Goal: Task Accomplishment & Management: Use online tool/utility

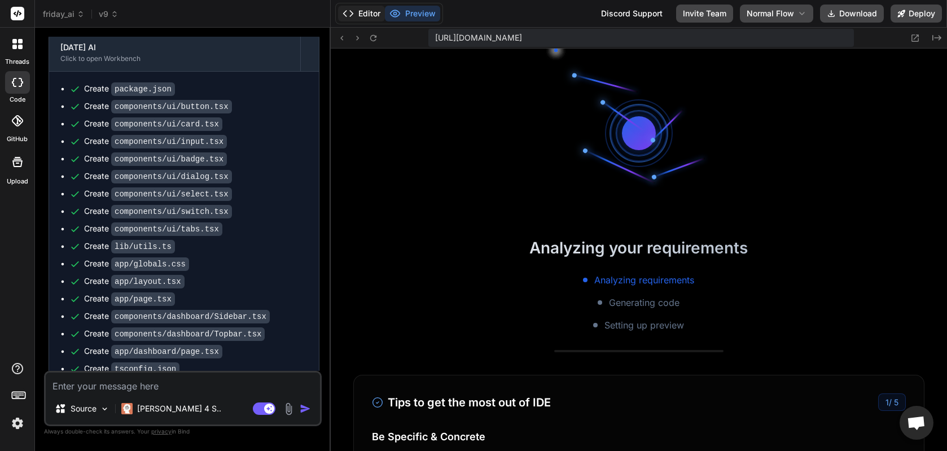
click at [368, 17] on button "Editor" at bounding box center [361, 14] width 47 height 16
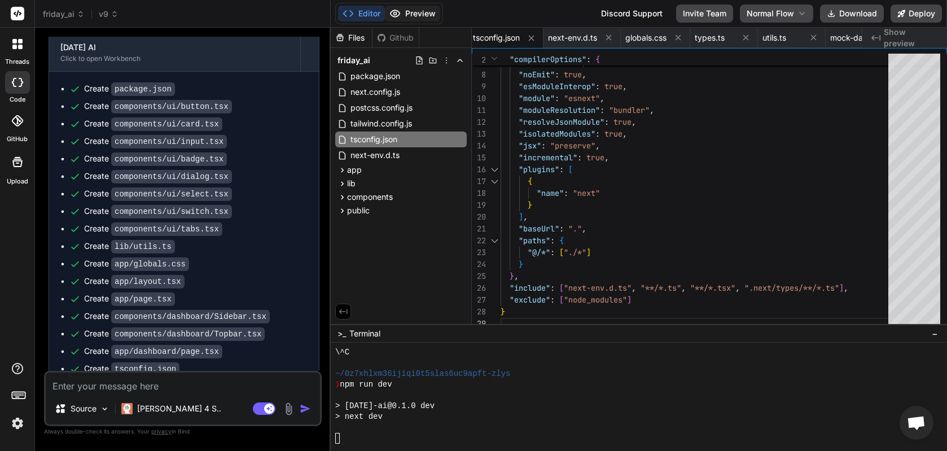
click at [408, 13] on button "Preview" at bounding box center [412, 14] width 55 height 16
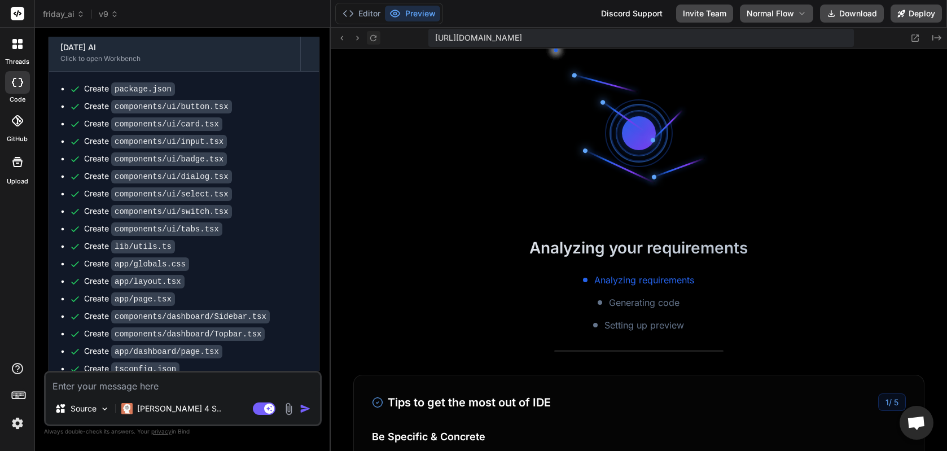
click at [372, 38] on icon at bounding box center [373, 38] width 10 height 10
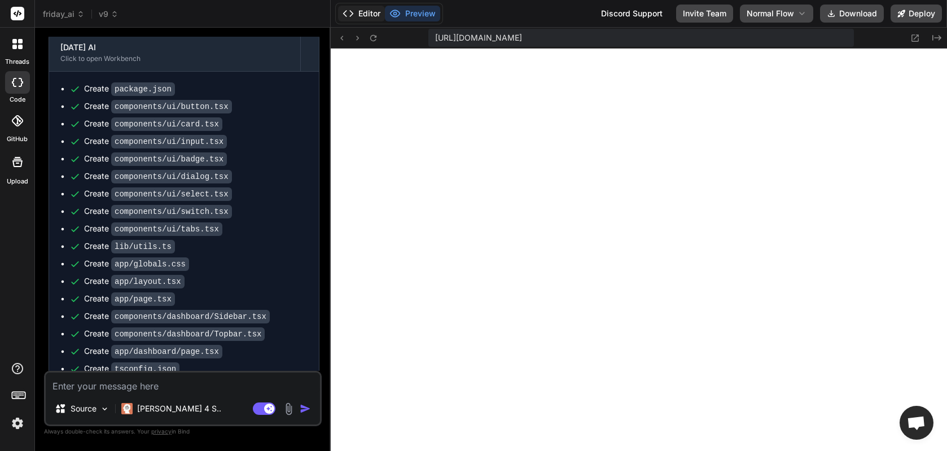
click at [364, 17] on button "Editor" at bounding box center [361, 14] width 47 height 16
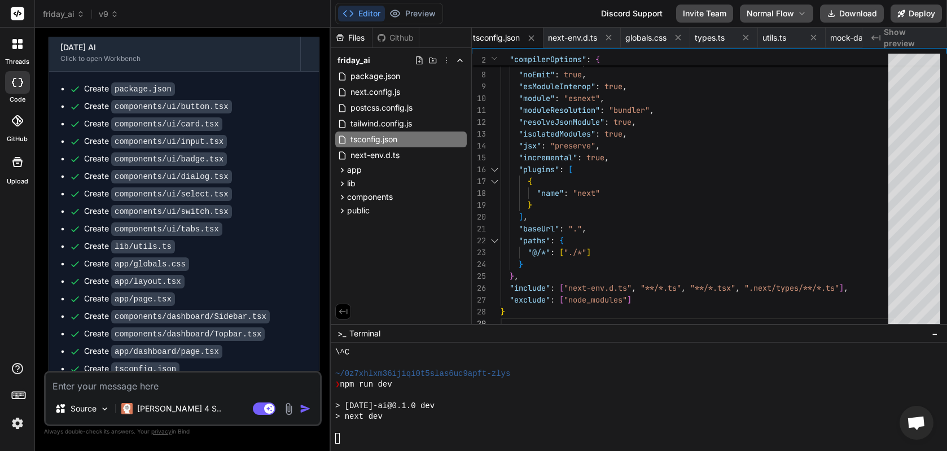
click at [443, 420] on div "> next dev" at bounding box center [630, 416] width 590 height 11
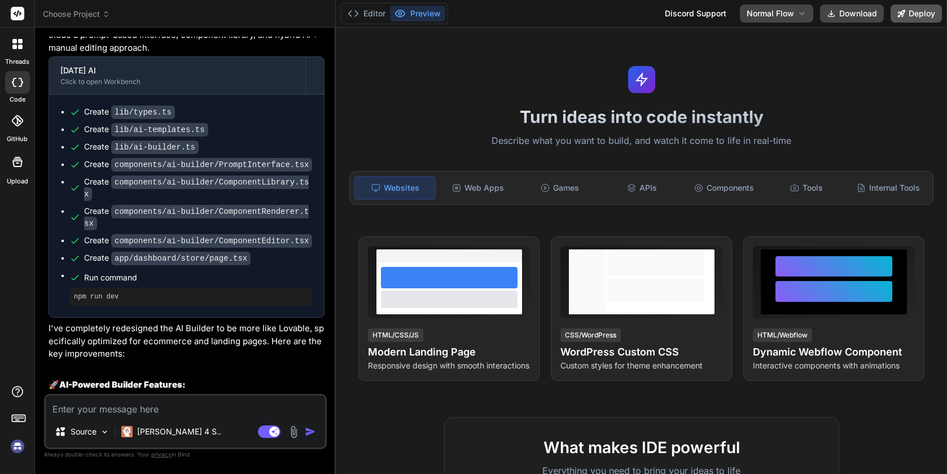
click at [920, 12] on button "Deploy" at bounding box center [915, 14] width 51 height 18
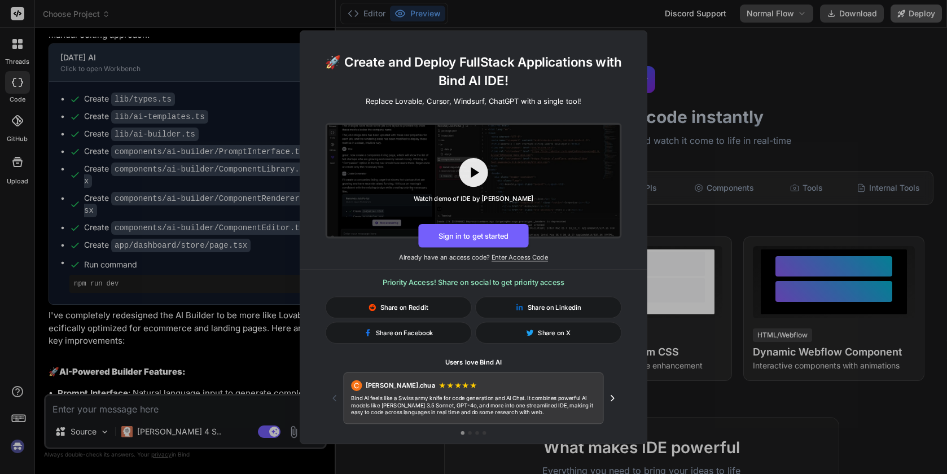
scroll to position [2450, 0]
click at [738, 108] on div "🚀 Create and Deploy FullStack Applications with Bind AI IDE! Replace Lovable, C…" at bounding box center [473, 237] width 947 height 474
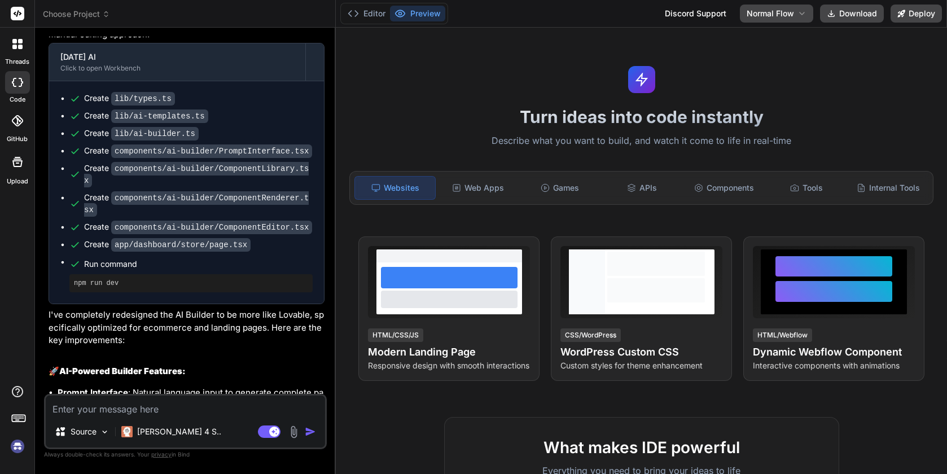
click at [17, 450] on img at bounding box center [17, 446] width 19 height 19
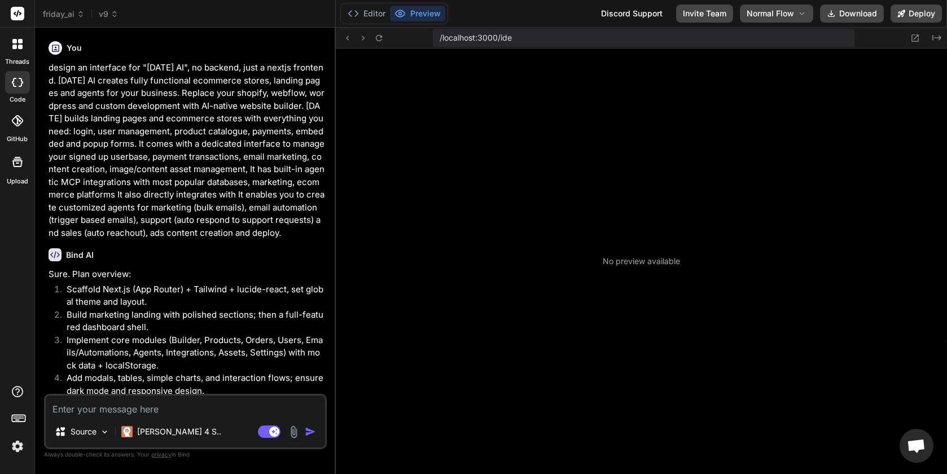
scroll to position [192, 0]
type textarea "x"
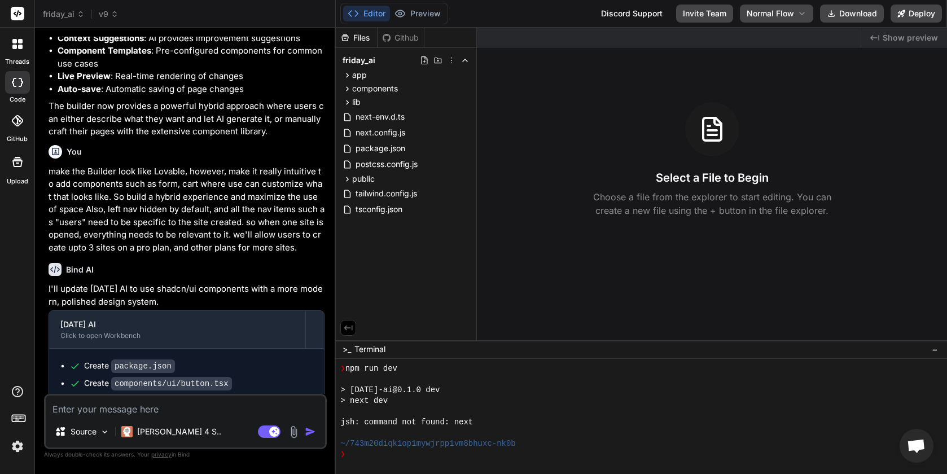
scroll to position [3699, 0]
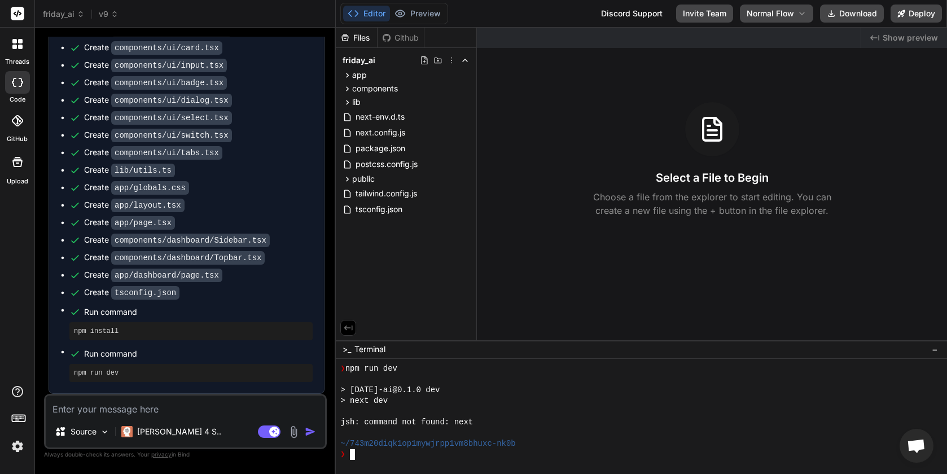
click at [366, 450] on div "❯" at bounding box center [635, 454] width 590 height 11
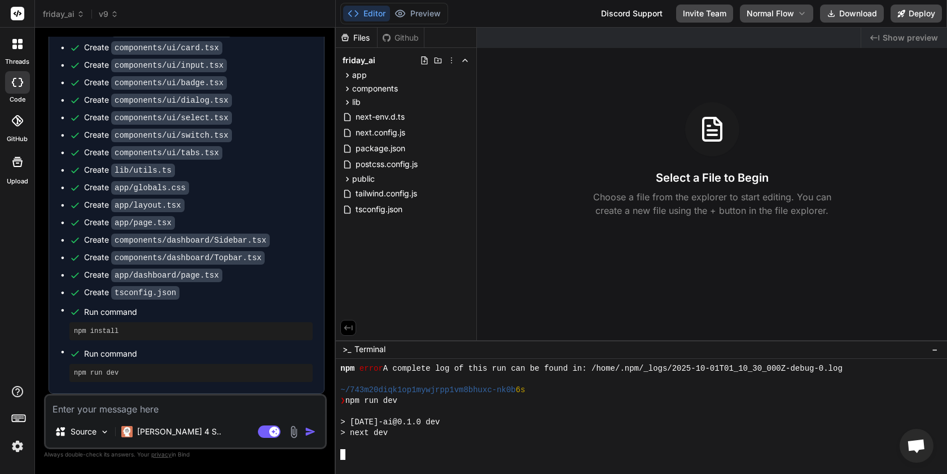
scroll to position [396, 0]
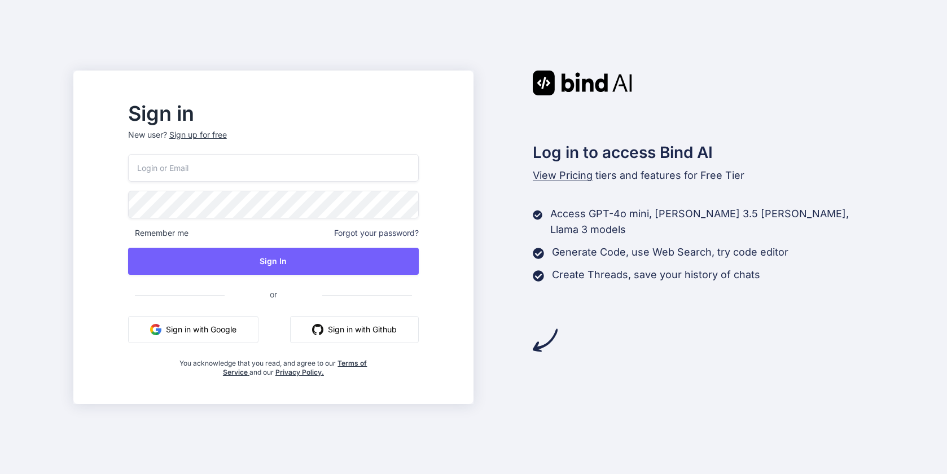
click at [219, 332] on button "Sign in with Google" at bounding box center [193, 329] width 130 height 27
click at [220, 324] on button "Sign in with Google" at bounding box center [193, 329] width 130 height 27
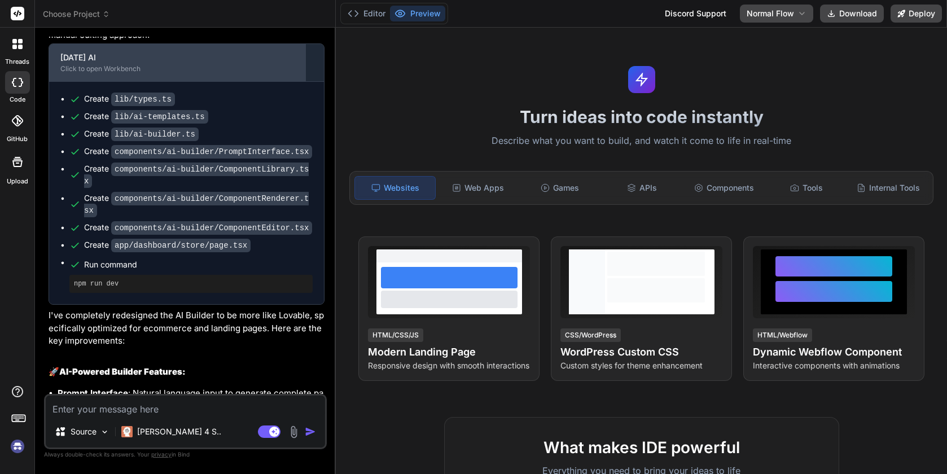
scroll to position [2450, 0]
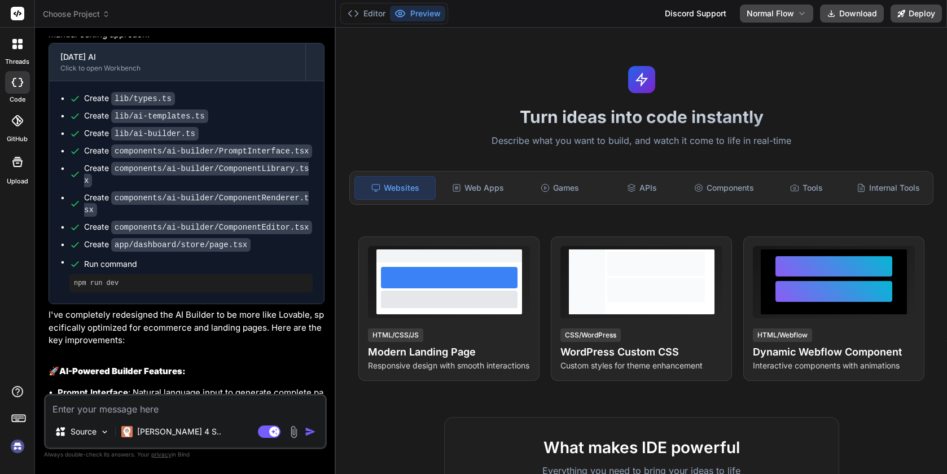
click at [15, 452] on img at bounding box center [17, 446] width 19 height 19
click at [368, 16] on button "Editor" at bounding box center [366, 14] width 47 height 16
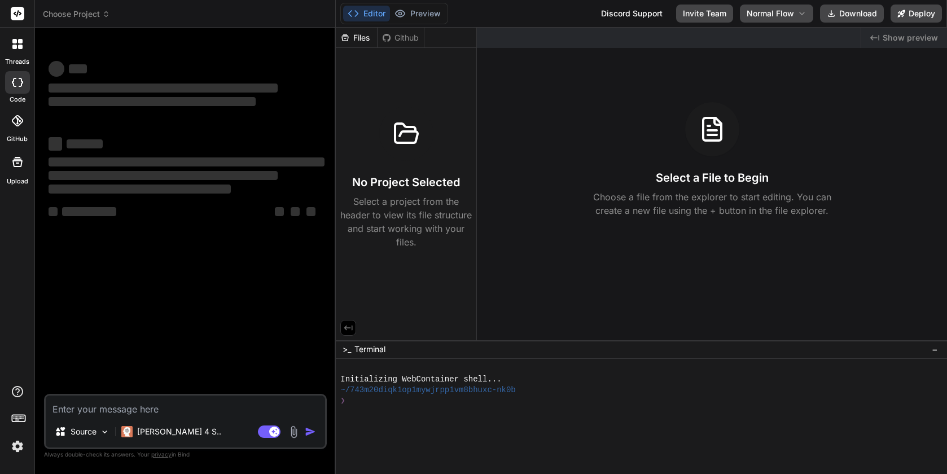
scroll to position [0, 0]
click at [414, 17] on button "Preview" at bounding box center [417, 14] width 55 height 16
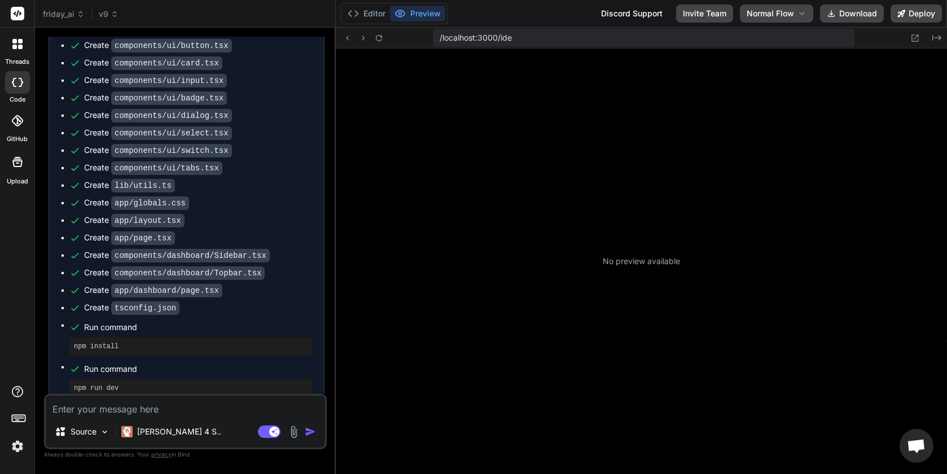
scroll to position [3699, 0]
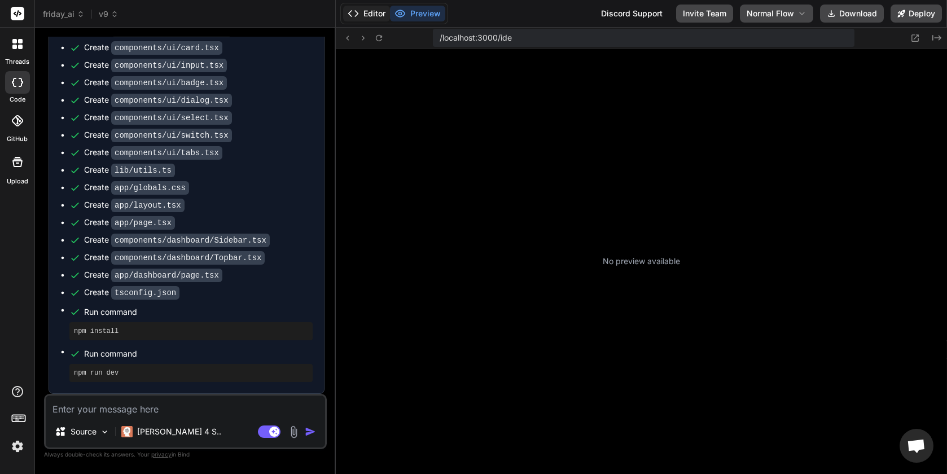
type textarea "x"
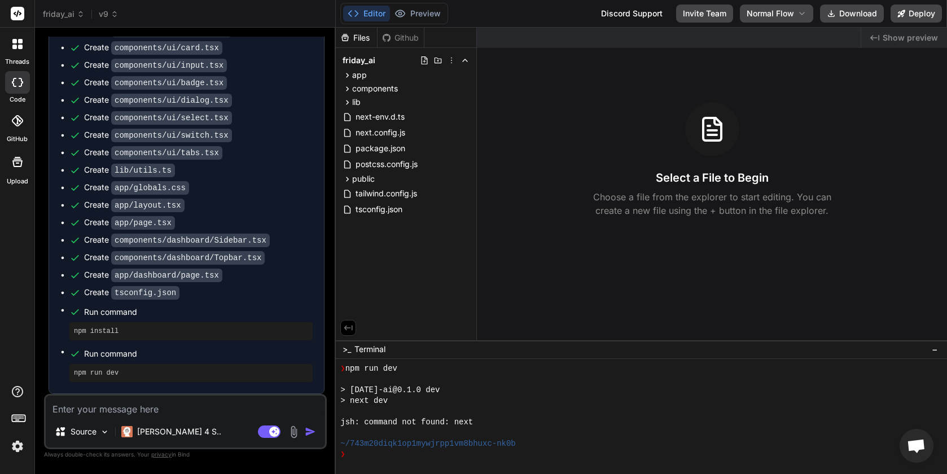
click at [372, 11] on button "Editor" at bounding box center [366, 14] width 47 height 16
click at [420, 454] on div "❯" at bounding box center [635, 454] width 590 height 11
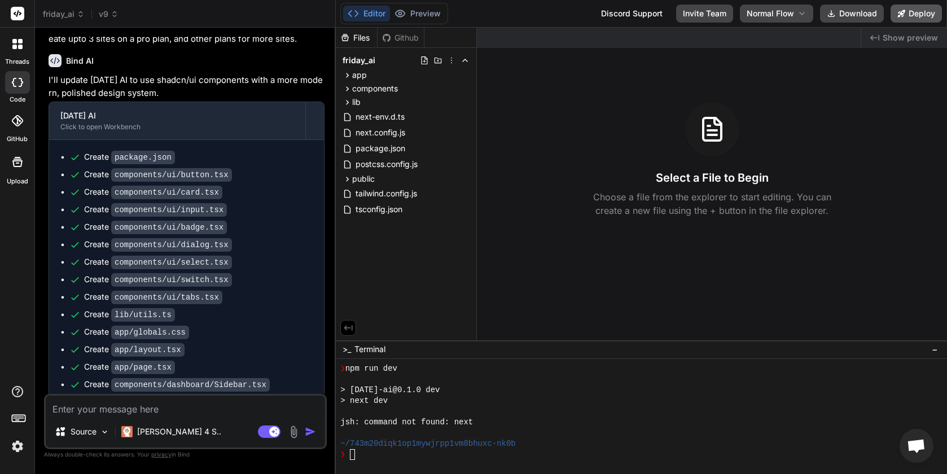
click at [909, 13] on button "Deploy" at bounding box center [915, 14] width 51 height 18
type textarea "x"
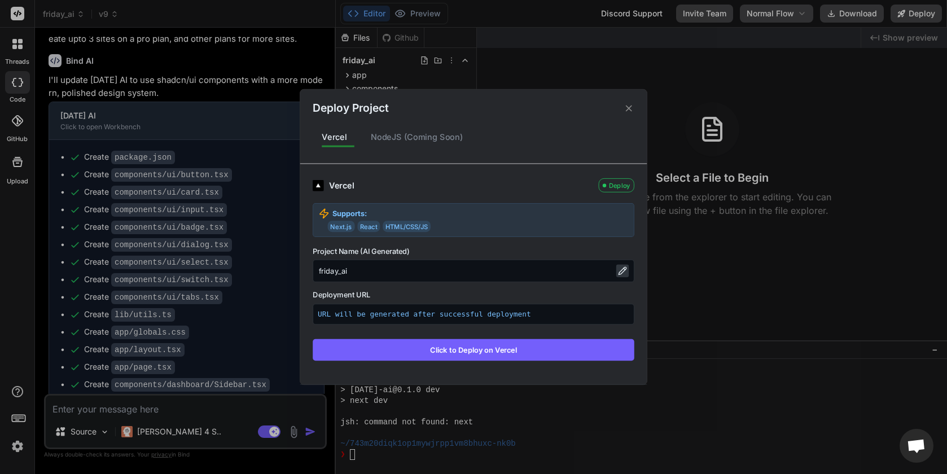
click at [626, 270] on icon at bounding box center [622, 270] width 9 height 9
click at [398, 270] on input "friday_ai" at bounding box center [474, 271] width 322 height 23
type input "friday_ai_commerce"
click at [474, 354] on button "Click to Deploy on Vercel" at bounding box center [474, 349] width 322 height 21
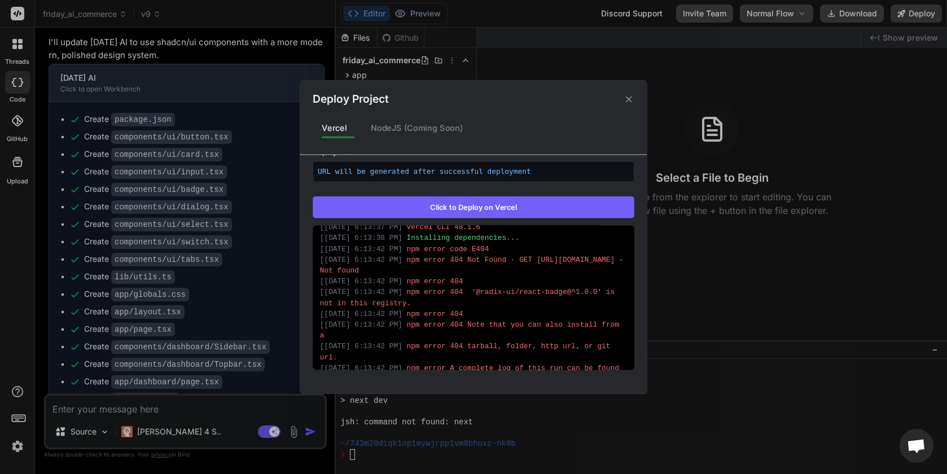
scroll to position [120, 0]
click at [392, 129] on div "NodeJS (Coming Soon)" at bounding box center [417, 128] width 111 height 24
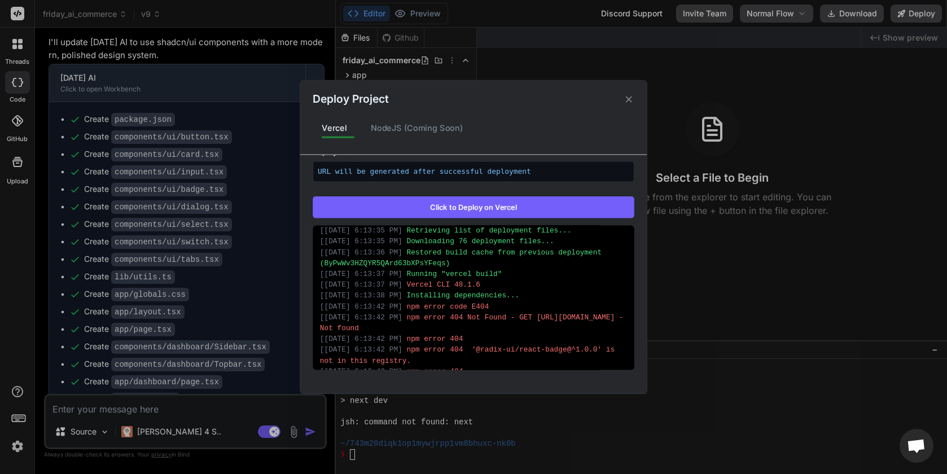
scroll to position [0, 0]
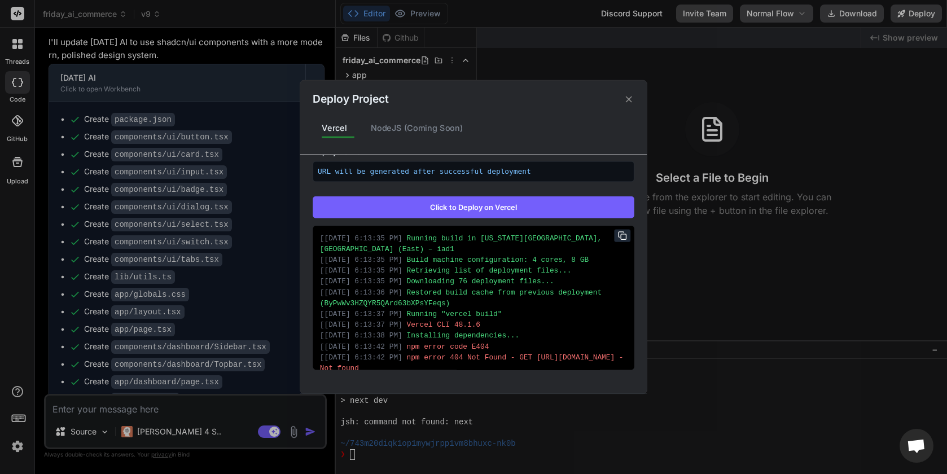
click at [627, 97] on icon at bounding box center [628, 99] width 11 height 11
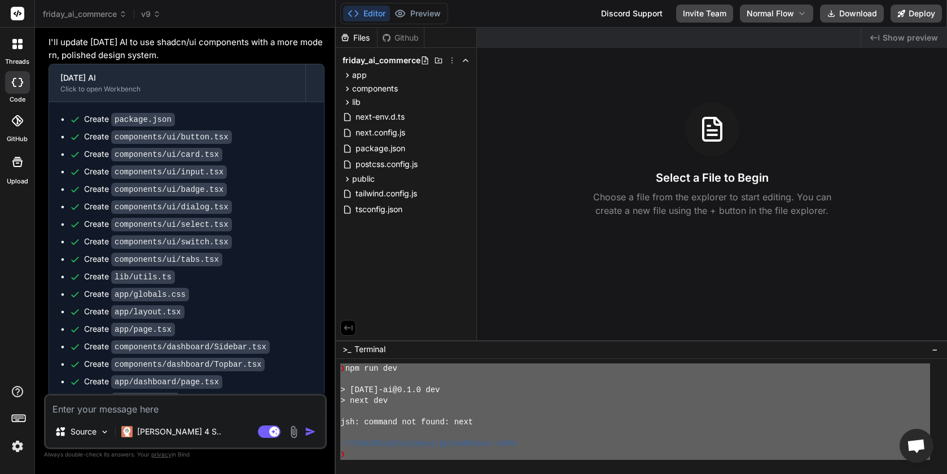
scroll to position [396, 0]
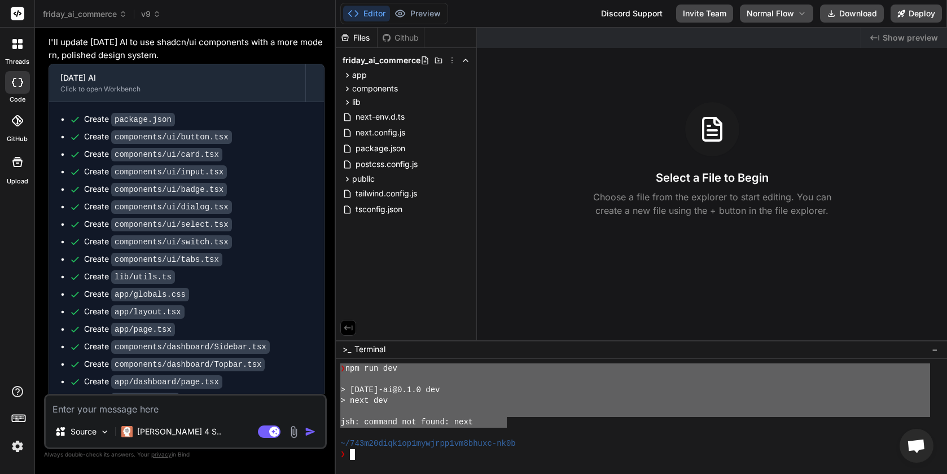
drag, startPoint x: 340, startPoint y: 367, endPoint x: 507, endPoint y: 421, distance: 175.9
click at [507, 421] on div "%%%%%%%%%%%%%%%%%%%%%%%%%%%%%%%% mmmmmmmmmmmmmmmmmmmmmmmmmmmmmmmm ❯ npm run dev…" at bounding box center [641, 416] width 611 height 115
click at [196, 418] on div "Source Claude 4 S.. Agent Mode. When this toggle is activated, AI automatically…" at bounding box center [185, 421] width 283 height 55
click at [194, 404] on textarea at bounding box center [185, 405] width 279 height 20
type textarea "x"
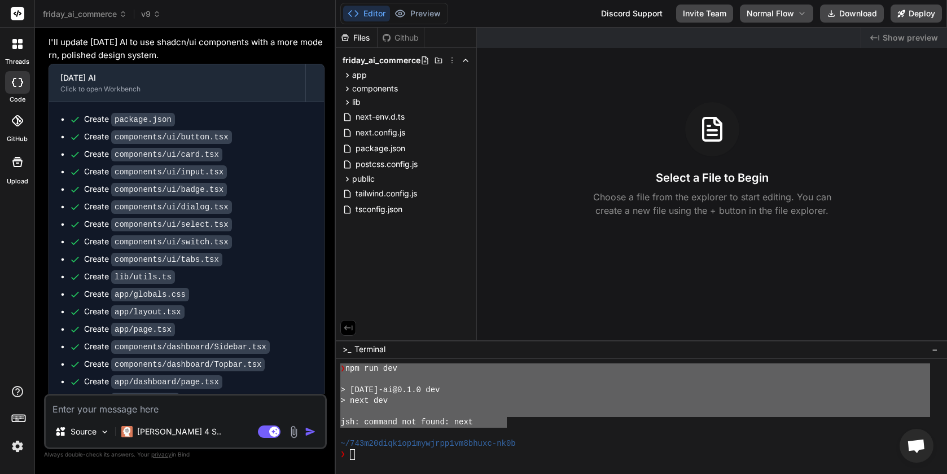
type textarea "g"
type textarea "x"
type textarea "ge"
type textarea "x"
type textarea "get"
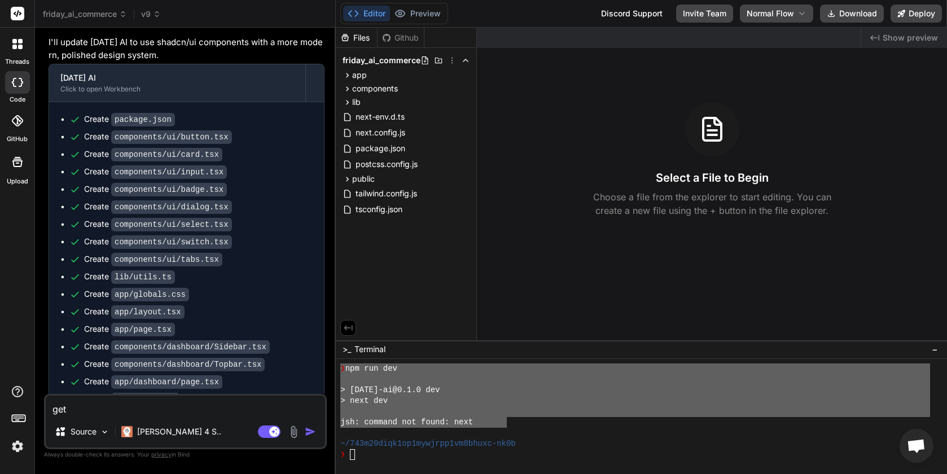
type textarea "x"
type textarea "gett"
type textarea "x"
type textarea "getti"
type textarea "x"
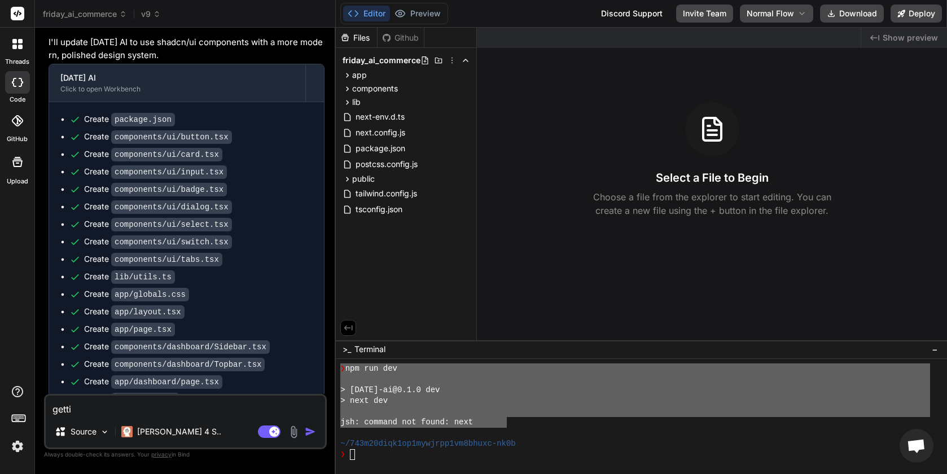
type textarea "gettin"
type textarea "x"
type textarea "getting"
type textarea "x"
type textarea "getting t"
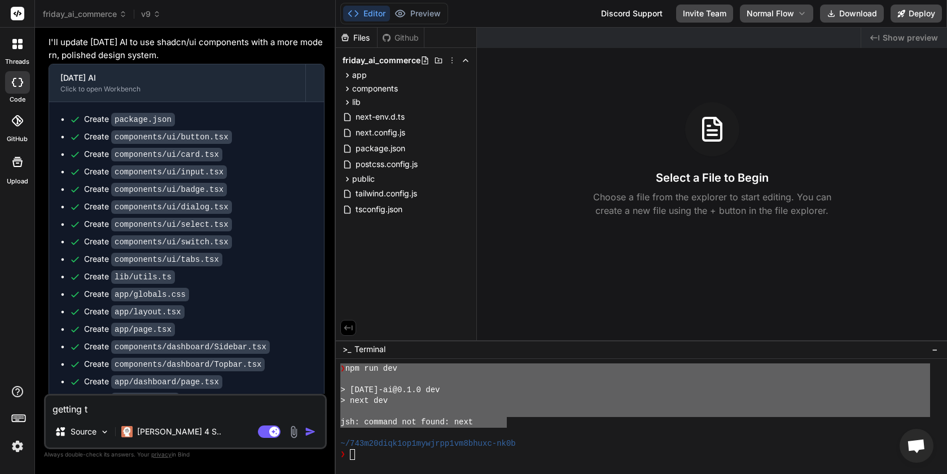
type textarea "x"
type textarea "getting th"
type textarea "x"
type textarea "getting this"
type textarea "x"
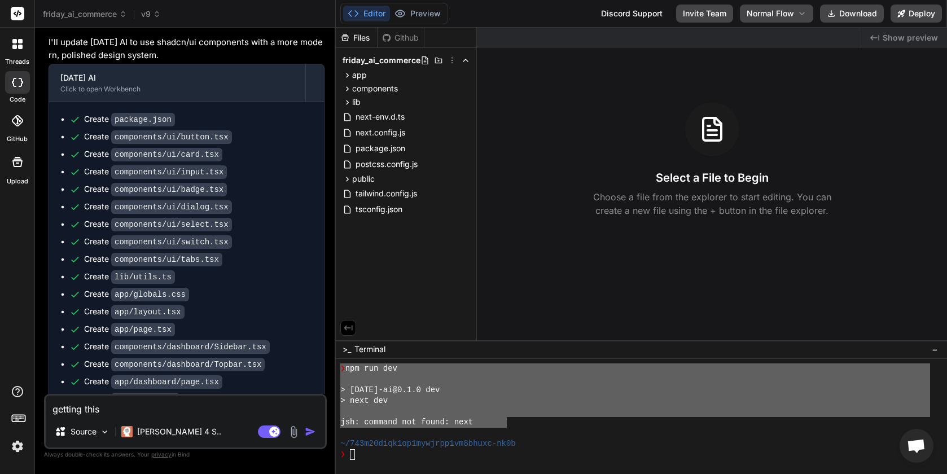
type textarea "getting this"
type textarea "x"
type textarea "getting this e"
type textarea "x"
type textarea "getting this er"
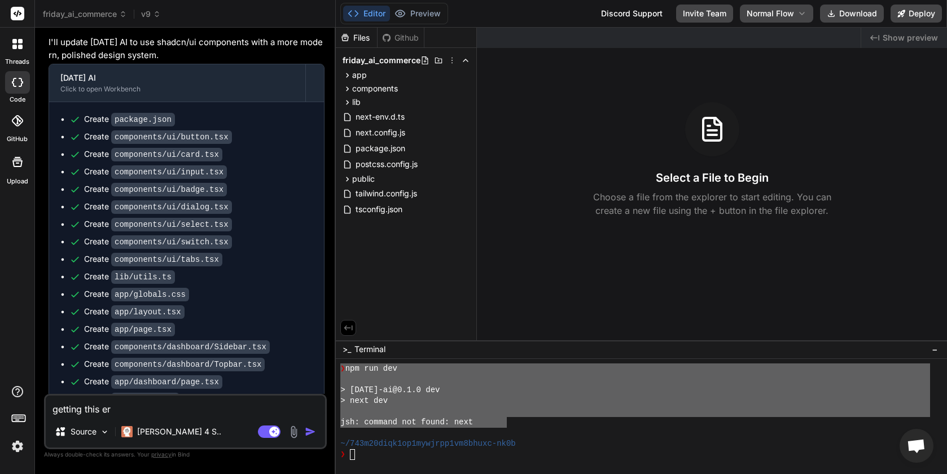
type textarea "x"
type textarea "getting this err"
type textarea "x"
type textarea "getting this erro"
type textarea "x"
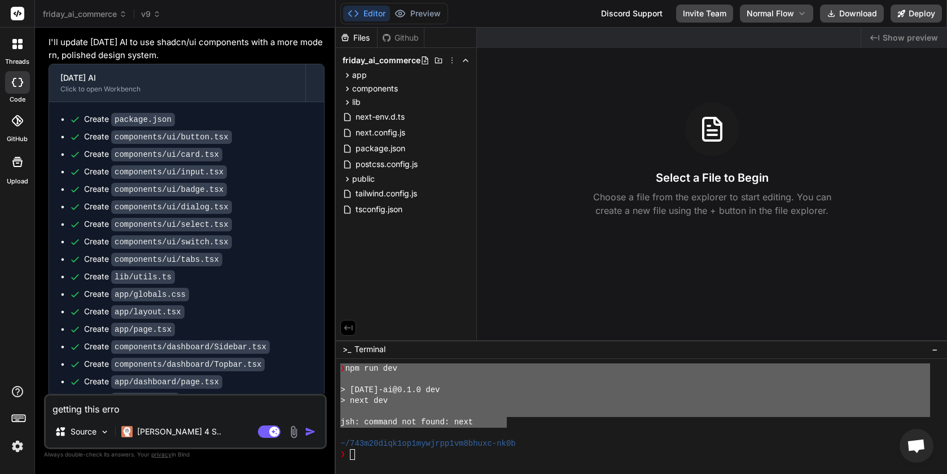
type textarea "getting this error"
type textarea "x"
type textarea "getting this error"
type textarea "x"
type textarea "getting this error f"
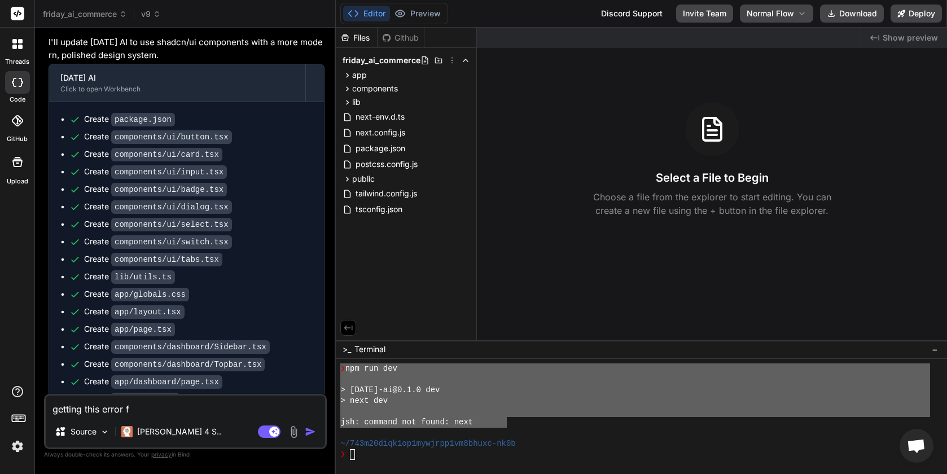
type textarea "x"
type textarea "getting this error for"
type textarea "x"
type textarea "getting this error for"
type textarea "x"
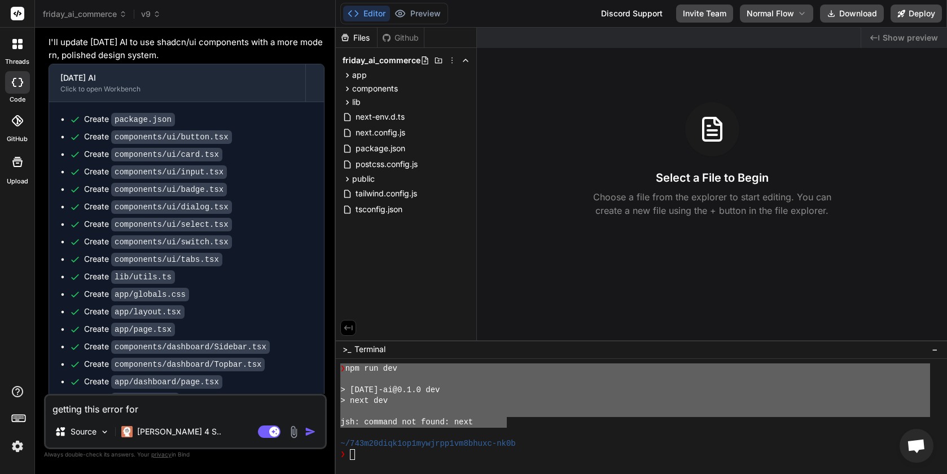
type textarea "getting this error for p"
type textarea "x"
type textarea "getting this error for pr"
type textarea "x"
type textarea "getting this error for pre"
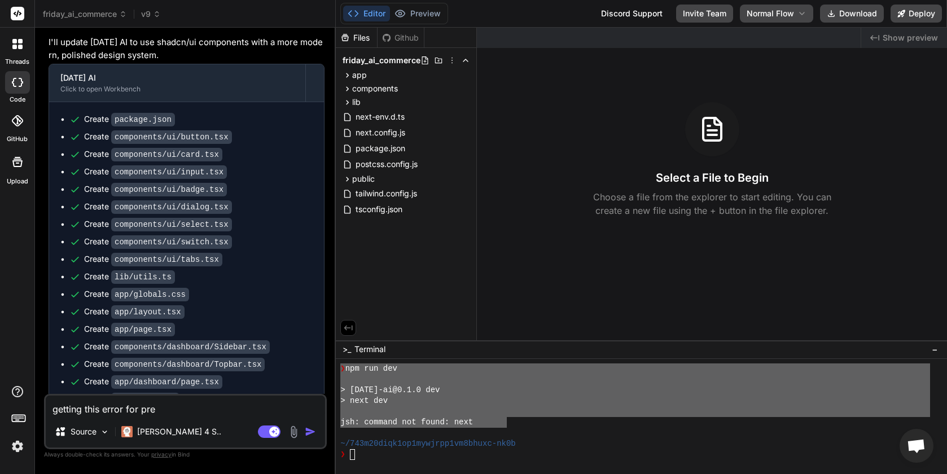
type textarea "x"
type textarea "getting this error for prev"
type textarea "x"
type textarea "getting this error for previ"
type textarea "x"
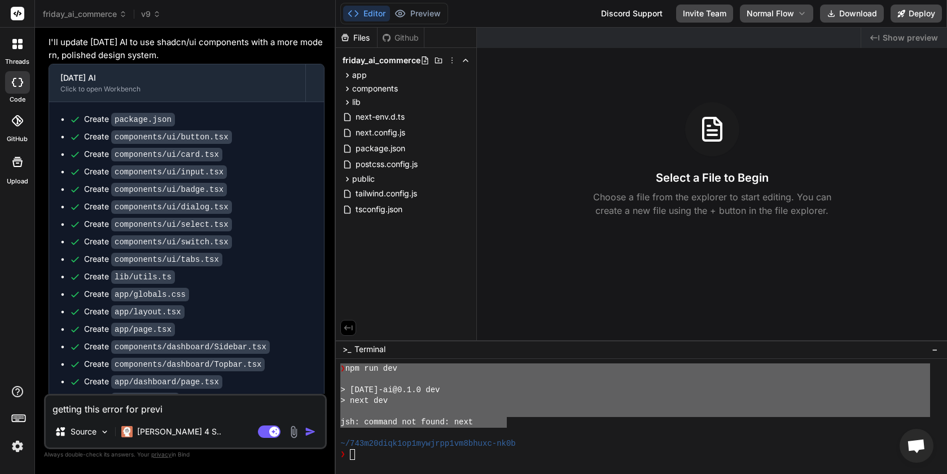
type textarea "getting this error for previe"
type textarea "x"
type textarea "getting this error for preview"
type textarea "x"
type textarea "getting this error for preview:"
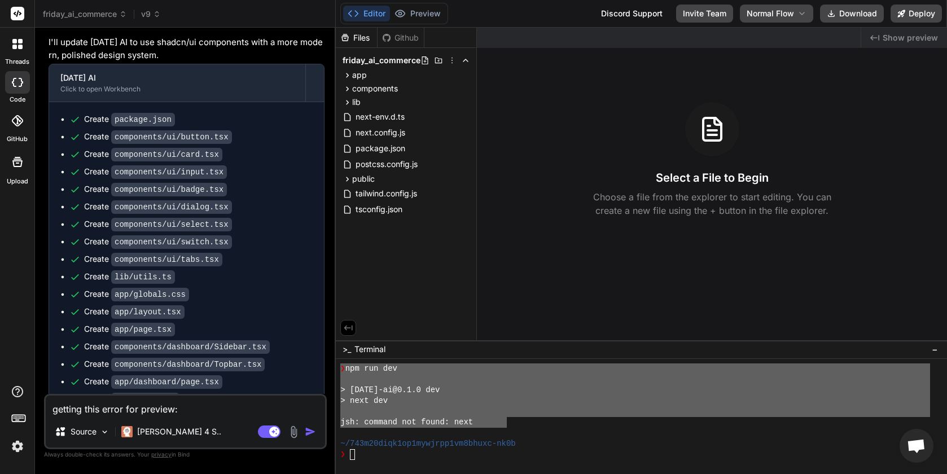
type textarea "x"
type textarea "getting this error for preview:"
paste textarea "> friday-ai@0.1.0 dev > next dev jsh: command not found: next ~/743m20diqk1op1m…"
type textarea "x"
type textarea "getting this error for preview: > friday-ai@0.1.0 dev > next dev jsh: command n…"
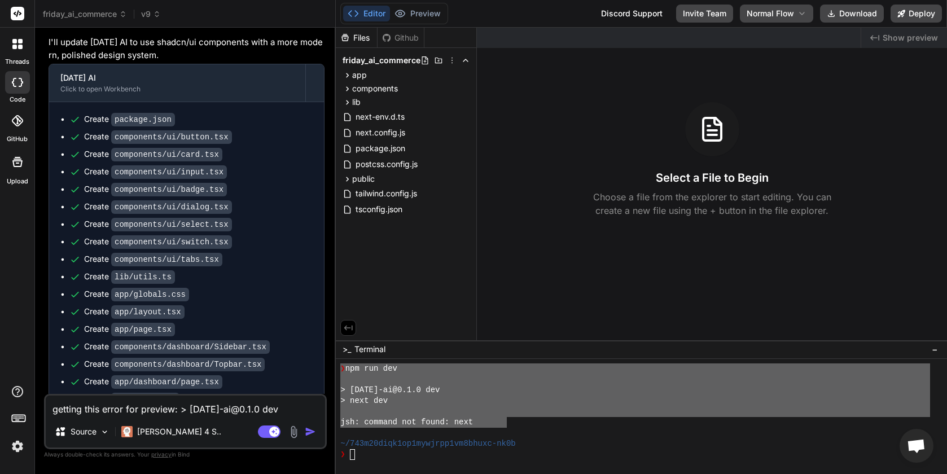
scroll to position [231, 0]
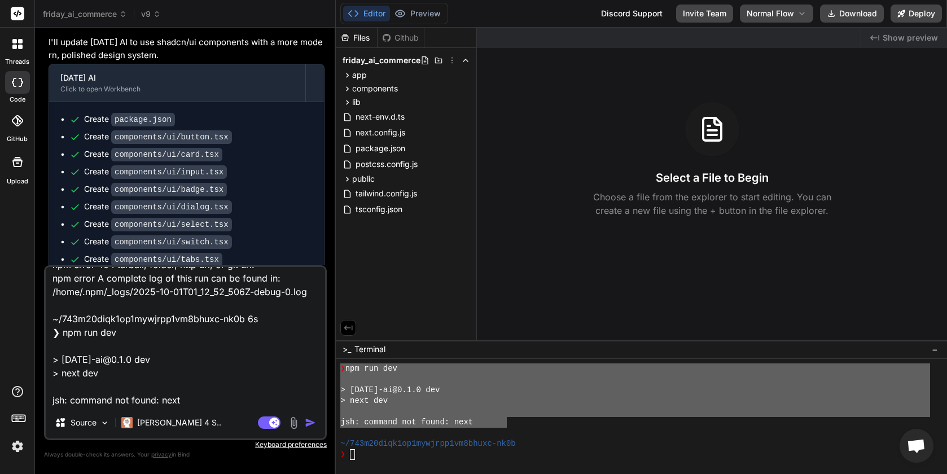
type textarea "x"
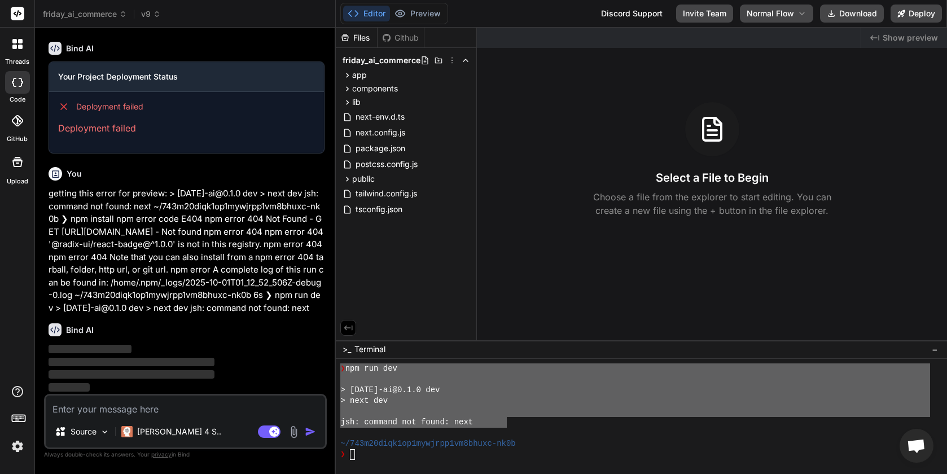
scroll to position [4072, 0]
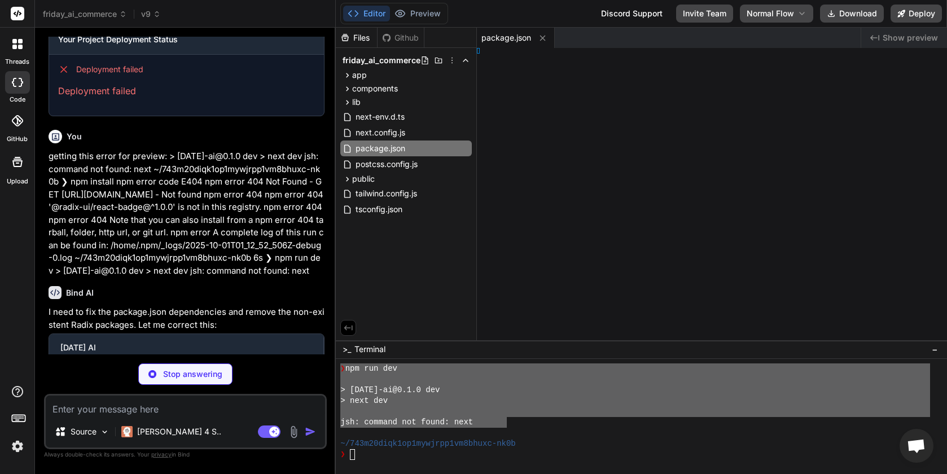
type textarea "x"
type textarea "ants }"
type textarea "x"
type textarea "extConfig"
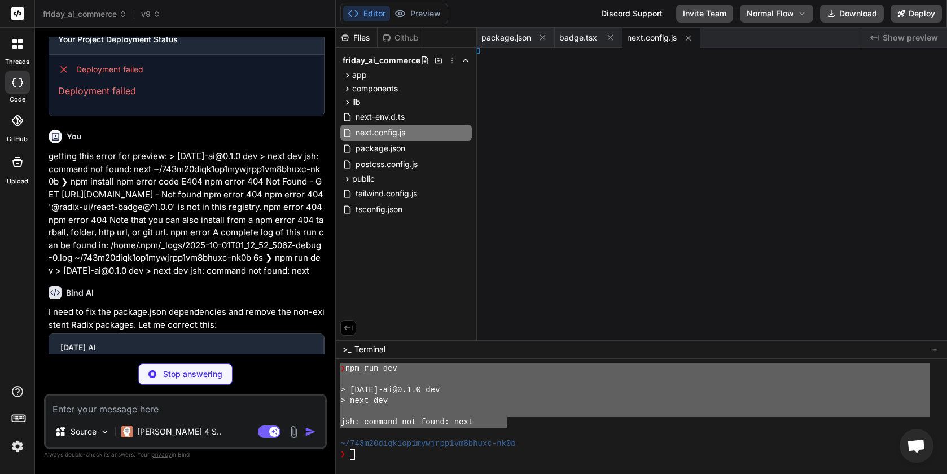
type textarea "x"
type textarea ", }, }"
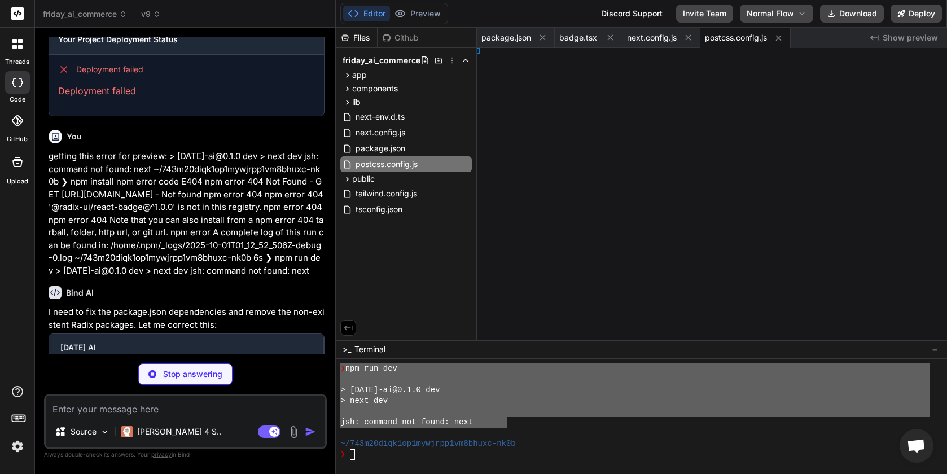
type textarea "x"
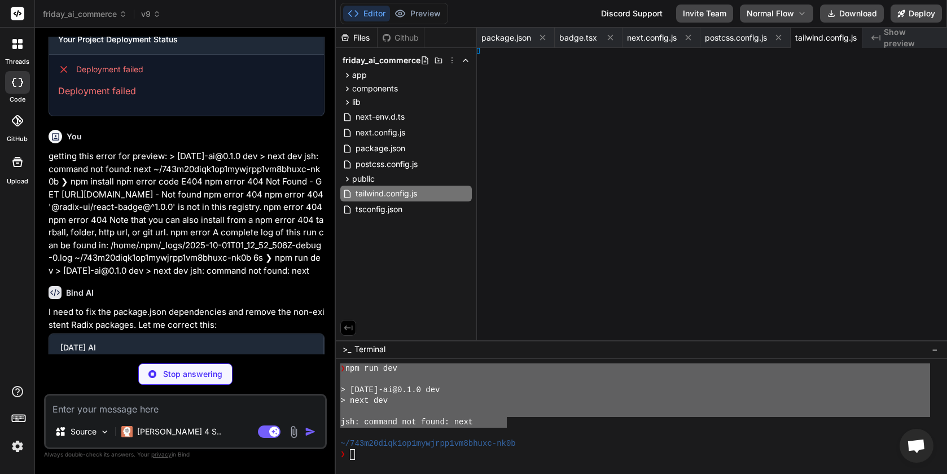
type textarea "x"
type textarea "s)) } }"
type textarea "x"
type textarea "iv> ) }"
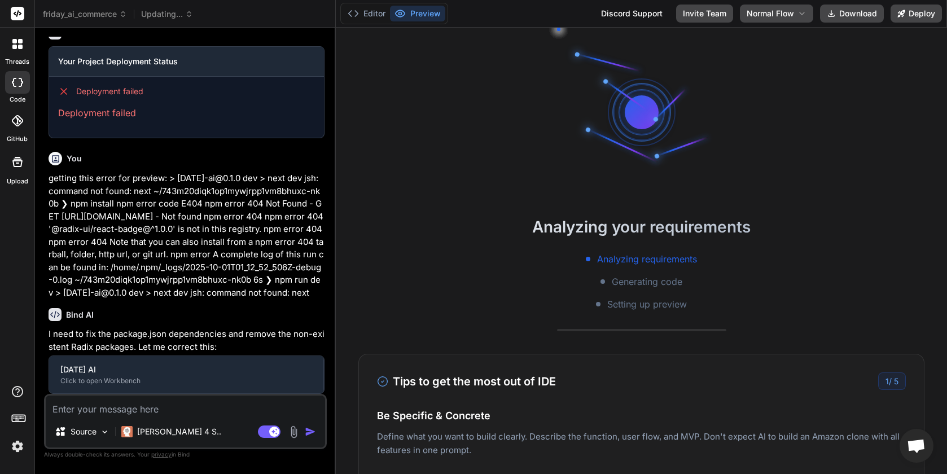
type textarea "x"
type textarea "<Topbar /> <main className="flex-1 overflow-y-auto p-6"> {children} </main> </d…"
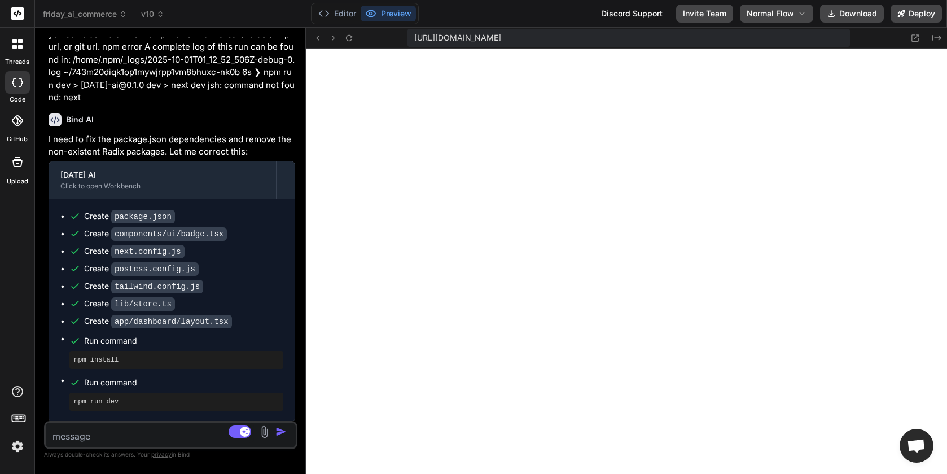
scroll to position [0, 128]
drag, startPoint x: 335, startPoint y: 216, endPoint x: 282, endPoint y: 218, distance: 53.6
click at [282, 218] on div "Bind AI Web Search Created with Pixso. Code Generator You design an interface f…" at bounding box center [170, 251] width 271 height 446
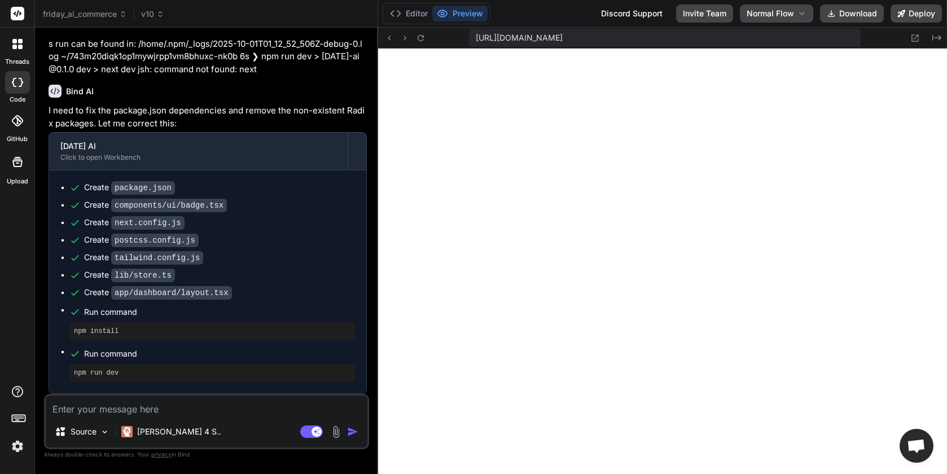
drag, startPoint x: 305, startPoint y: 196, endPoint x: 365, endPoint y: 187, distance: 60.5
click at [364, 187] on div "Bind AI Web Search Created with Pixso. Code Generator You design an interface f…" at bounding box center [206, 251] width 343 height 446
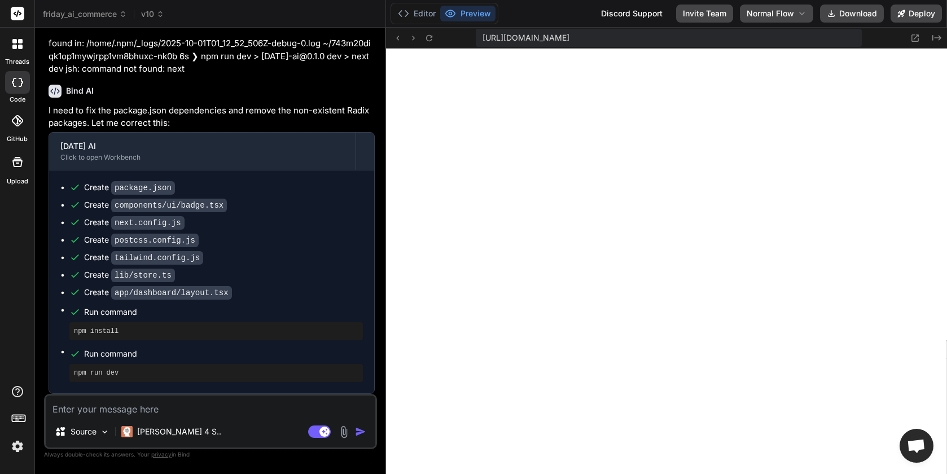
scroll to position [3959, 0]
click at [197, 414] on textarea at bounding box center [210, 405] width 329 height 20
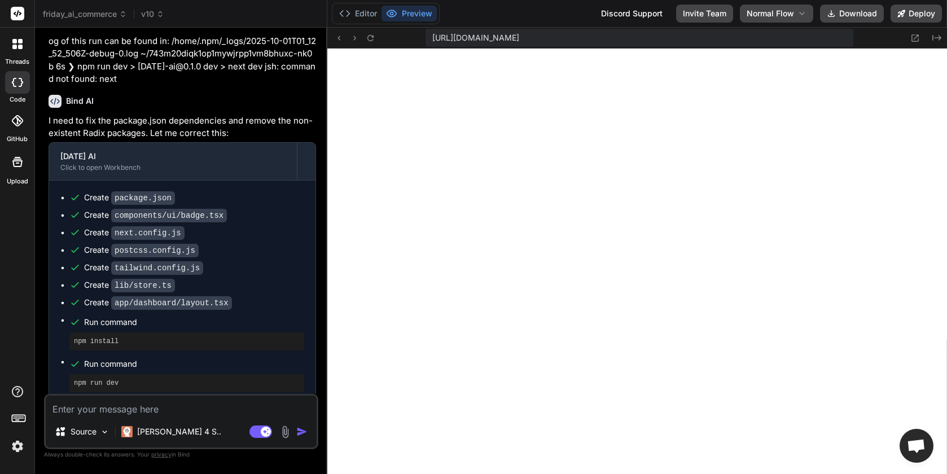
scroll to position [4382, 0]
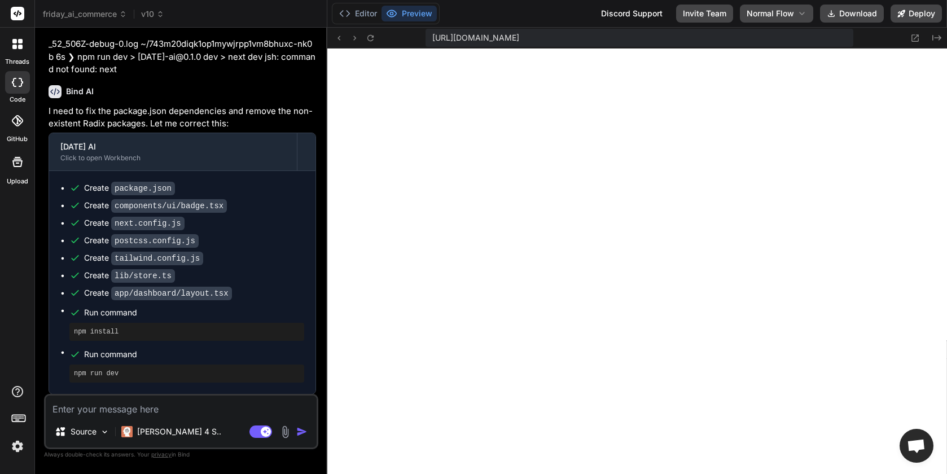
drag, startPoint x: 385, startPoint y: 179, endPoint x: 304, endPoint y: 179, distance: 81.2
click at [304, 179] on div "Bind AI Web Search Created with Pixso. Code Generator You design an interface f…" at bounding box center [181, 251] width 292 height 446
click at [339, 36] on icon at bounding box center [339, 38] width 10 height 10
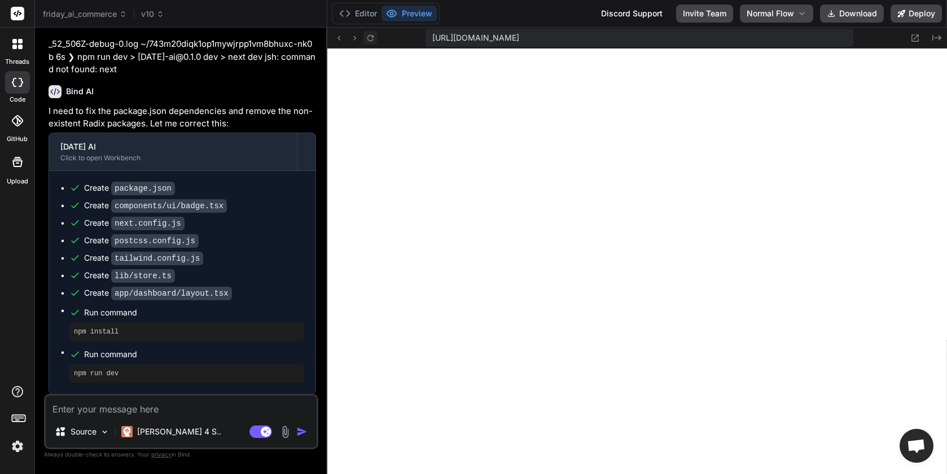
click at [372, 34] on icon at bounding box center [371, 38] width 10 height 10
click at [337, 38] on icon at bounding box center [339, 38] width 10 height 10
click at [371, 39] on icon at bounding box center [371, 38] width 10 height 10
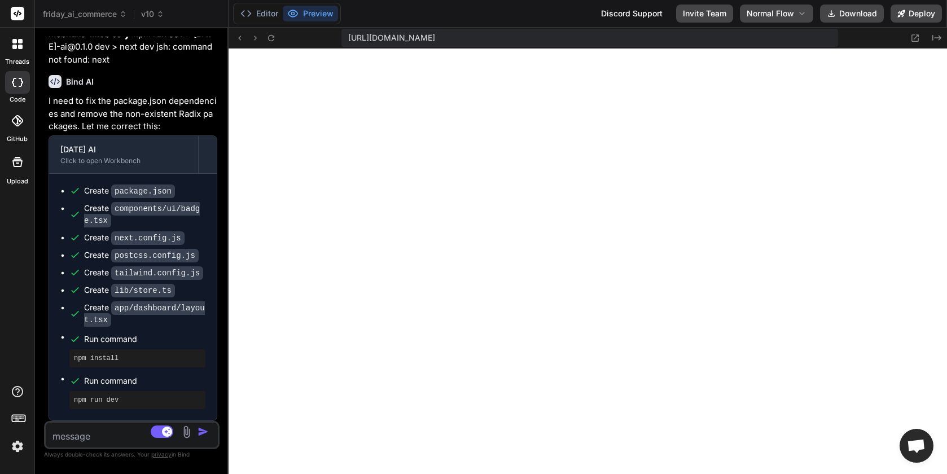
scroll to position [6025, 0]
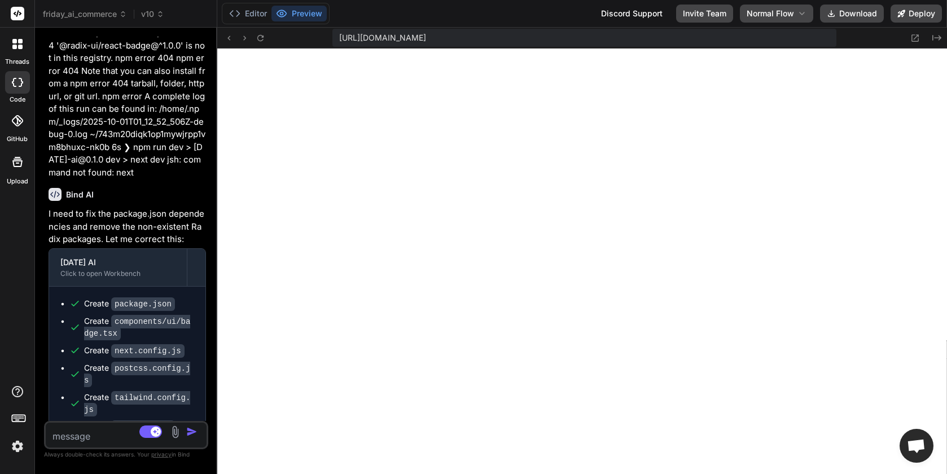
drag, startPoint x: 304, startPoint y: 192, endPoint x: 188, endPoint y: 192, distance: 115.6
click at [188, 192] on div "Bind AI Web Search Created with Pixso. Code Generator You design an interface f…" at bounding box center [126, 251] width 182 height 446
click at [909, 10] on button "Deploy" at bounding box center [915, 14] width 51 height 18
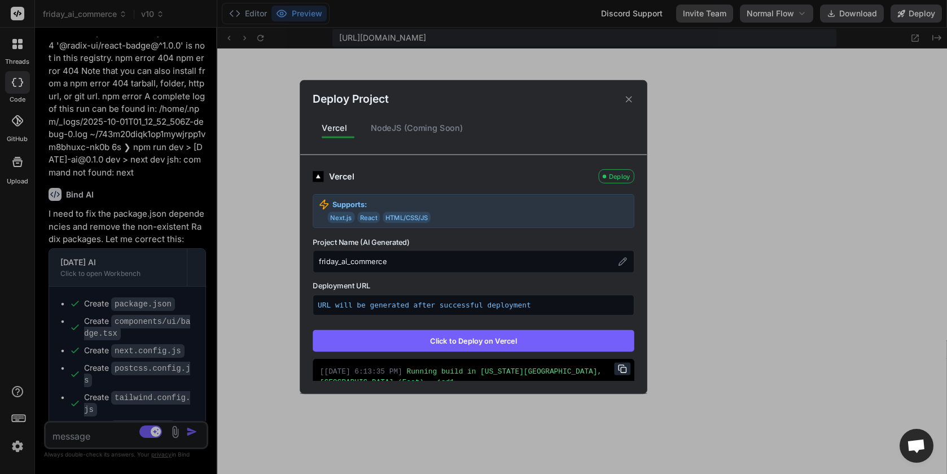
click at [470, 340] on button "Click to Deploy on Vercel" at bounding box center [474, 340] width 322 height 21
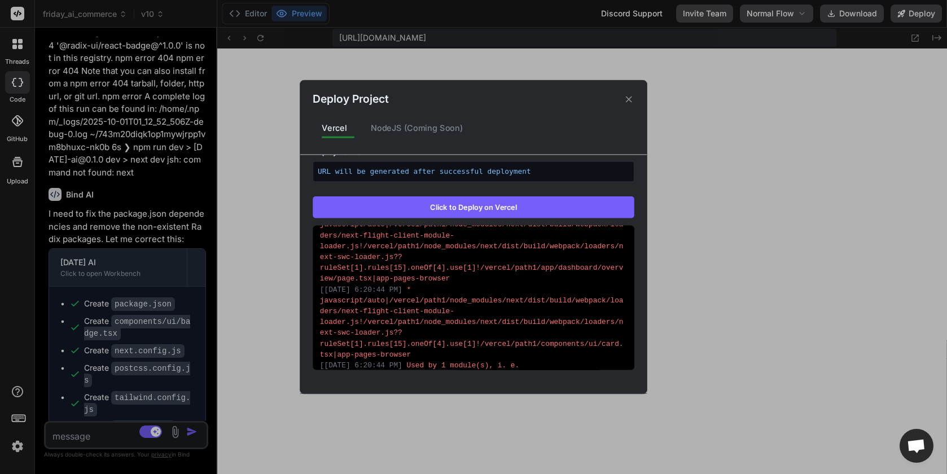
scroll to position [0, 0]
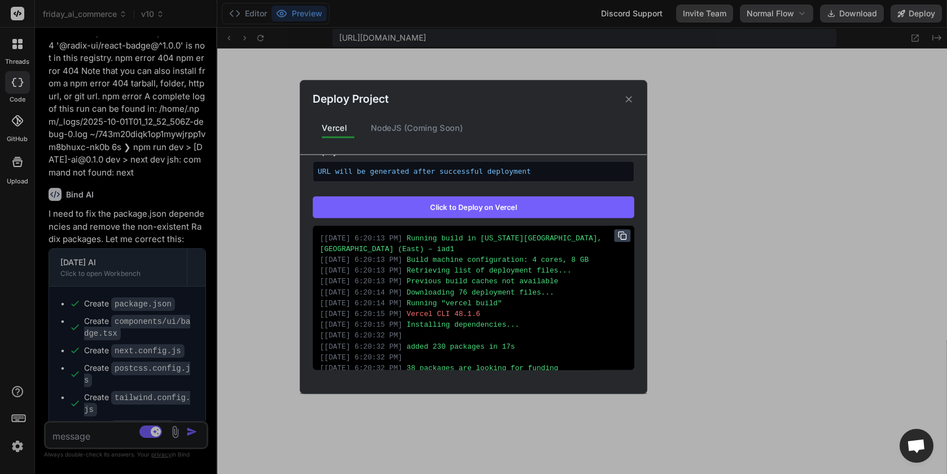
click at [621, 234] on rect at bounding box center [623, 236] width 5 height 5
click at [628, 99] on icon at bounding box center [629, 99] width 6 height 6
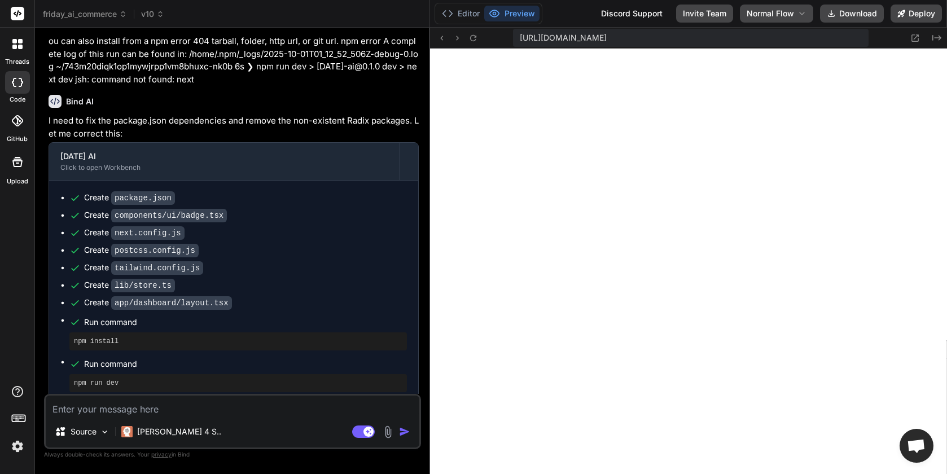
scroll to position [3661, 0]
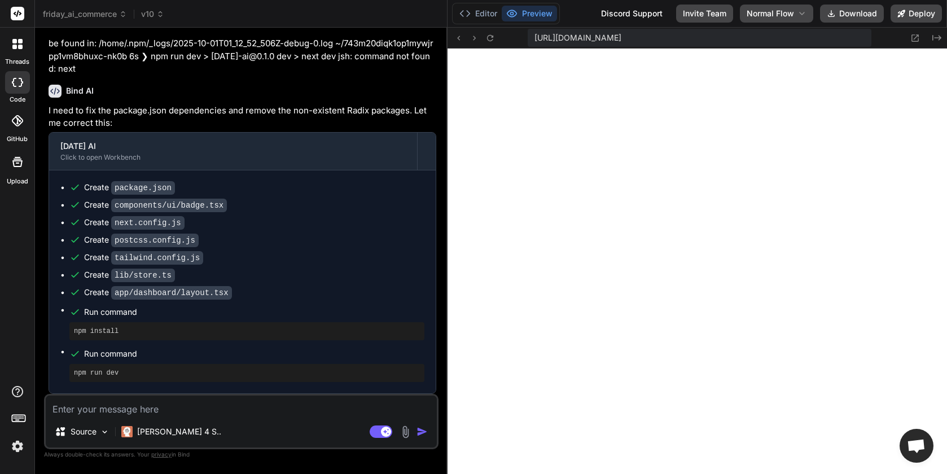
drag, startPoint x: 217, startPoint y: 238, endPoint x: 428, endPoint y: 243, distance: 211.1
click at [428, 243] on div "Bind AI Web Search Created with Pixso. Code Generator You design an interface f…" at bounding box center [241, 251] width 412 height 446
click at [177, 410] on textarea at bounding box center [241, 405] width 391 height 20
type textarea "x"
type textarea "g"
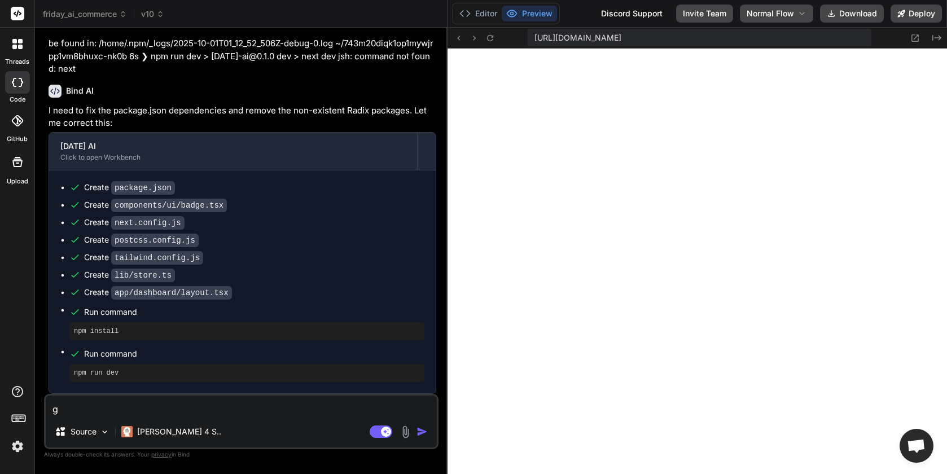
type textarea "x"
type textarea "ge"
type textarea "x"
type textarea "get"
type textarea "x"
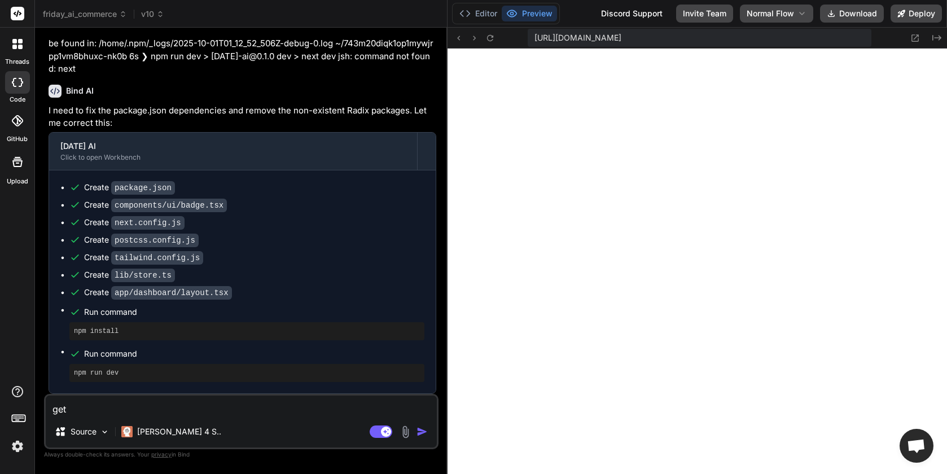
type textarea "gett"
type textarea "x"
type textarea "getti"
type textarea "x"
type textarea "gettin"
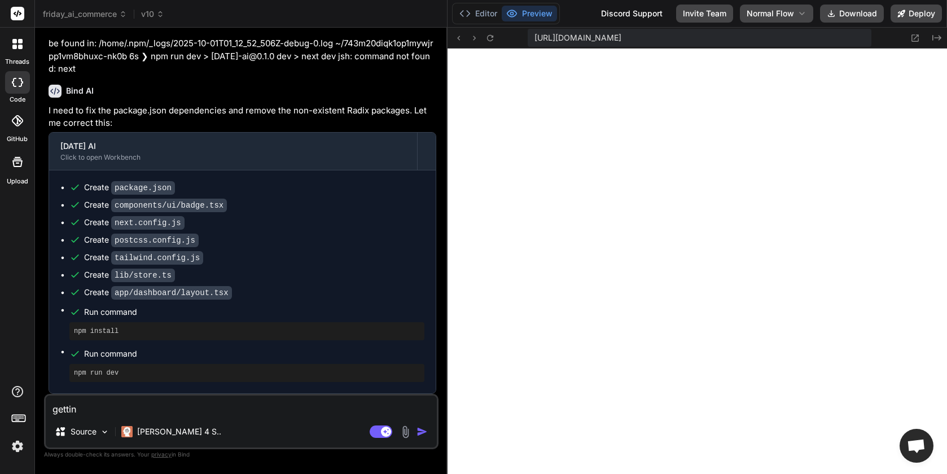
type textarea "x"
type textarea "getting"
type textarea "x"
type textarea "getting"
type textarea "x"
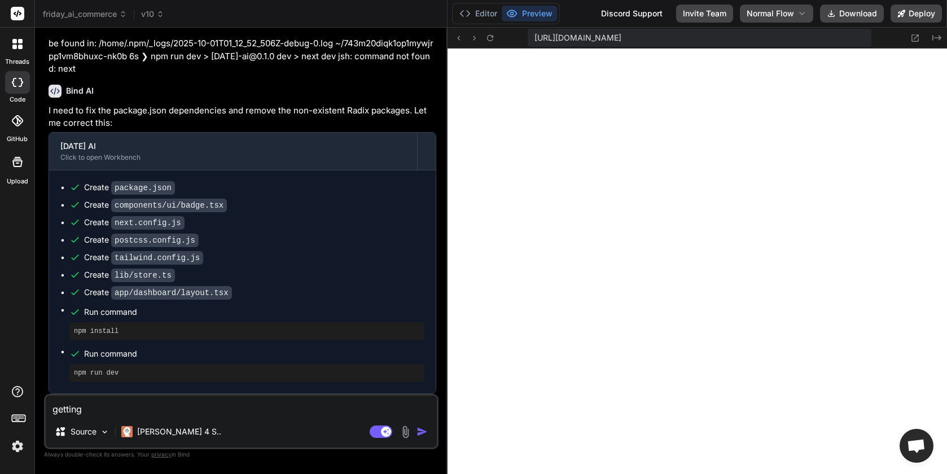
type textarea "getting t"
type textarea "x"
type textarea "getting th"
type textarea "x"
type textarea "getting thi"
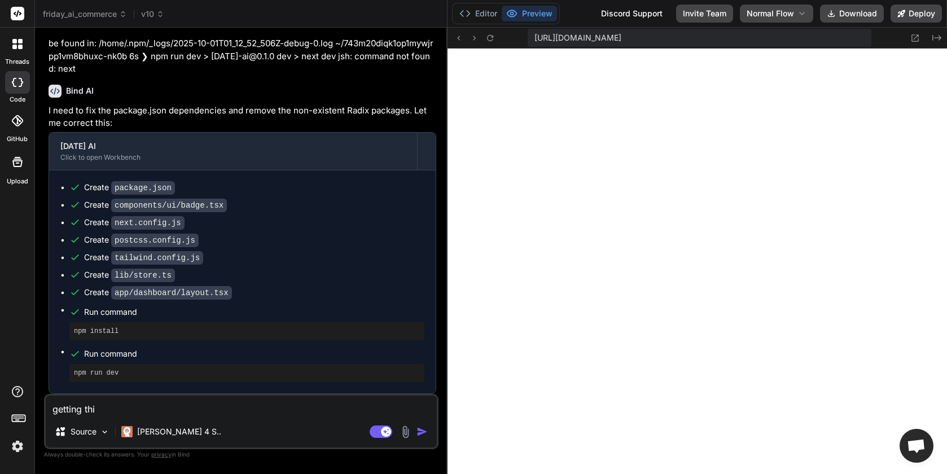
type textarea "x"
type textarea "getting this"
type textarea "x"
type textarea "getting this"
type textarea "x"
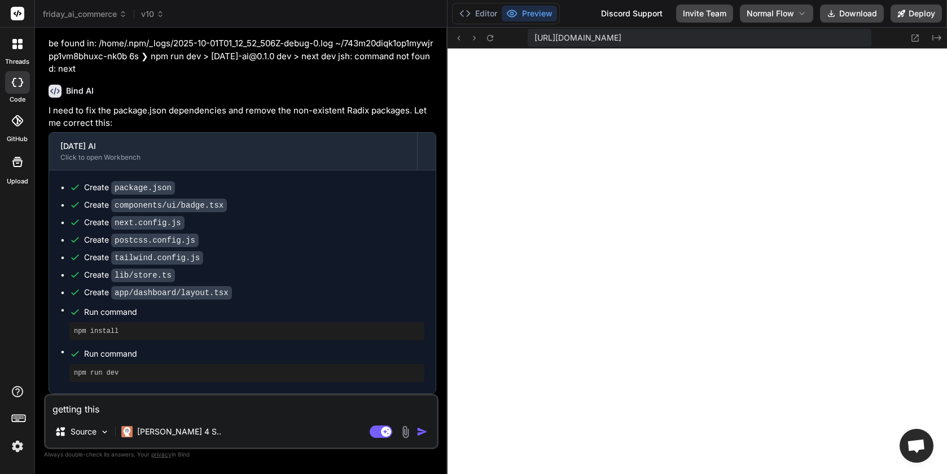
type textarea "getting this e"
type textarea "x"
type textarea "getting this er"
type textarea "x"
type textarea "getting this err"
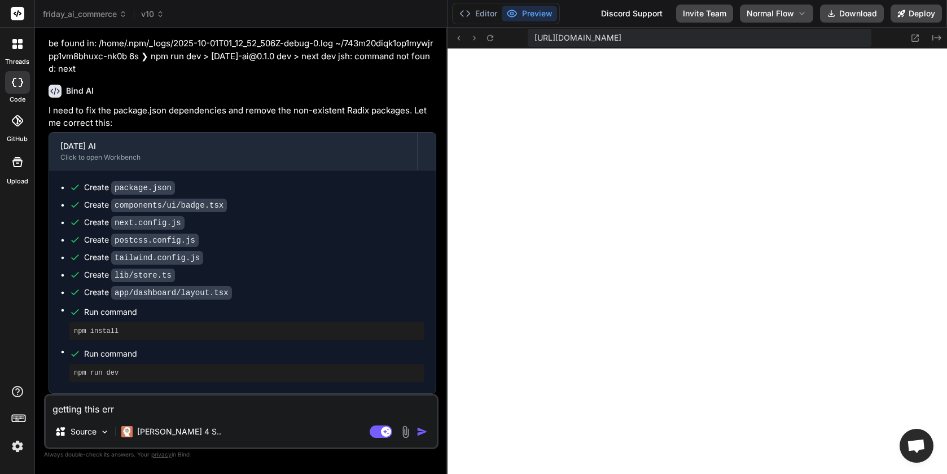
type textarea "x"
type textarea "getting this erro"
type textarea "x"
type textarea "getting this error"
type textarea "x"
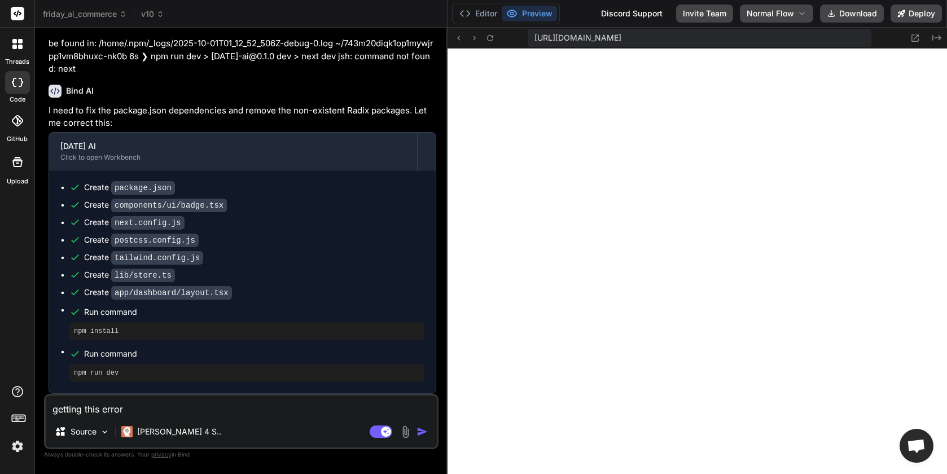
type textarea "getting this error"
type textarea "x"
type textarea "getting this error q"
type textarea "x"
type textarea "getting this error"
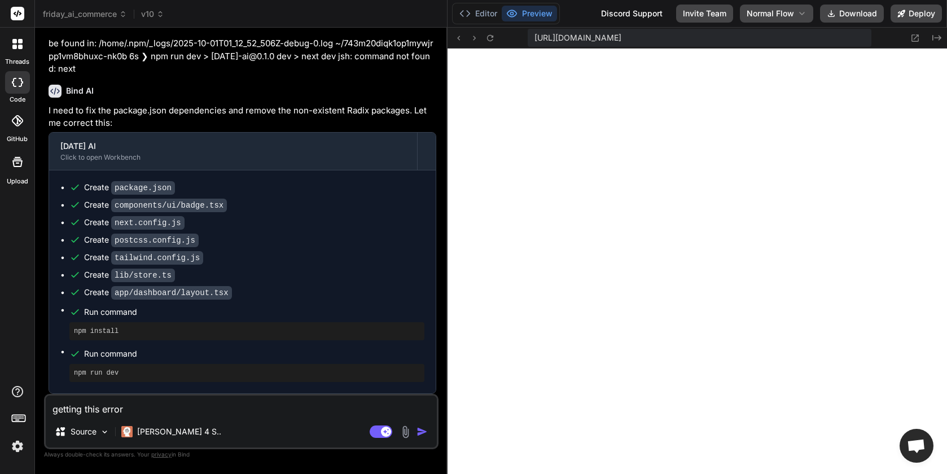
type textarea "x"
type textarea "getting this error w"
type textarea "x"
type textarea "getting this error wh"
type textarea "x"
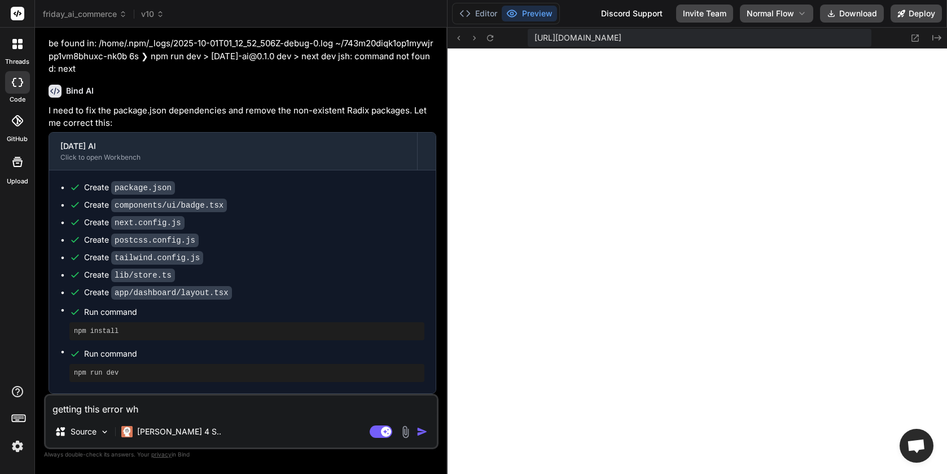
type textarea "getting this error whe"
type textarea "x"
type textarea "getting this error when"
type textarea "x"
type textarea "getting this error when"
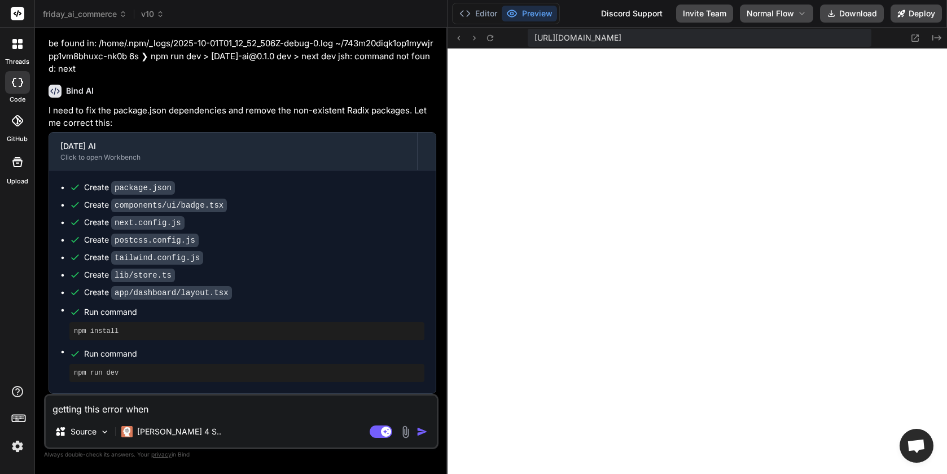
type textarea "x"
type textarea "getting this error when i"
type textarea "x"
type textarea "getting this error when im"
type textarea "x"
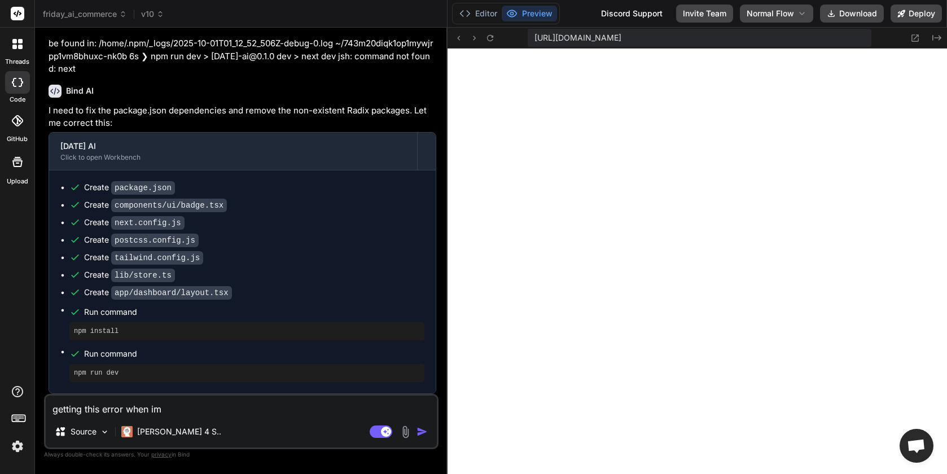
type textarea "getting this error when im"
type textarea "x"
type textarea "getting this error when im d"
type textarea "x"
type textarea "getting this error when im de"
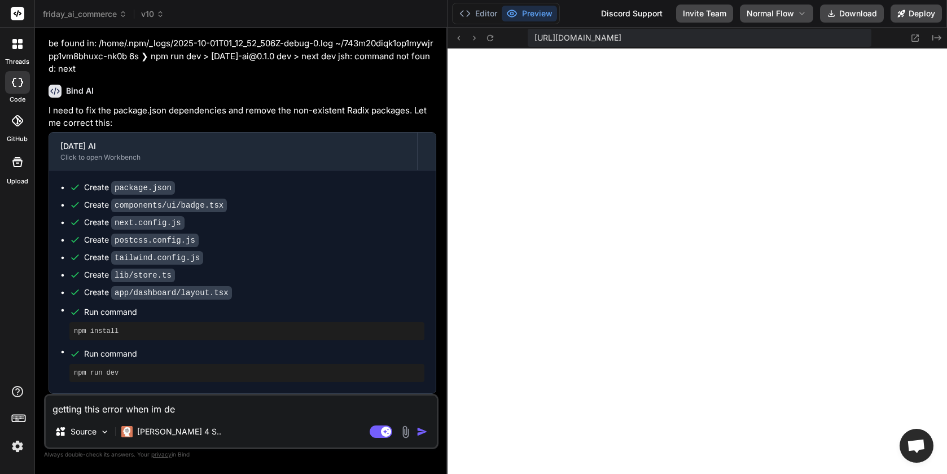
type textarea "x"
type textarea "getting this error when im dep"
type textarea "x"
type textarea "getting this error when im depl"
type textarea "x"
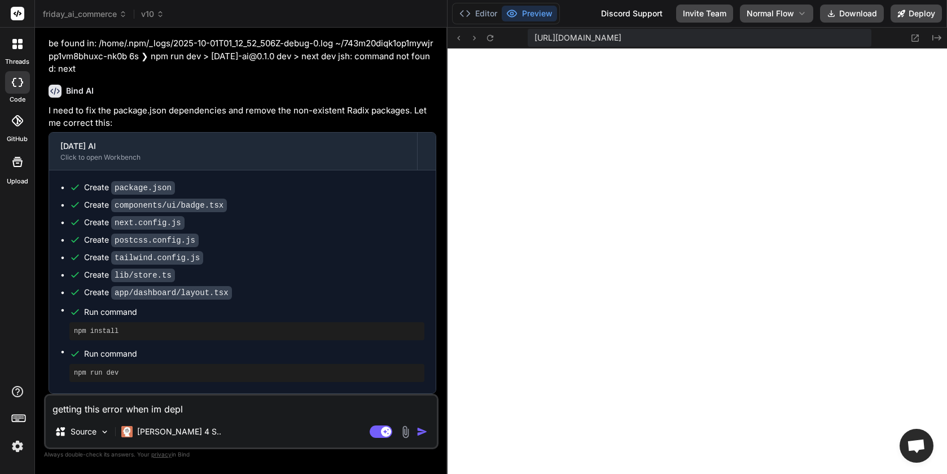
type textarea "getting this error when im deplo"
type textarea "x"
type textarea "getting this error when im deploy"
type textarea "x"
type textarea "getting this error when im deployo"
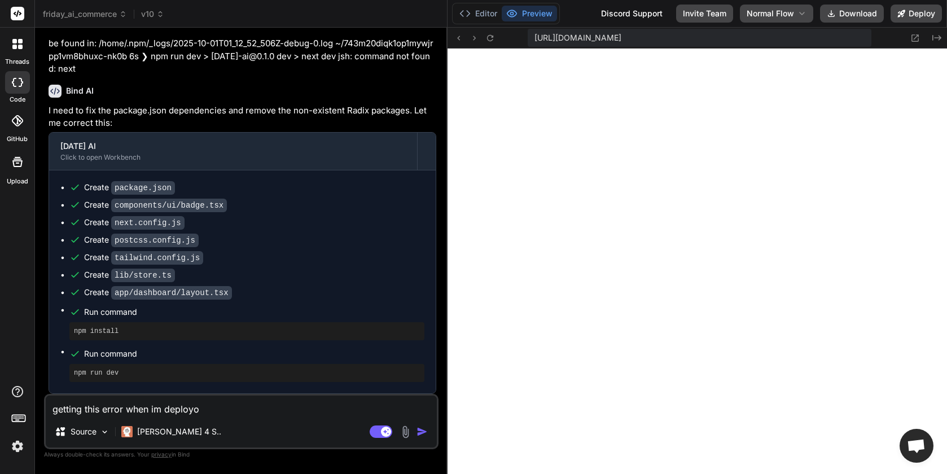
type textarea "x"
type textarea "getting this error when im deploy"
type textarea "x"
type textarea "getting this error when im deployi"
type textarea "x"
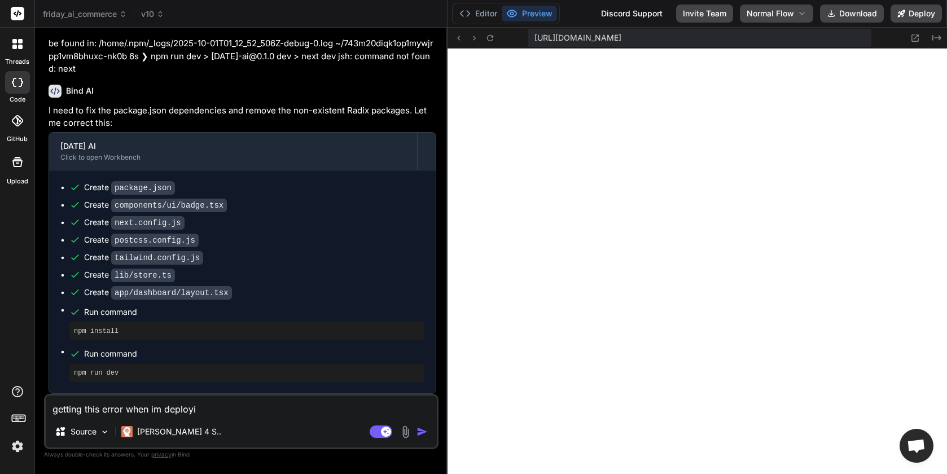
type textarea "getting this error when im deployin"
type textarea "x"
type textarea "getting this error when im deploying"
type textarea "x"
type textarea "getting this error when im deploying t"
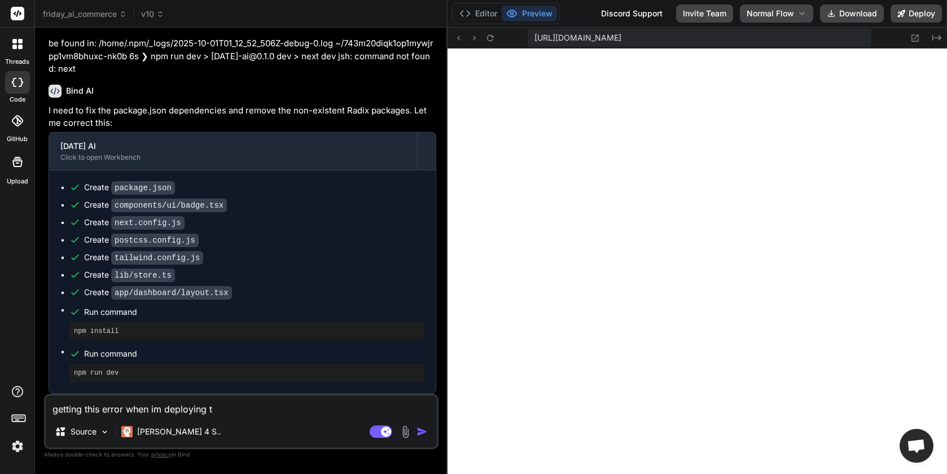
type textarea "x"
type textarea "getting this error when im deploying to"
type textarea "x"
type textarea "getting this error when im deploying to"
type textarea "x"
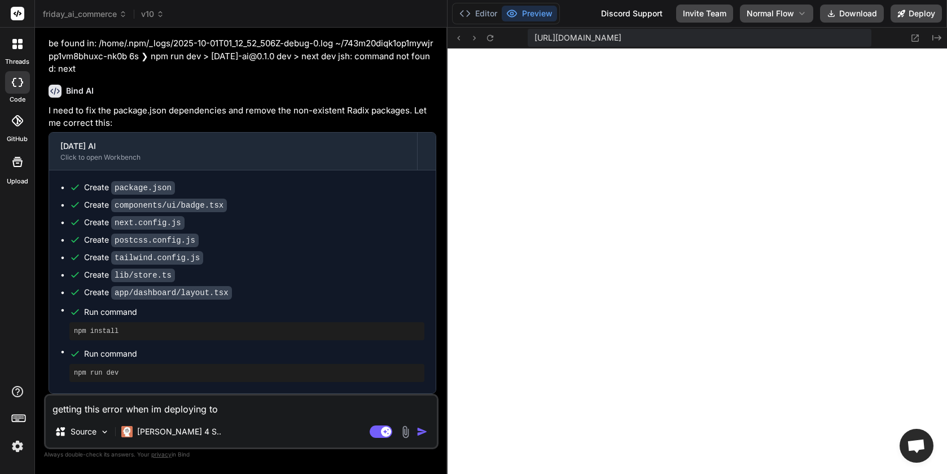
type textarea "getting this error when im deploying to v"
type textarea "x"
type textarea "getting this error when im deploying to ve"
type textarea "x"
type textarea "getting this error when im deploying to ver"
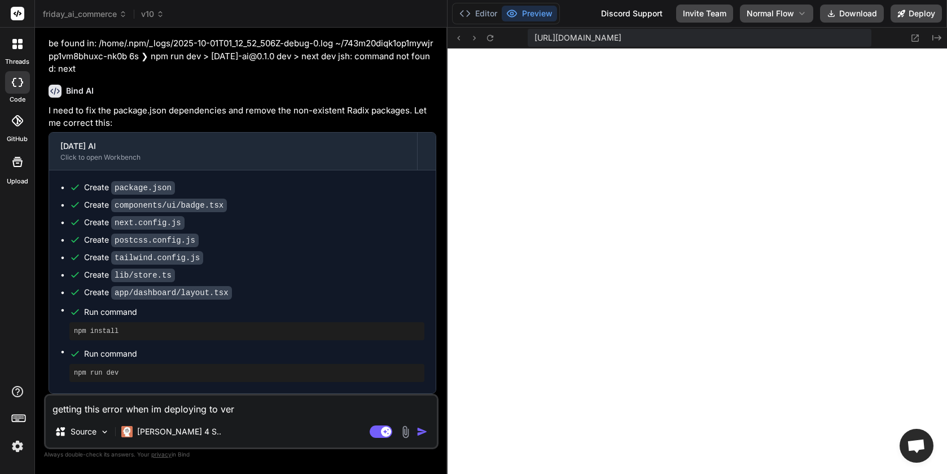
type textarea "x"
type textarea "getting this error when im deploying to verc"
type textarea "x"
type textarea "getting this error when im deploying to verce"
type textarea "x"
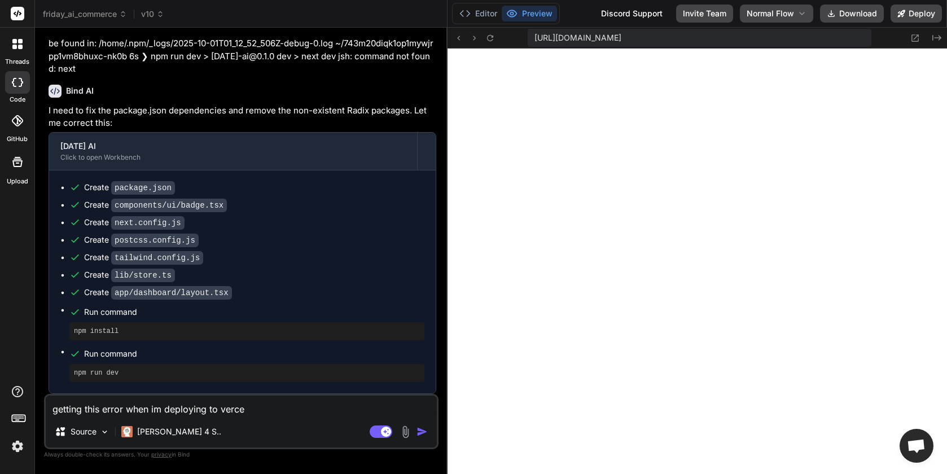
type textarea "getting this error when im deploying to vercel"
type textarea "x"
type textarea "getting this error when im deploying to vercel:"
type textarea "x"
type textarea "getting this error when im deploying to vercel:"
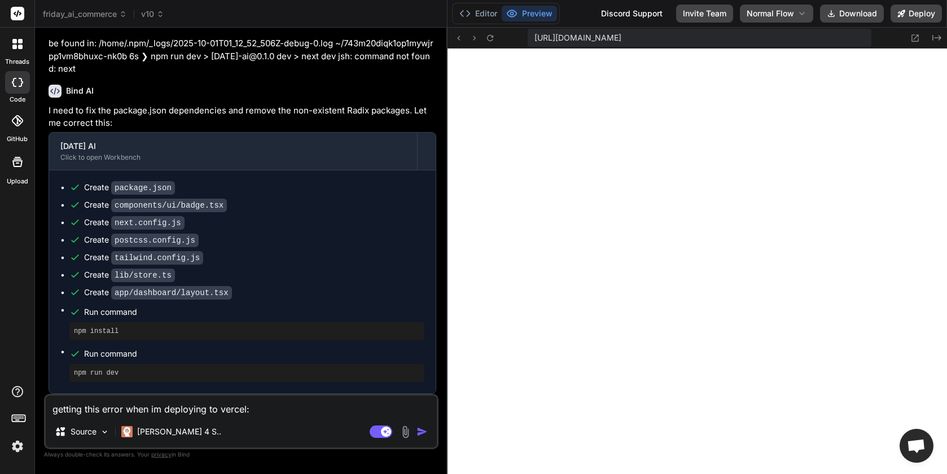
paste textarea "Running build in Washington, D.C., USA (East) – iad1 Build machine configuratio…"
type textarea "x"
type textarea "getting this error when im deploying to vercel: Running build in Washington, D.…"
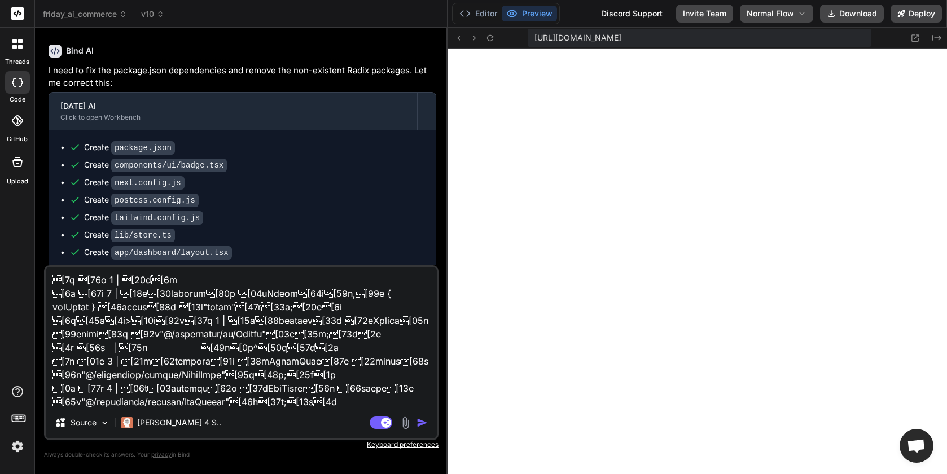
type textarea "x"
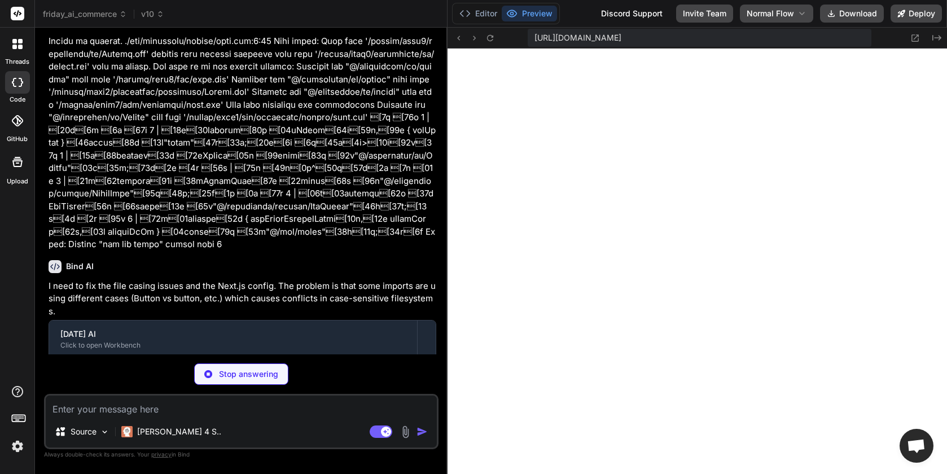
scroll to position [5606, 0]
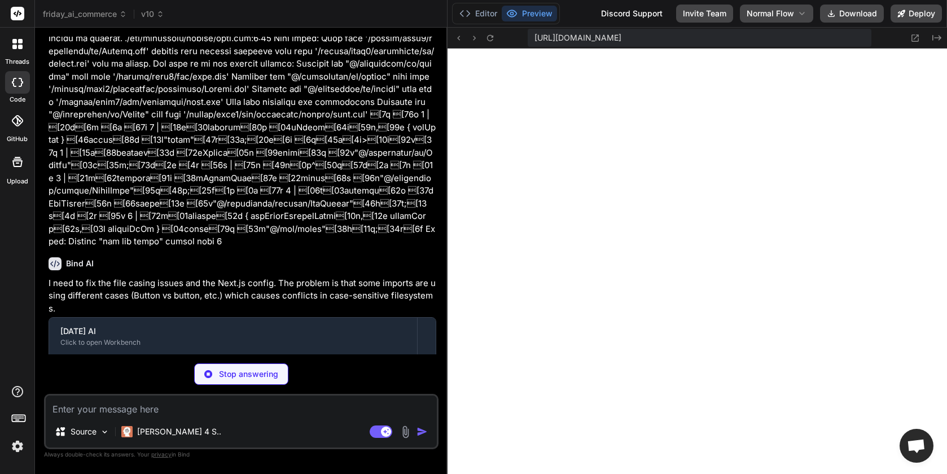
type textarea "x"
type textarea "} module.exports = nextConfig"
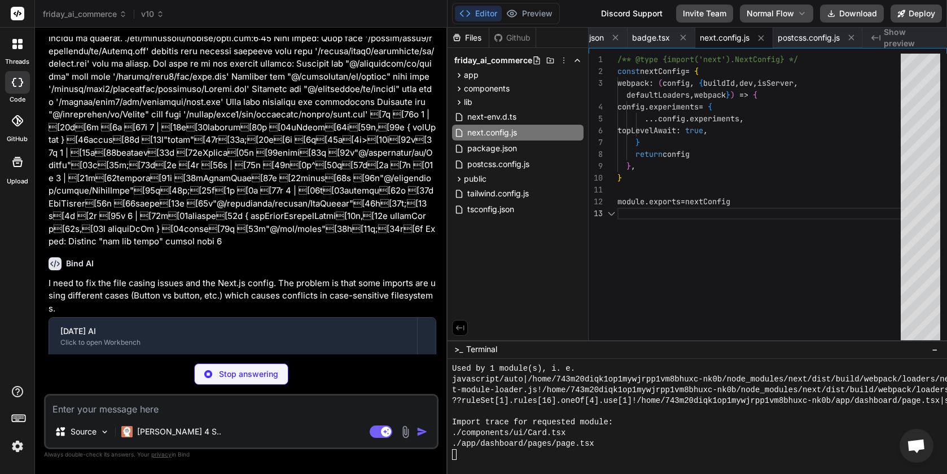
scroll to position [36, 0]
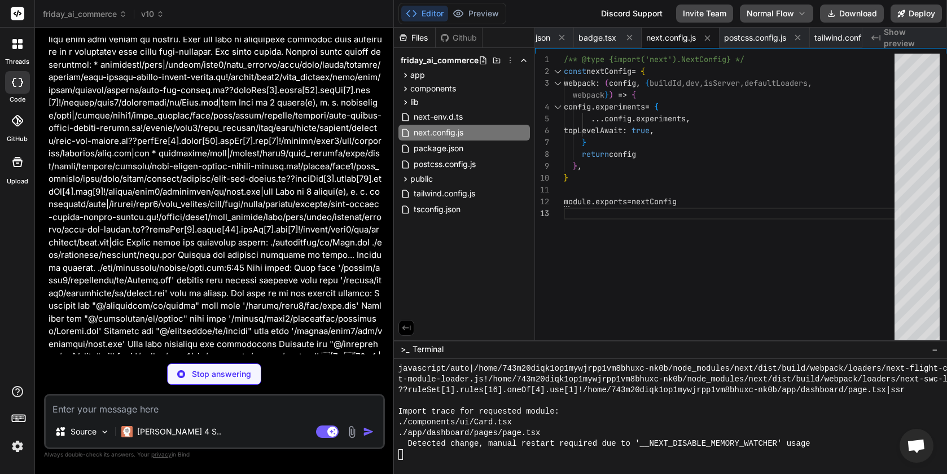
type textarea "x"
type textarea "module.exports = nextConfig"
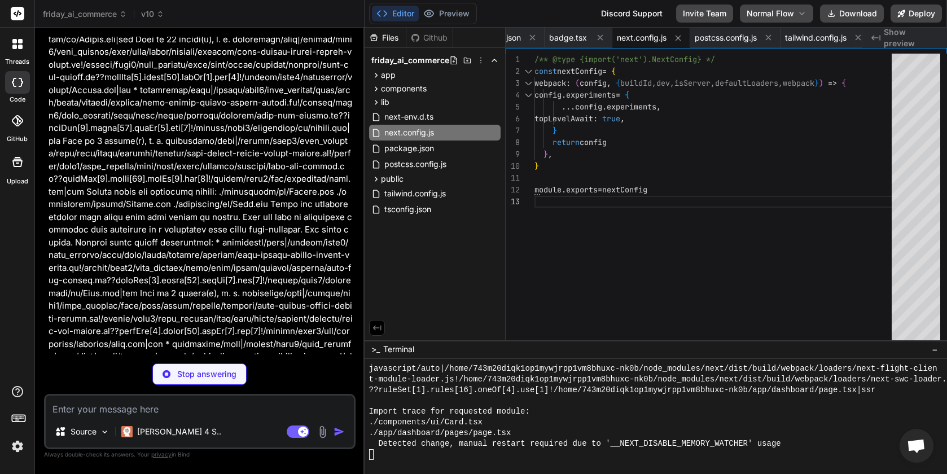
scroll to position [24, 0]
drag, startPoint x: 447, startPoint y: 238, endPoint x: 342, endPoint y: 234, distance: 105.0
click at [342, 234] on div "Bind AI Web Search Created with Pixso. Code Generator You design an interface f…" at bounding box center [199, 251] width 329 height 446
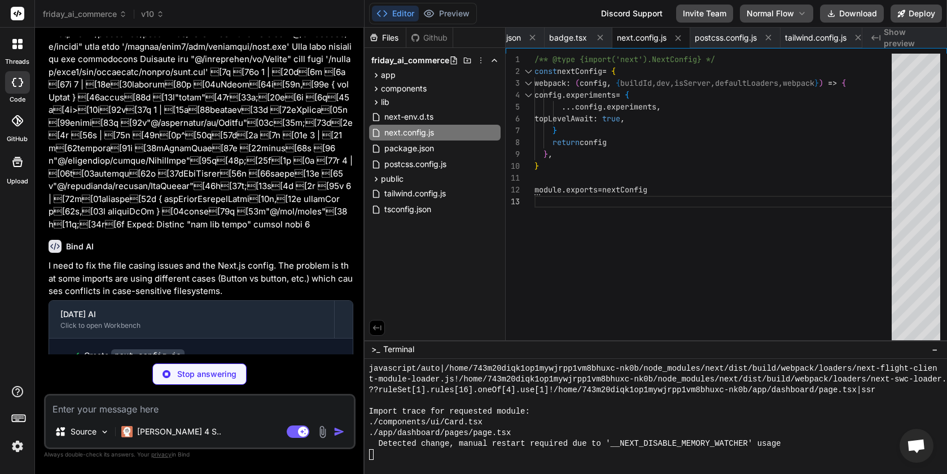
scroll to position [6557, 0]
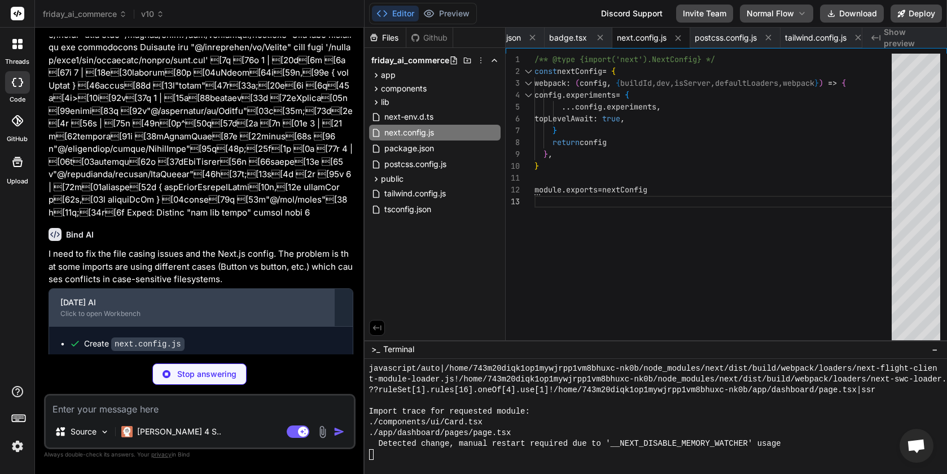
type textarea "x"
type textarea "<p className="text-muted-foreground text-center max-w-md"> Add images by URL to…"
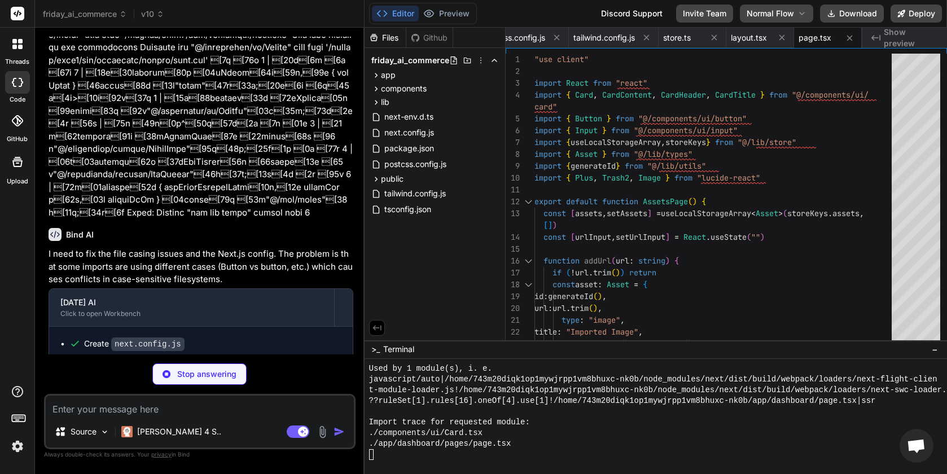
scroll to position [6573, 0]
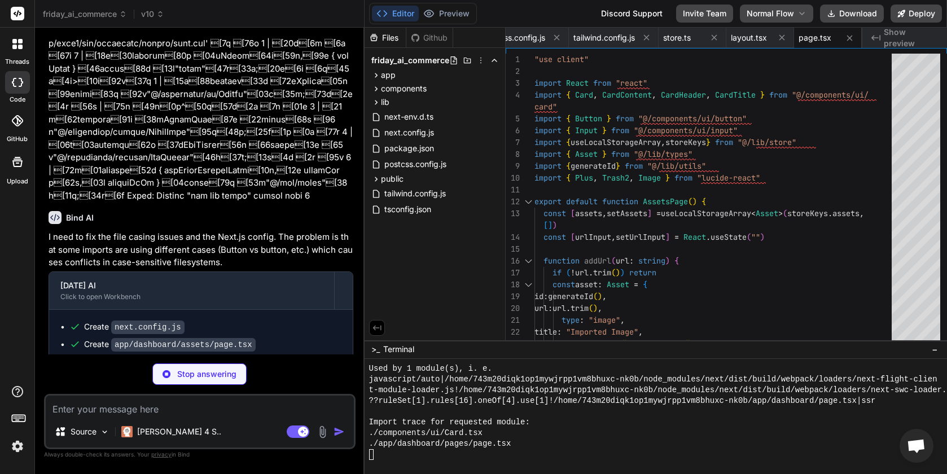
type textarea "x"
type textarea "</div> )} </CardContent> </Card> </div> ) }"
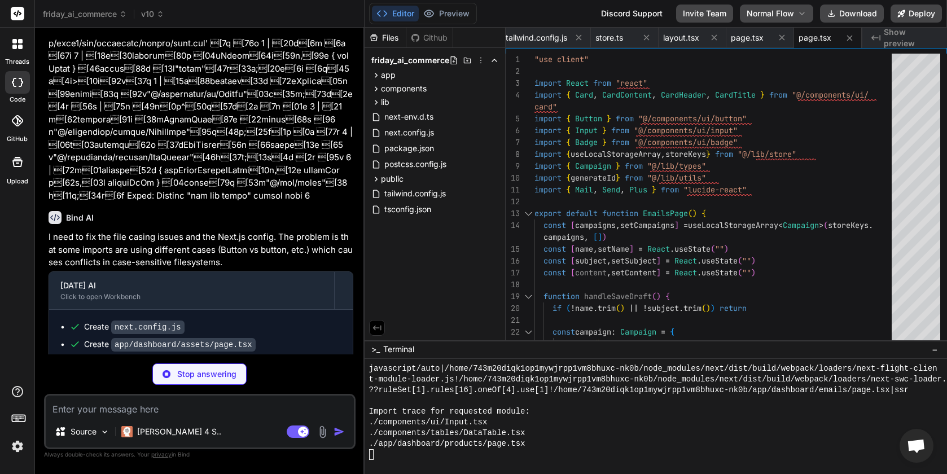
scroll to position [6591, 0]
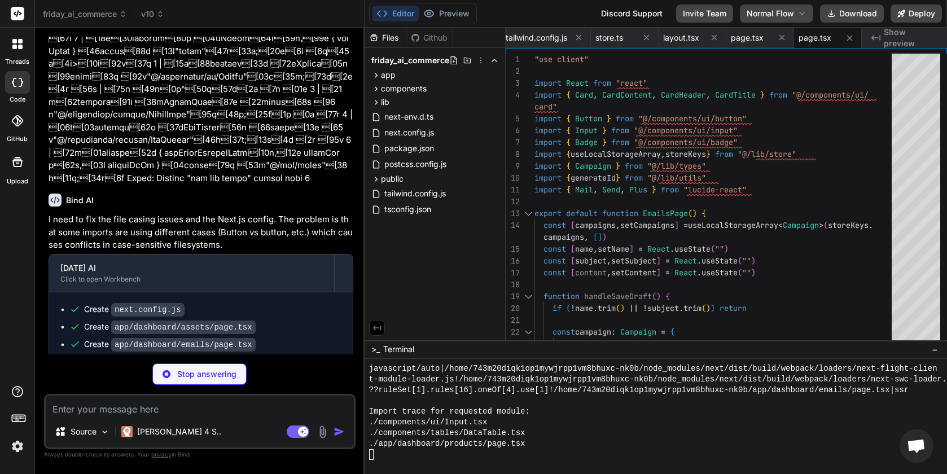
type textarea "x"
type textarea "</div> ) }"
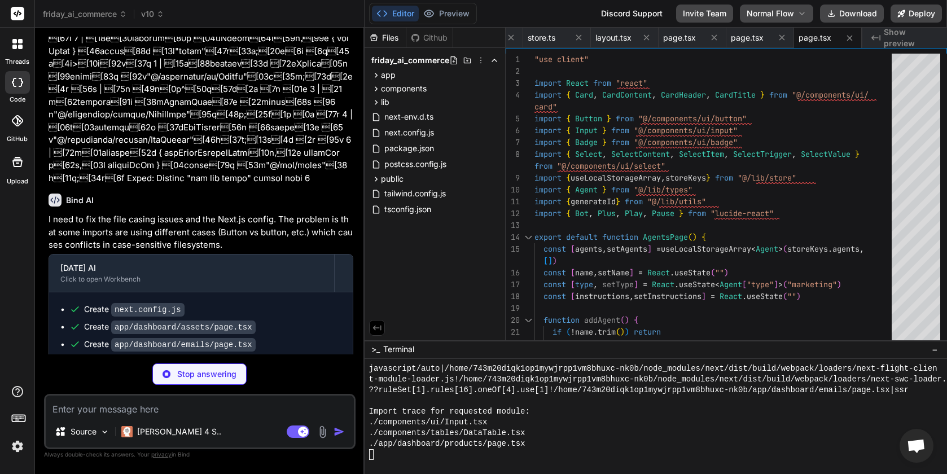
type textarea "x"
type textarea "}"
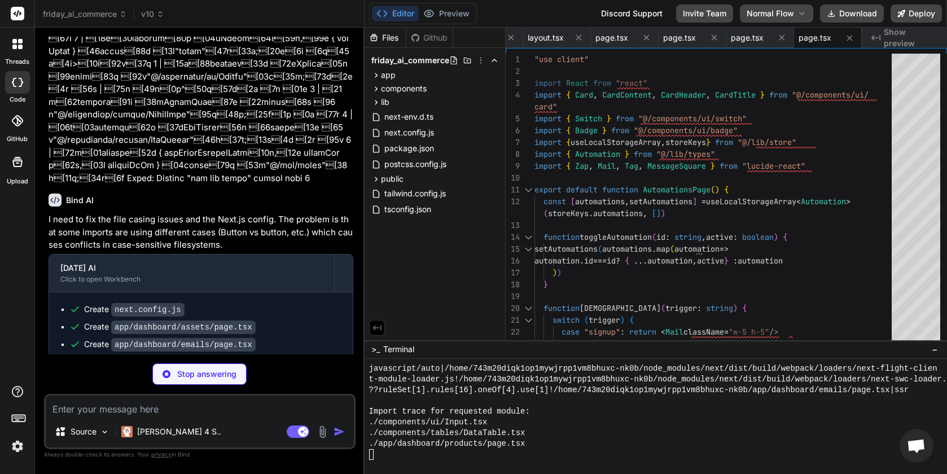
type textarea "x"
type textarea ")} </div> ) }"
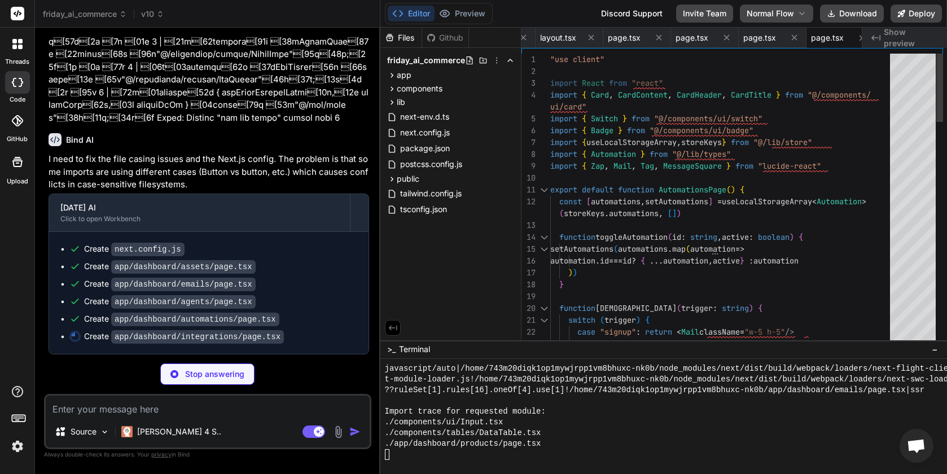
scroll to position [24, 0]
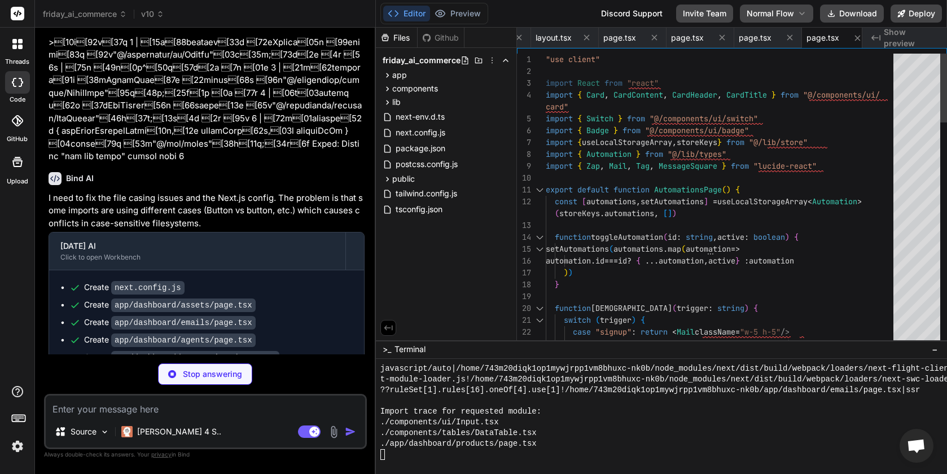
drag, startPoint x: 364, startPoint y: 174, endPoint x: 354, endPoint y: 174, distance: 10.2
click at [354, 174] on div "Bind AI Web Search Created with Pixso. Code Generator You design an interface f…" at bounding box center [205, 251] width 341 height 446
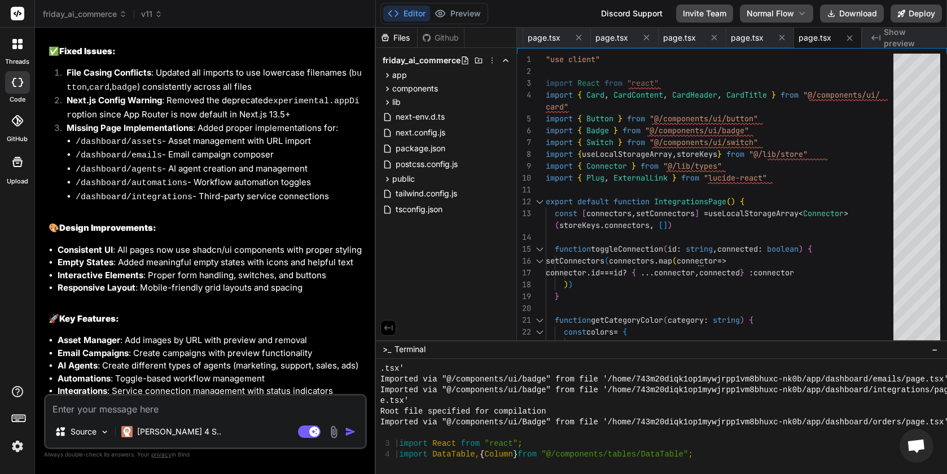
scroll to position [10718, 0]
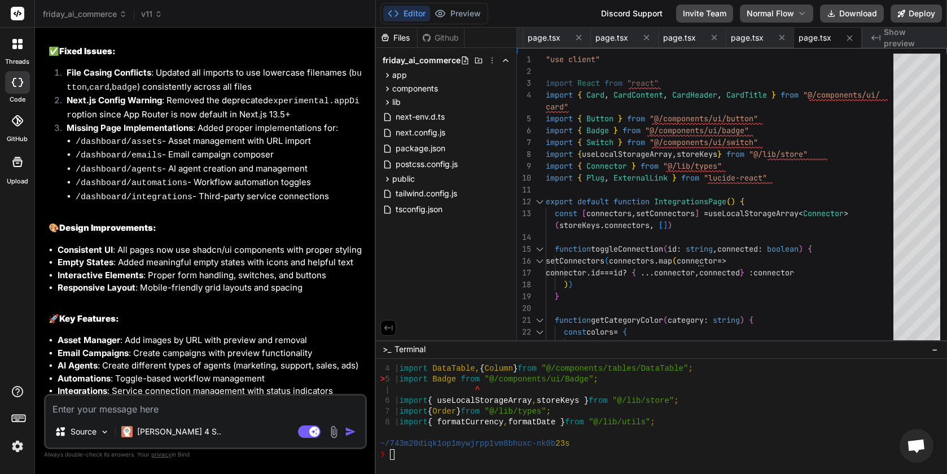
click at [482, 456] on div "❯" at bounding box center [675, 454] width 590 height 11
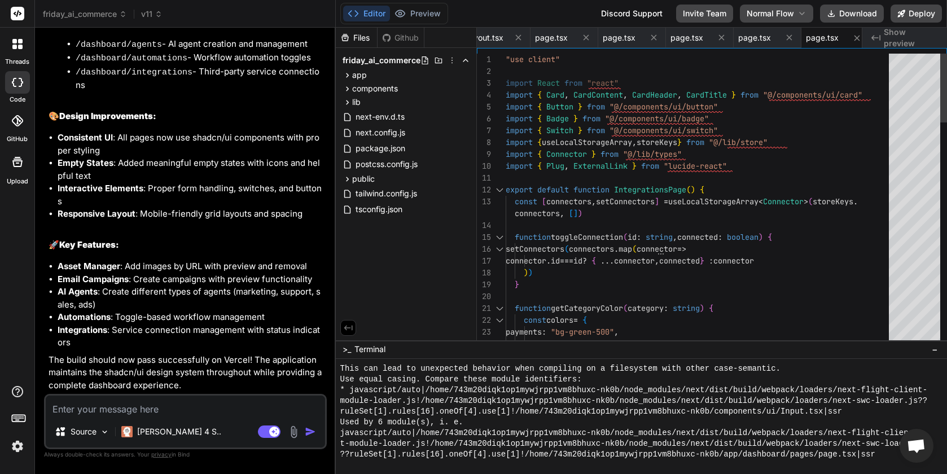
scroll to position [7808, 0]
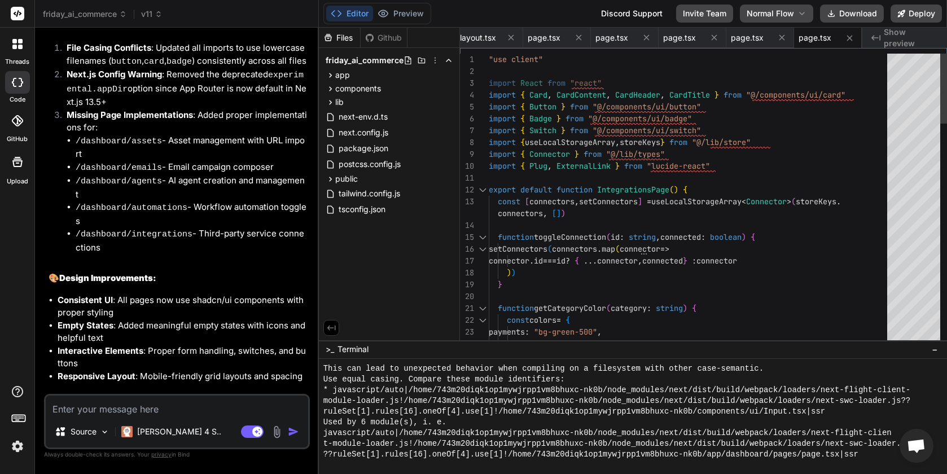
drag, startPoint x: 374, startPoint y: 145, endPoint x: 294, endPoint y: 147, distance: 79.6
click at [294, 147] on div "Bind AI Web Search Created with Pixso. Code Generator You design an interface f…" at bounding box center [177, 251] width 284 height 446
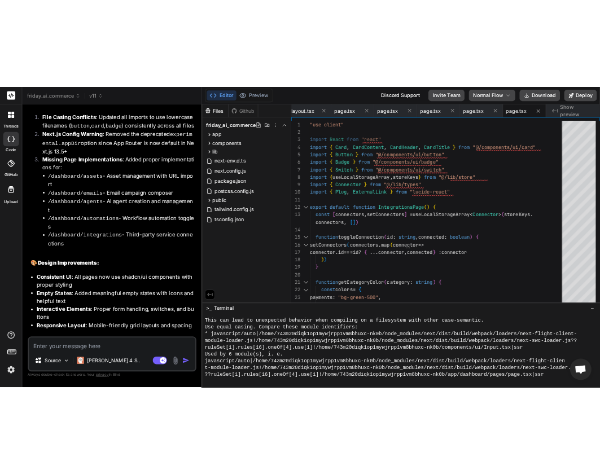
scroll to position [7986, 0]
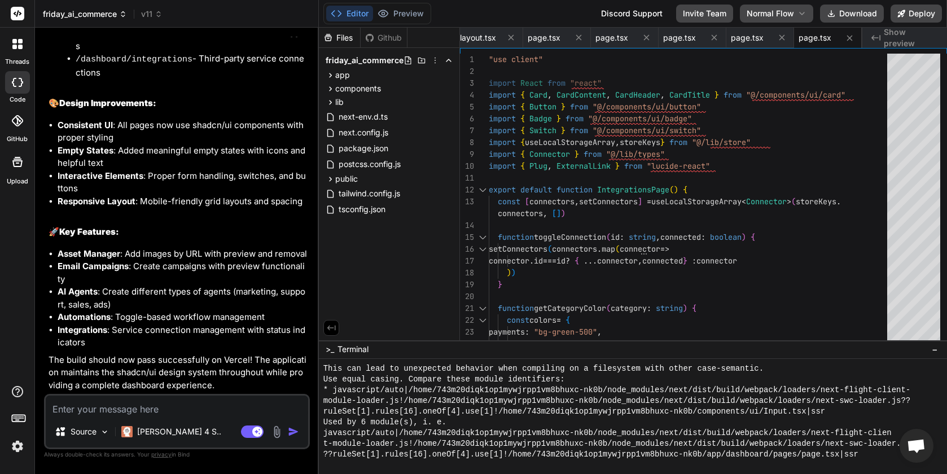
click at [117, 14] on span "friday_ai_commerce" at bounding box center [85, 13] width 84 height 11
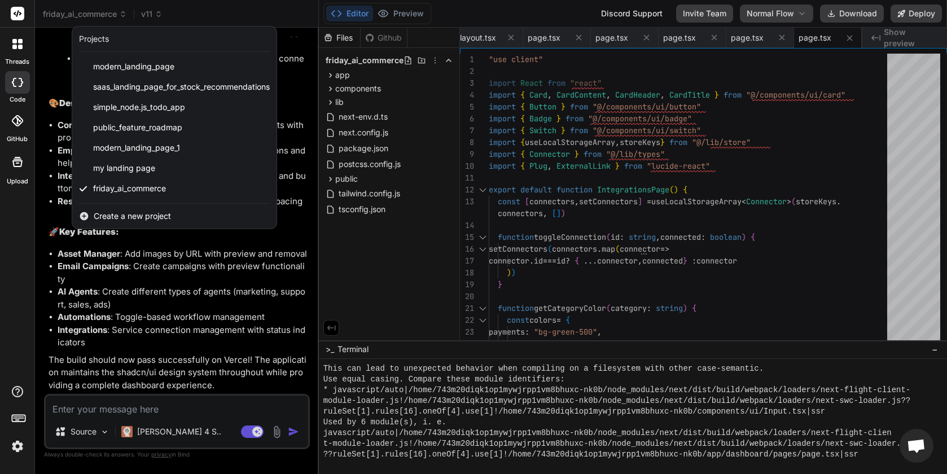
click at [174, 297] on div at bounding box center [473, 237] width 947 height 474
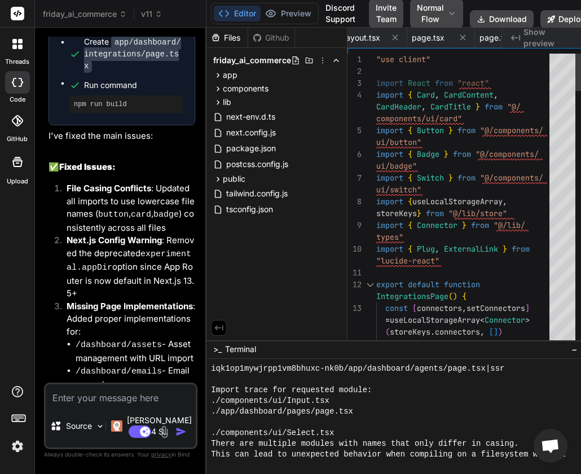
scroll to position [12467, 0]
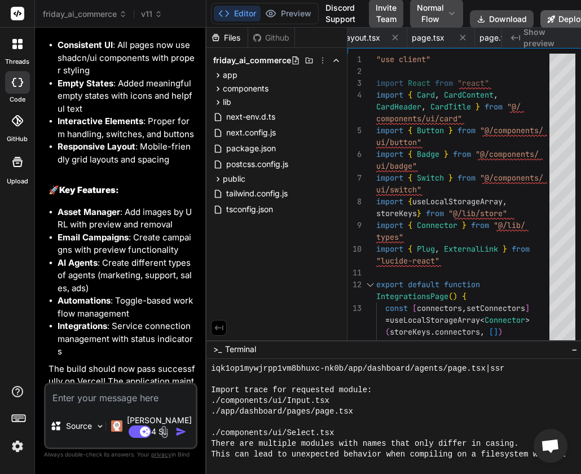
click at [555, 21] on button "Deploy" at bounding box center [565, 19] width 51 height 18
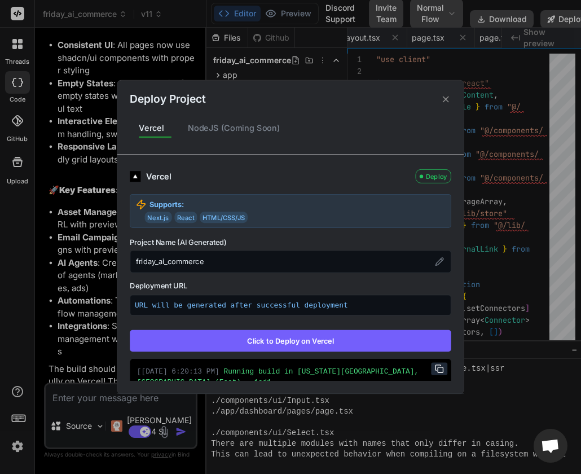
click at [313, 341] on button "Click to Deploy on Vercel" at bounding box center [291, 340] width 322 height 21
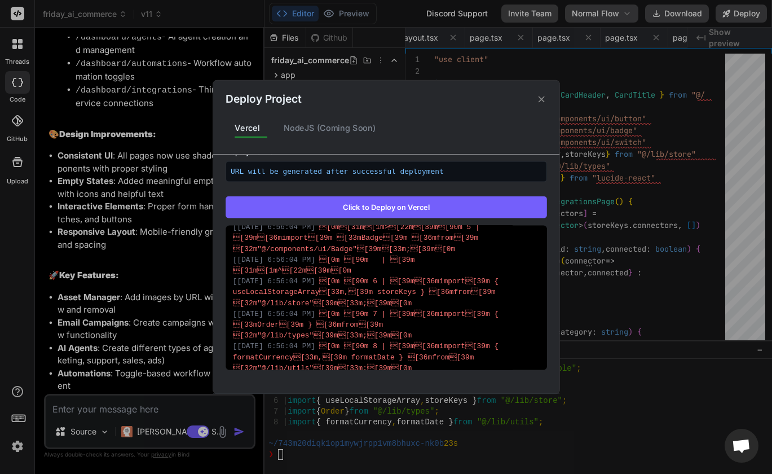
scroll to position [6211, 0]
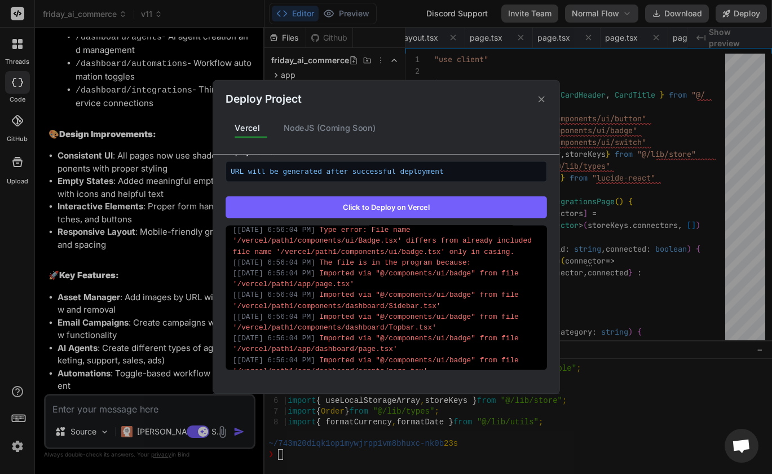
click at [541, 98] on icon at bounding box center [541, 99] width 11 height 11
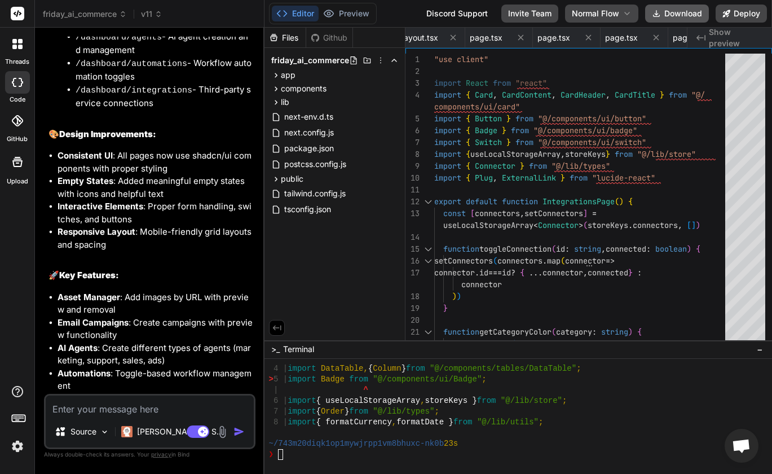
click at [668, 15] on button "Download" at bounding box center [677, 14] width 64 height 18
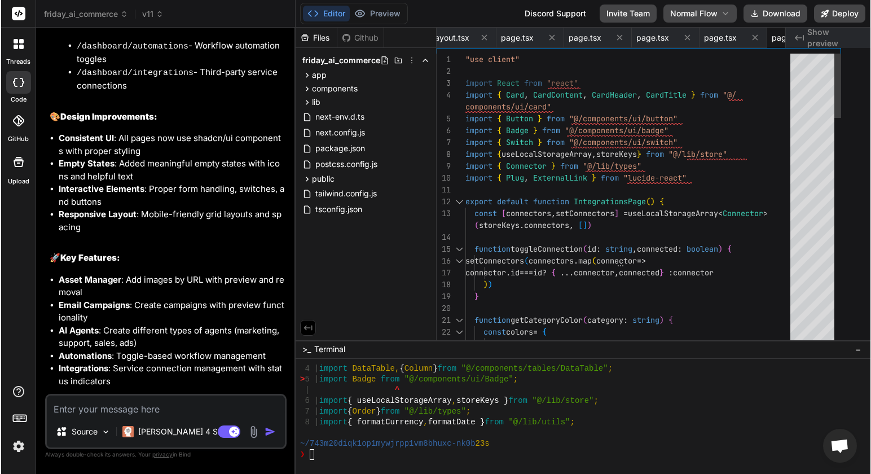
scroll to position [8746, 0]
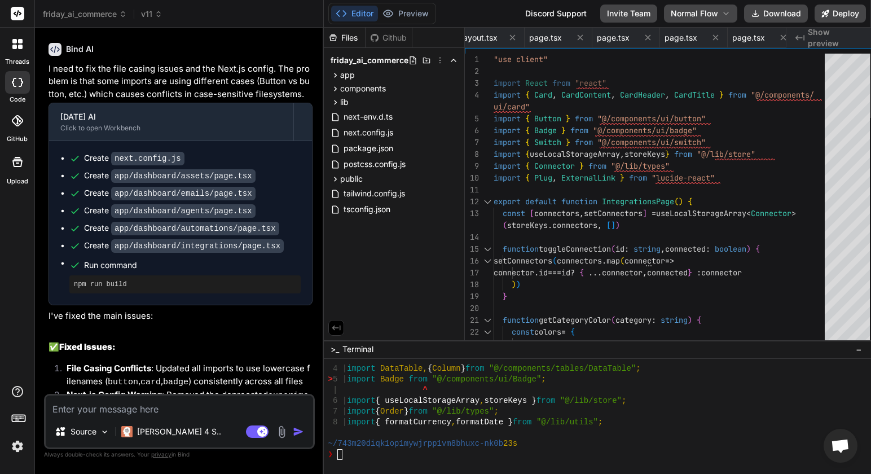
drag, startPoint x: 294, startPoint y: 166, endPoint x: 328, endPoint y: 166, distance: 33.3
click at [324, 166] on div "Bind AI Web Search Created with Pixso. Code Generator You design an interface f…" at bounding box center [179, 251] width 289 height 446
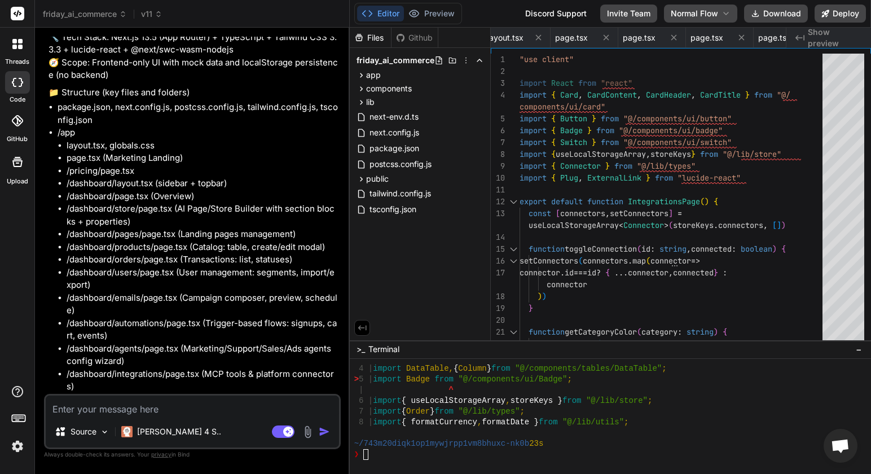
scroll to position [0, 0]
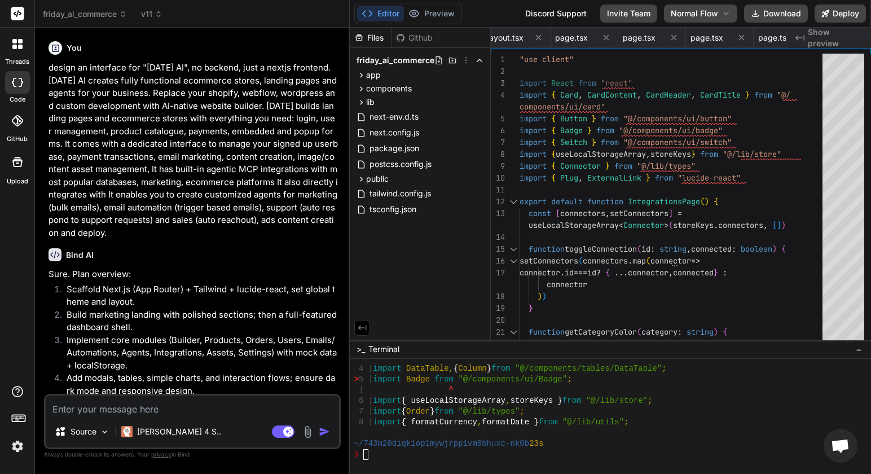
click at [195, 412] on textarea at bounding box center [192, 405] width 293 height 20
drag, startPoint x: 192, startPoint y: 408, endPoint x: 364, endPoint y: 408, distance: 172.1
click at [364, 408] on div "friday_ai_commerce v11 Created with Pixso. Bind AI Web Search Created with Pixs…" at bounding box center [453, 237] width 836 height 474
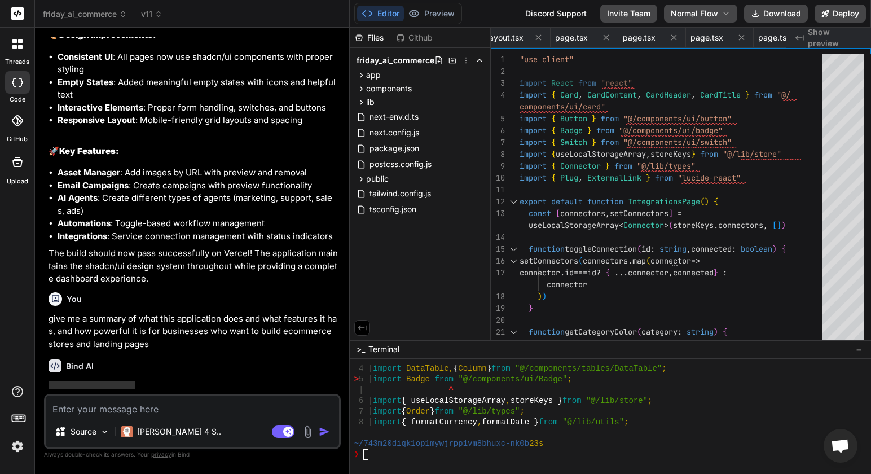
scroll to position [7421, 0]
click at [363, 177] on icon at bounding box center [362, 179] width 10 height 10
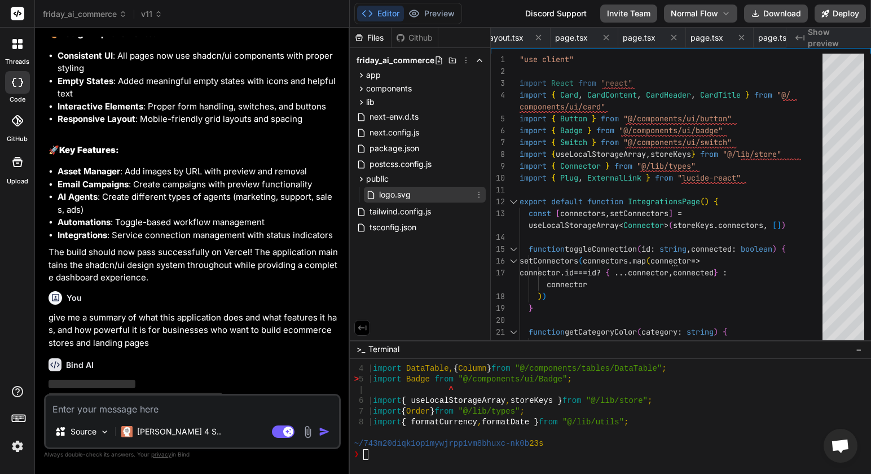
click at [382, 197] on span "logo.svg" at bounding box center [395, 195] width 34 height 14
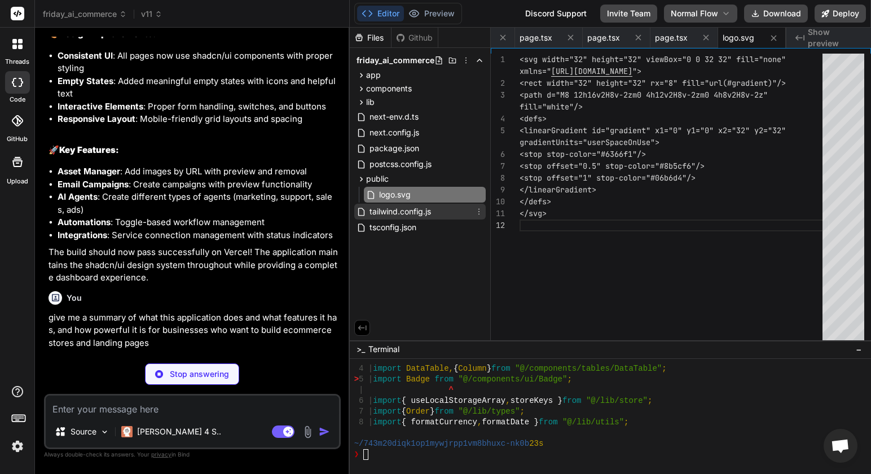
click at [395, 215] on span "tailwind.config.js" at bounding box center [400, 212] width 64 height 14
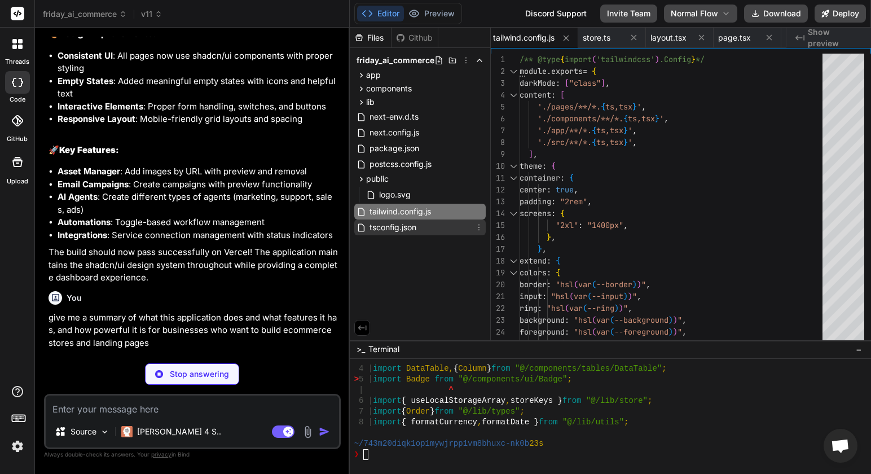
click at [396, 234] on span "tsconfig.json" at bounding box center [392, 228] width 49 height 14
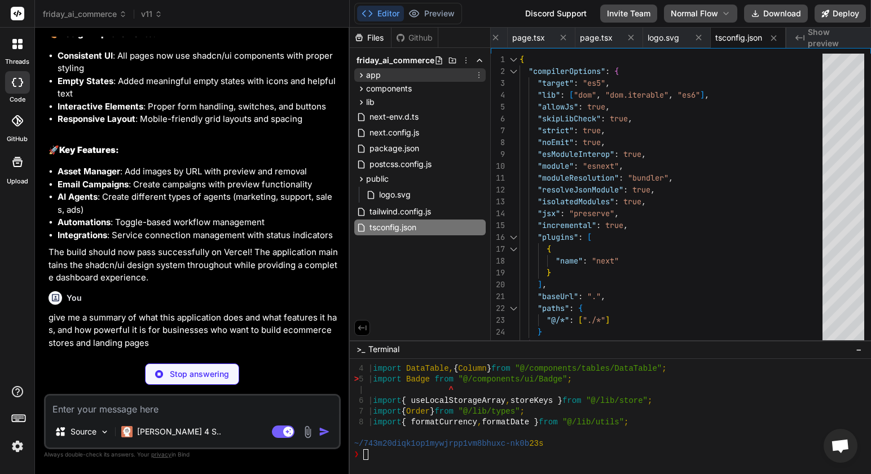
click at [390, 70] on div "app" at bounding box center [419, 75] width 131 height 14
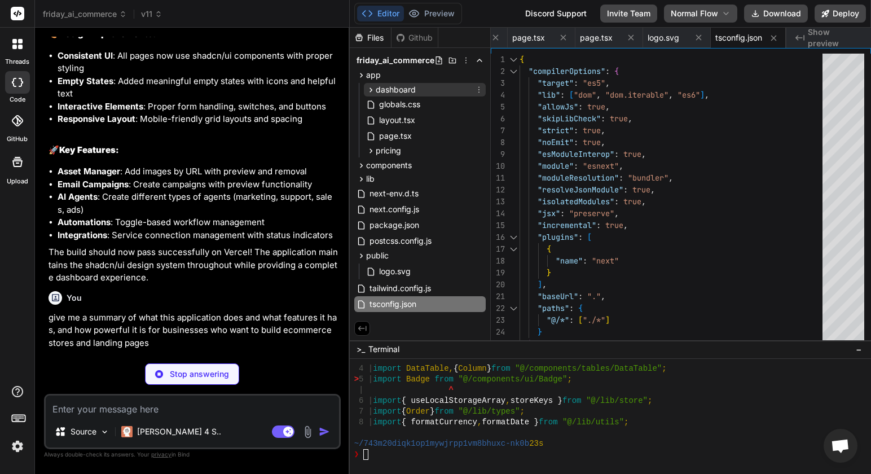
click at [392, 91] on span "dashboard" at bounding box center [396, 89] width 40 height 11
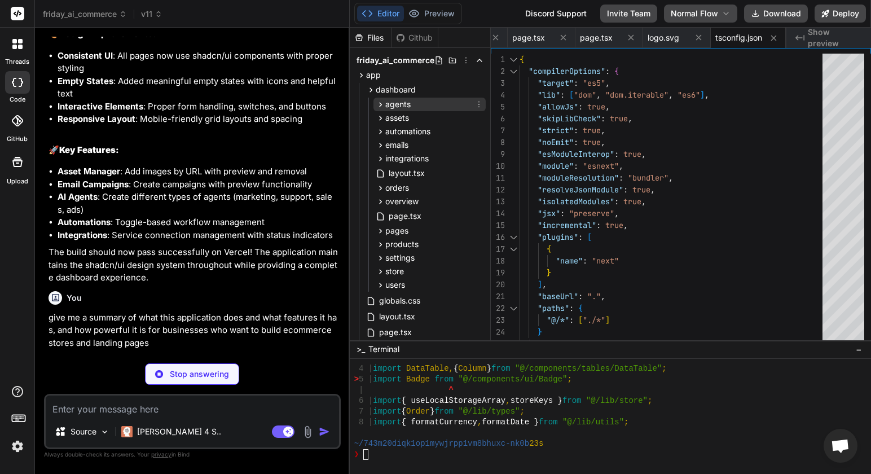
click at [394, 110] on div "agents" at bounding box center [429, 105] width 112 height 14
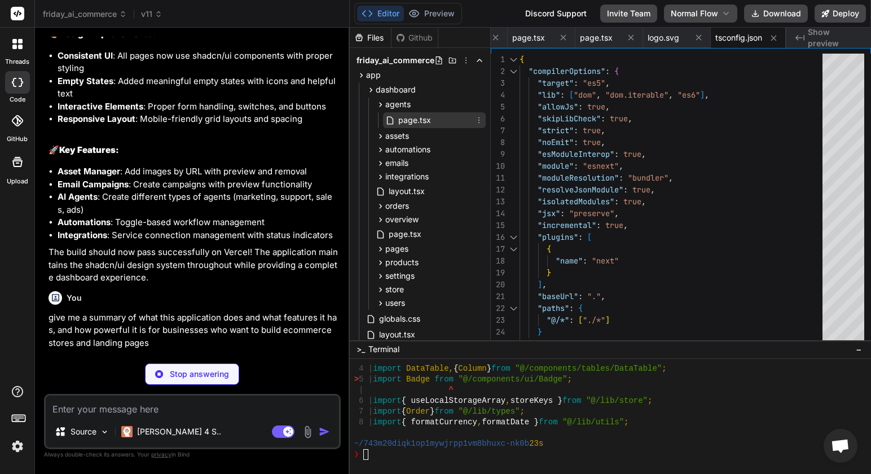
click at [399, 126] on span "page.tsx" at bounding box center [414, 120] width 35 height 14
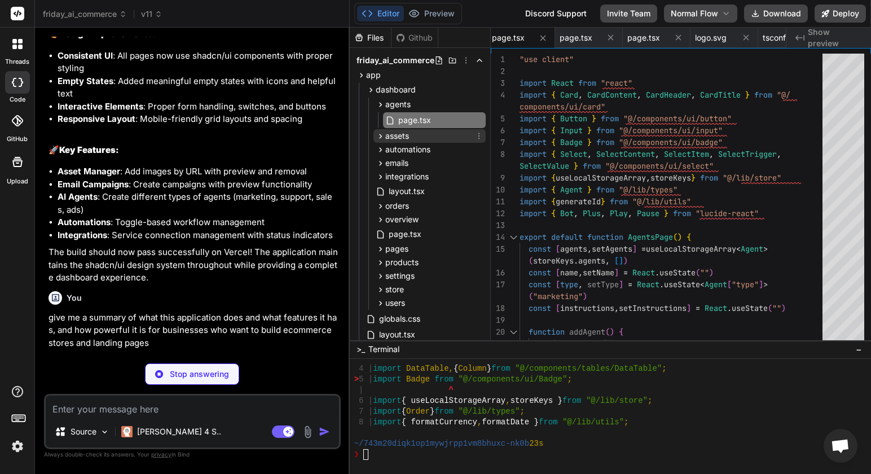
click at [398, 140] on span "assets" at bounding box center [397, 135] width 24 height 11
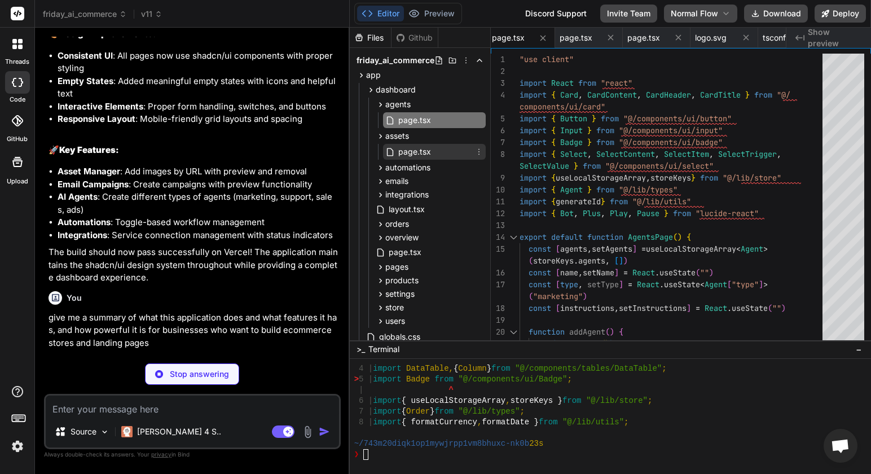
click at [399, 153] on span "page.tsx" at bounding box center [414, 152] width 35 height 14
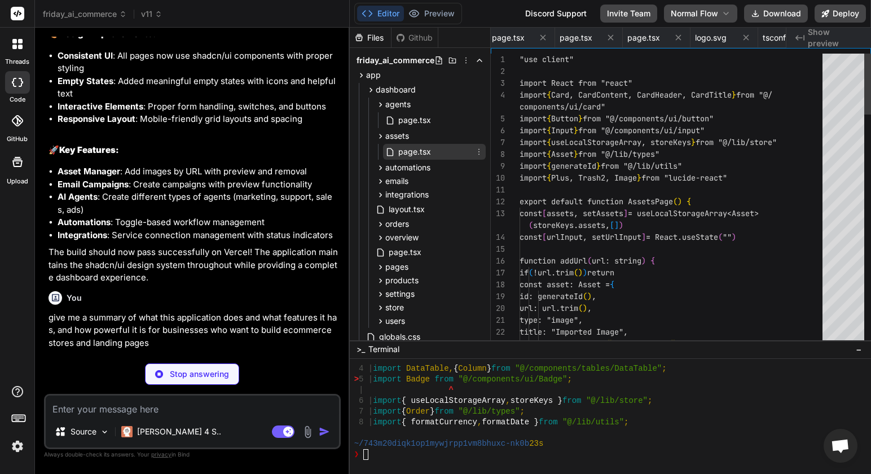
scroll to position [0, 542]
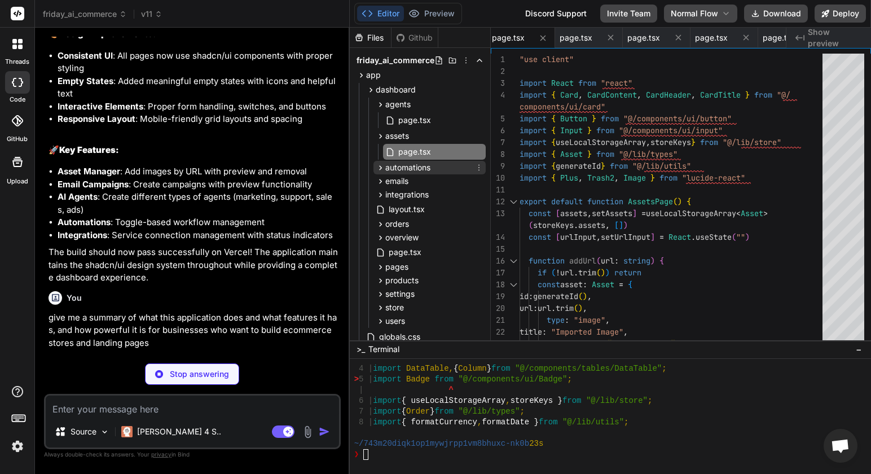
click at [404, 169] on span "automations" at bounding box center [407, 167] width 45 height 11
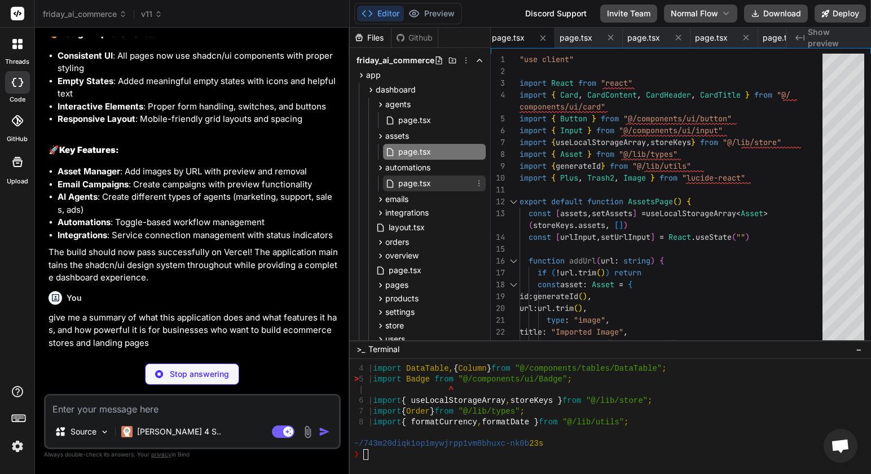
click at [406, 181] on span "page.tsx" at bounding box center [414, 184] width 35 height 14
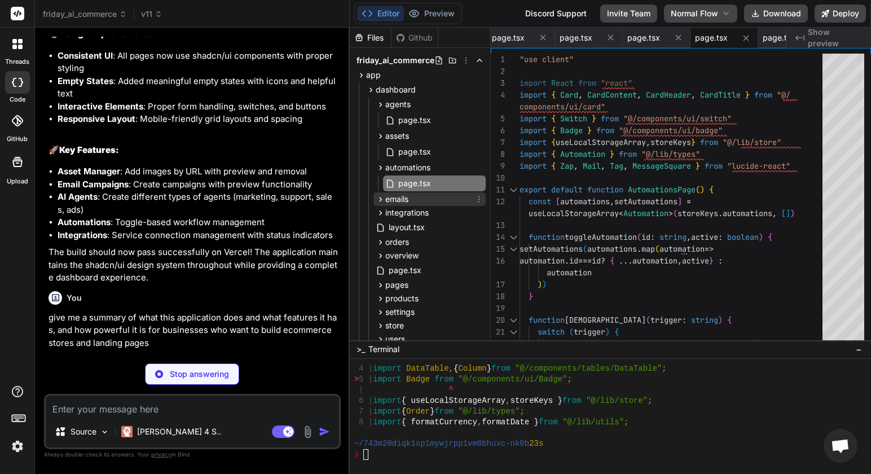
click at [404, 201] on span "emails" at bounding box center [396, 199] width 23 height 11
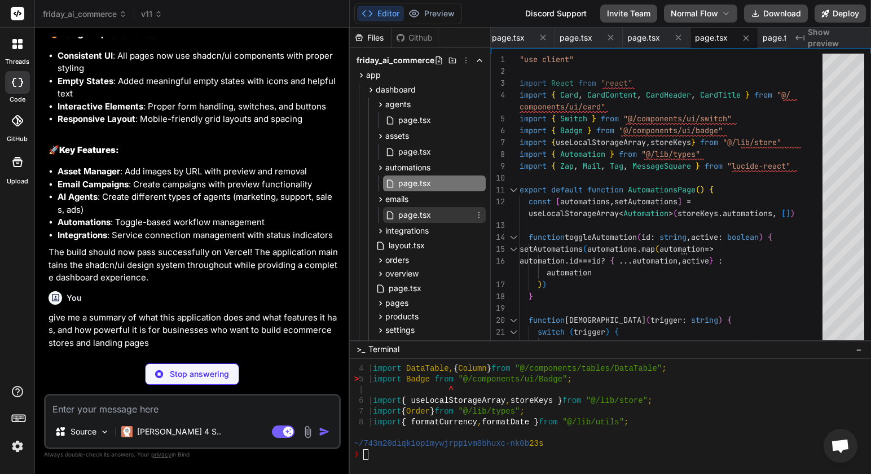
click at [402, 216] on span "page.tsx" at bounding box center [414, 215] width 35 height 14
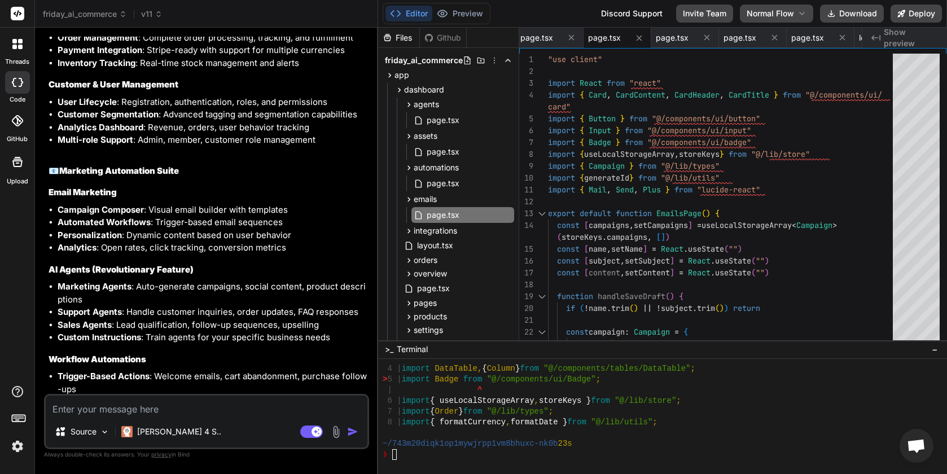
scroll to position [7628, 0]
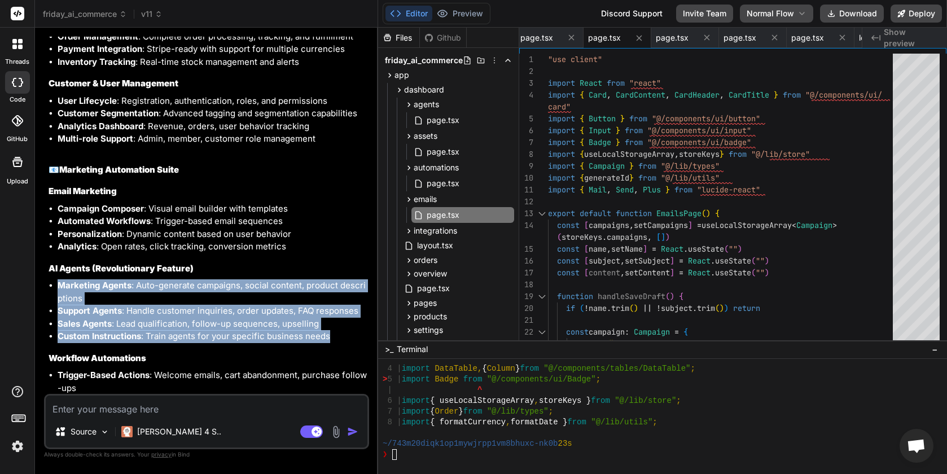
drag, startPoint x: 58, startPoint y: 235, endPoint x: 354, endPoint y: 289, distance: 301.1
click at [354, 289] on ul "Marketing Agents : Auto-generate campaigns, social content, product description…" at bounding box center [208, 311] width 318 height 64
click at [227, 305] on li "Support Agents : Handle customer inquiries, order updates, FAQ responses" at bounding box center [212, 311] width 309 height 13
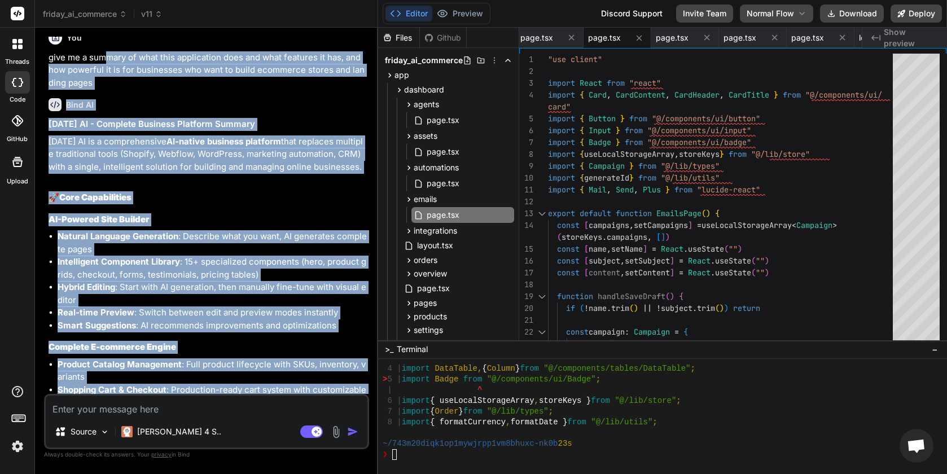
scroll to position [7218, 0]
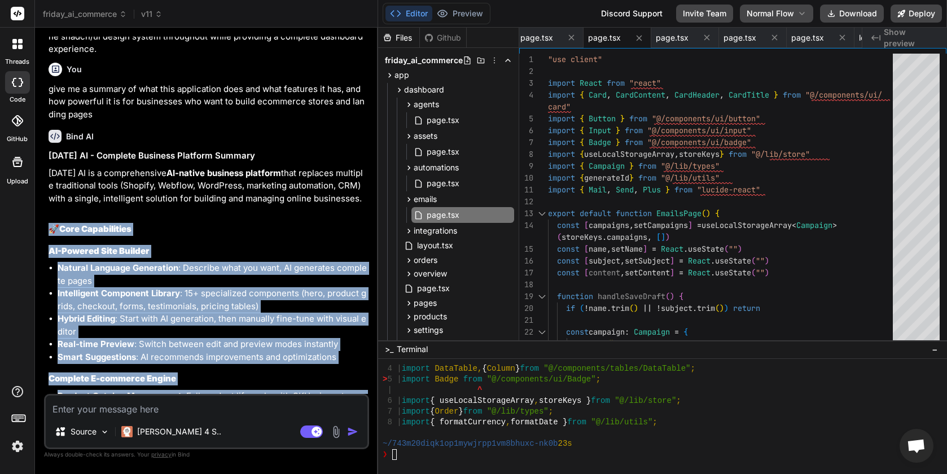
drag, startPoint x: 137, startPoint y: 386, endPoint x: 48, endPoint y: 183, distance: 221.3
click at [48, 183] on div "You design an interface for "Friday AI", no backend, just a nextjs frontend. Fr…" at bounding box center [207, 215] width 323 height 357
copy div "🚀 Core Capabilities AI-Powered Site Builder Natural Language Generation : Descr…"
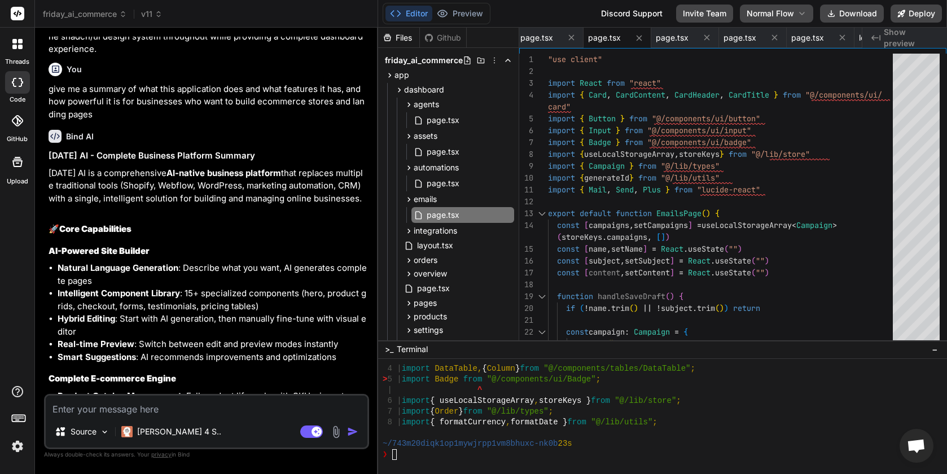
click at [129, 167] on p "Friday AI is a comprehensive AI-native business platform that replaces multiple…" at bounding box center [208, 186] width 318 height 38
drag, startPoint x: 49, startPoint y: 122, endPoint x: 364, endPoint y: 153, distance: 316.3
click at [364, 167] on p "Friday AI is a comprehensive AI-native business platform that replaces multiple…" at bounding box center [208, 186] width 318 height 38
copy p "Friday AI is a comprehensive AI-native business platform that replaces multiple…"
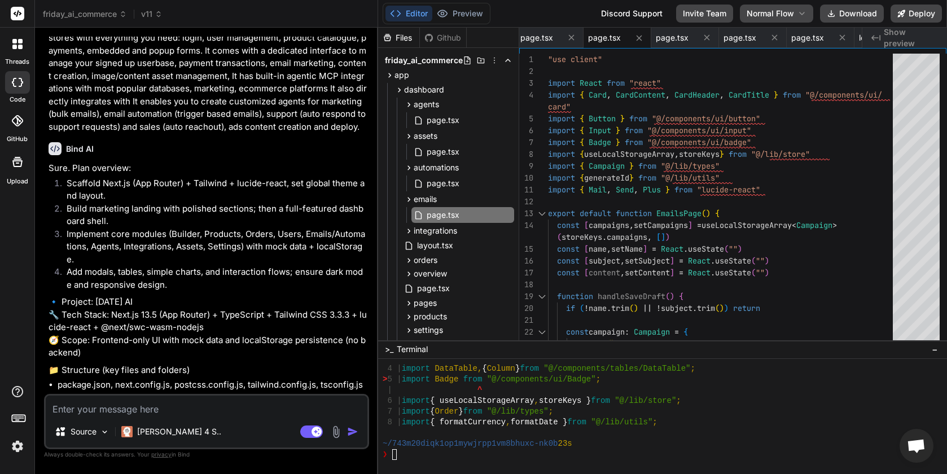
scroll to position [0, 0]
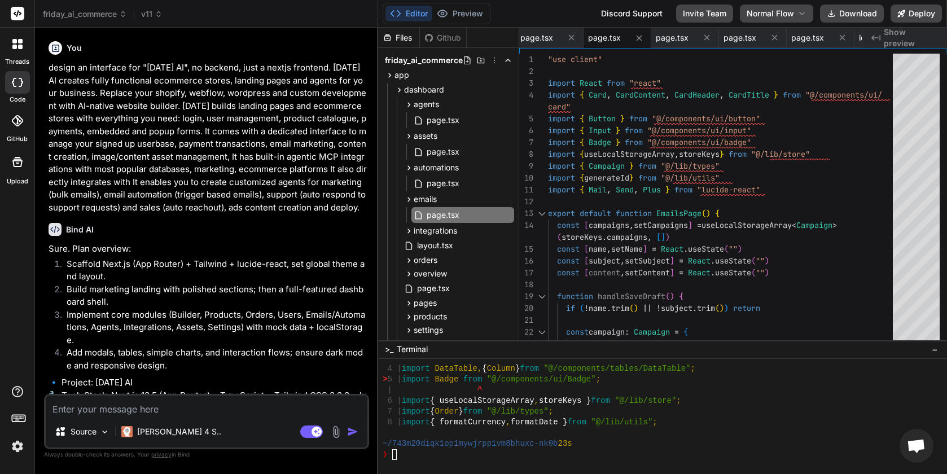
click at [244, 100] on p "design an interface for "Friday AI", no backend, just a nextjs frontend. Friday…" at bounding box center [208, 137] width 318 height 152
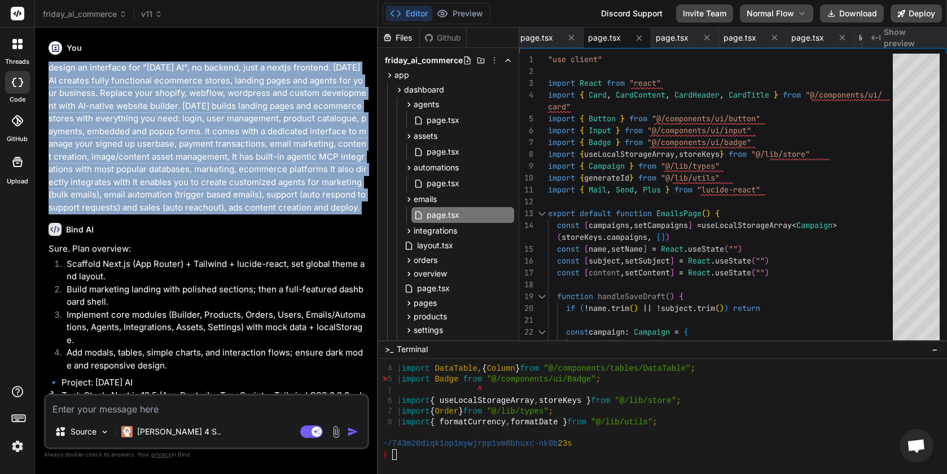
click at [244, 100] on p "design an interface for "Friday AI", no backend, just a nextjs frontend. Friday…" at bounding box center [208, 137] width 318 height 152
copy div "design an interface for "Friday AI", no backend, just a nextjs frontend. Friday…"
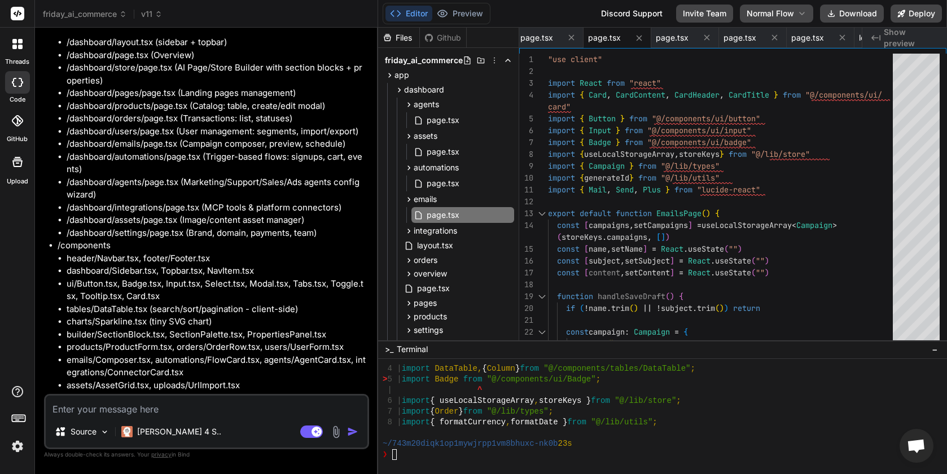
scroll to position [550, 0]
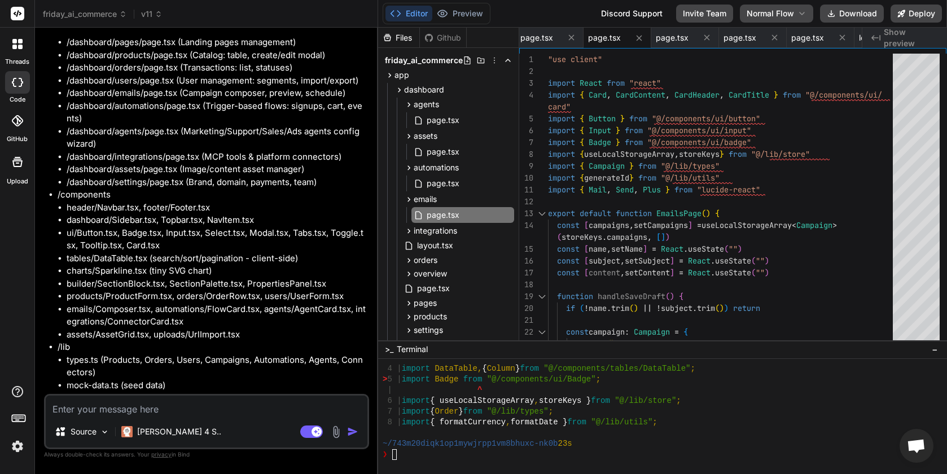
click at [28, 55] on div at bounding box center [18, 44] width 24 height 24
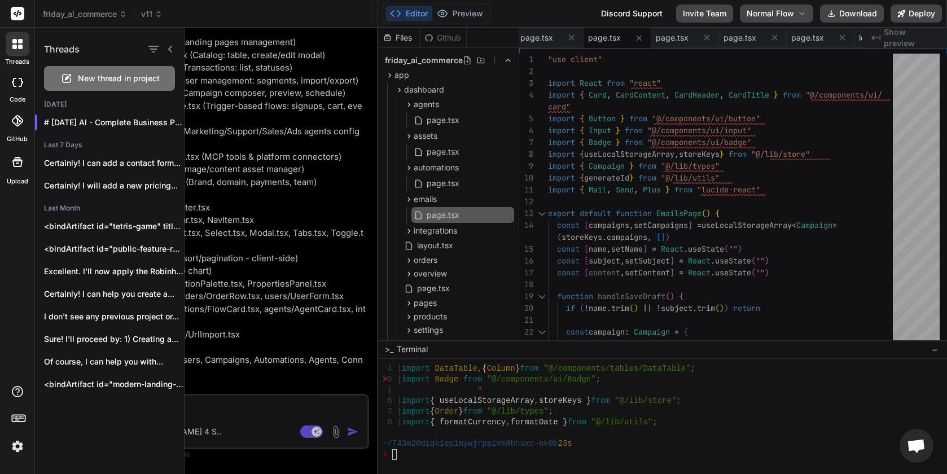
click at [115, 78] on span "New thread in project" at bounding box center [119, 78] width 82 height 11
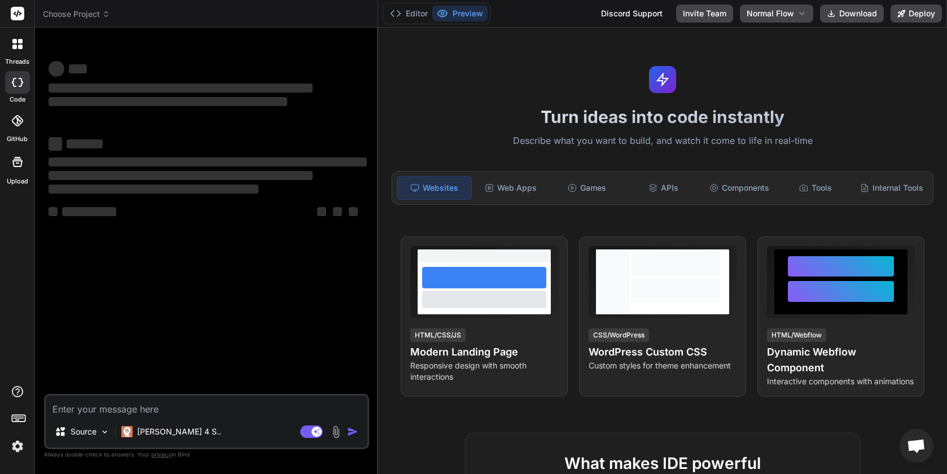
scroll to position [10375, 0]
click at [184, 405] on textarea at bounding box center [207, 405] width 322 height 20
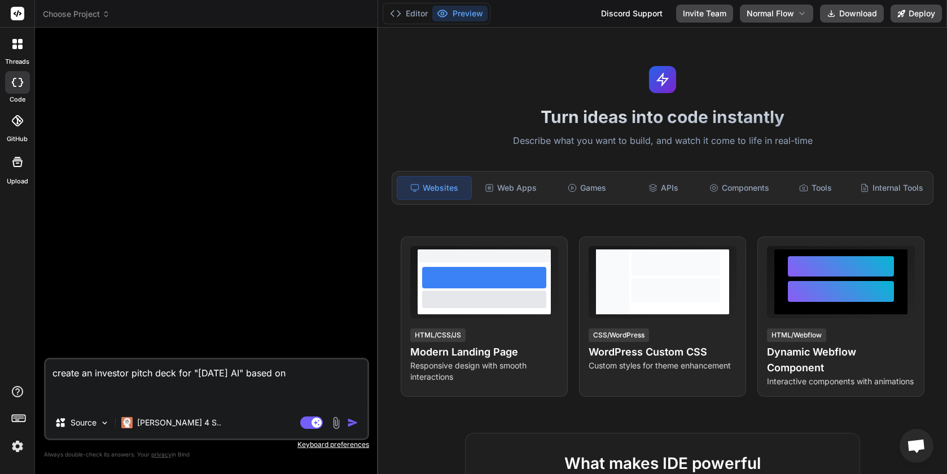
click at [316, 370] on textarea "create an investor pitch deck for "Friday AI" based on" at bounding box center [207, 382] width 322 height 47
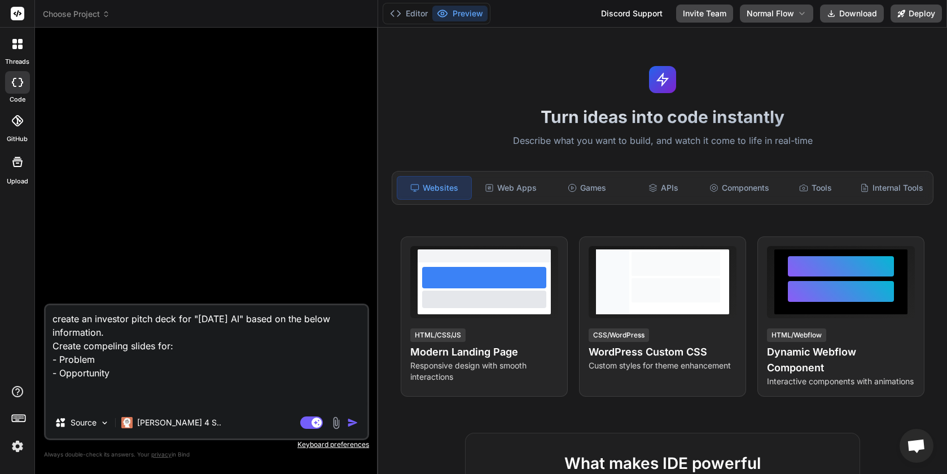
scroll to position [10718, 0]
drag, startPoint x: 177, startPoint y: 318, endPoint x: 200, endPoint y: 332, distance: 27.9
click at [177, 318] on textarea "create an investor pitch deck for "Friday AI" based on the below information. C…" at bounding box center [207, 356] width 322 height 102
click at [113, 342] on textarea "create an investor pitch deck in html for "Friday AI" based on the below inform…" at bounding box center [207, 356] width 322 height 102
click at [128, 380] on textarea "create an investor pitch deck in html for "Friday AI" based on the below inform…" at bounding box center [207, 356] width 322 height 102
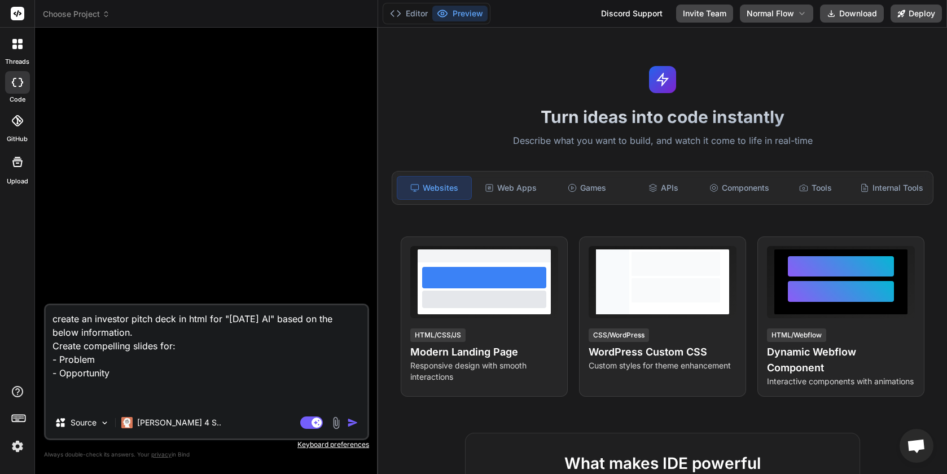
click at [129, 372] on textarea "create an investor pitch deck in html for "Friday AI" based on the below inform…" at bounding box center [207, 356] width 322 height 102
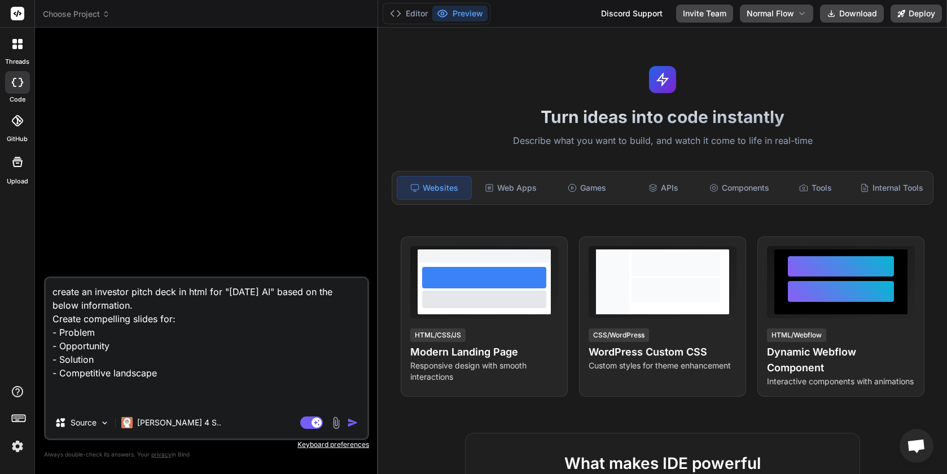
click at [124, 349] on textarea "create an investor pitch deck in html for "Friday AI" based on the below inform…" at bounding box center [207, 342] width 322 height 129
click at [59, 346] on textarea "create an investor pitch deck in html for "Friday AI" based on the below inform…" at bounding box center [207, 342] width 322 height 129
click at [186, 375] on textarea "create an investor pitch deck in html for "Friday AI" based on the below inform…" at bounding box center [207, 342] width 322 height 129
click at [143, 358] on textarea "create an investor pitch deck in html for "Friday AI" based on the below inform…" at bounding box center [207, 342] width 322 height 129
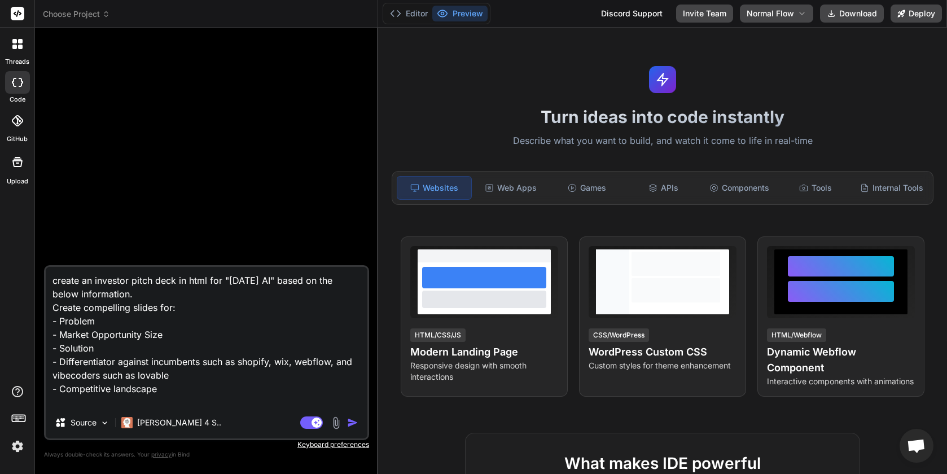
click at [174, 389] on textarea "create an investor pitch deck in html for "Friday AI" based on the below inform…" at bounding box center [207, 337] width 322 height 140
click at [198, 390] on textarea "create an investor pitch deck in html for "Friday AI" based on the below inform…" at bounding box center [207, 337] width 322 height 140
click at [138, 367] on textarea "create an investor pitch deck in html for "Friday AI" based on the below inform…" at bounding box center [207, 337] width 322 height 140
click at [129, 354] on textarea "create an investor pitch deck in html for "Friday AI" based on the below inform…" at bounding box center [207, 337] width 322 height 140
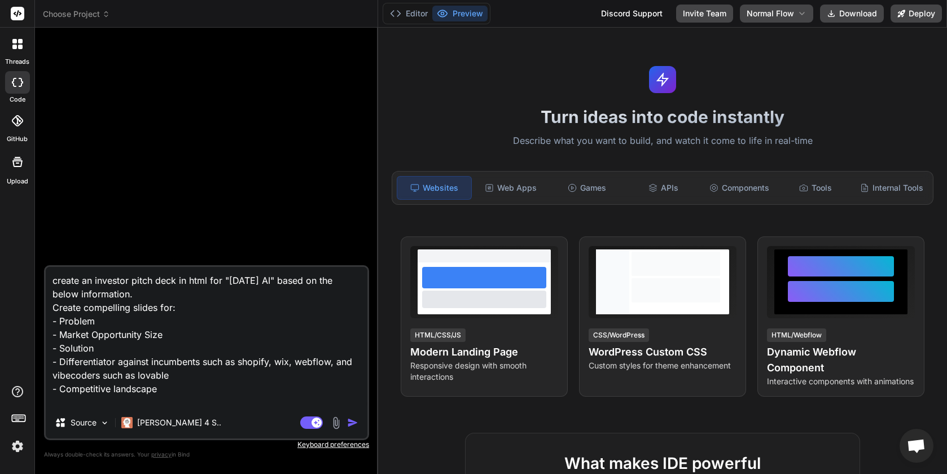
paste textarea "Friday AI creates fully functional ecommerce stores, landing pages and agents f…"
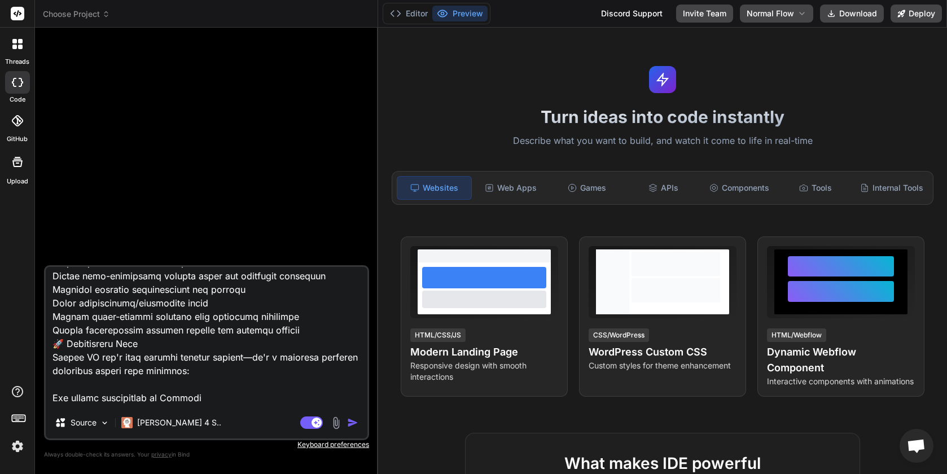
scroll to position [1665, 0]
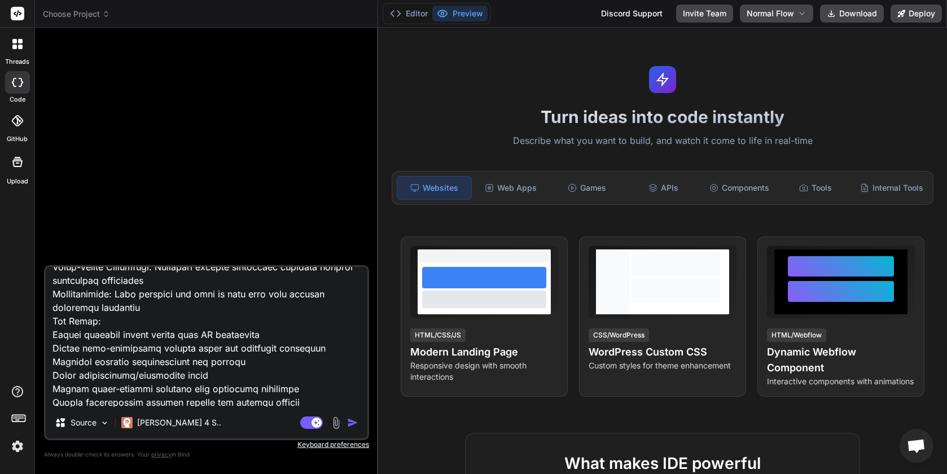
click at [350, 421] on img "button" at bounding box center [352, 422] width 11 height 11
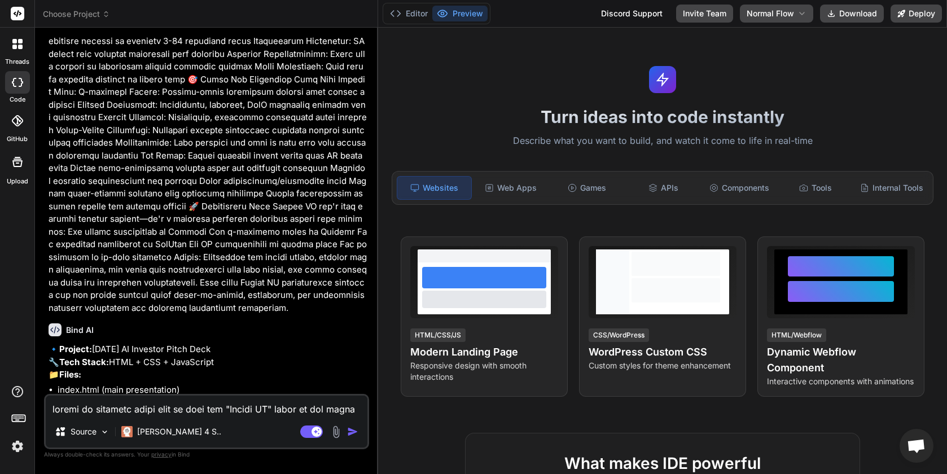
scroll to position [916, 0]
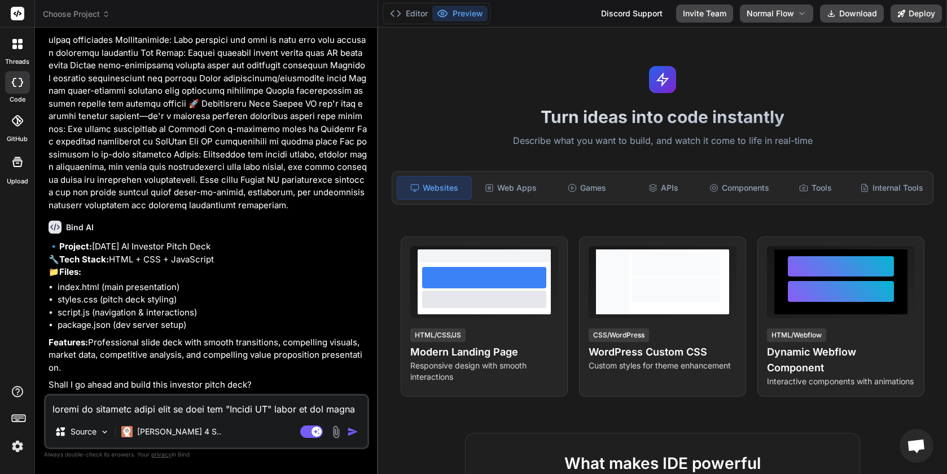
click at [250, 405] on textarea at bounding box center [207, 405] width 322 height 20
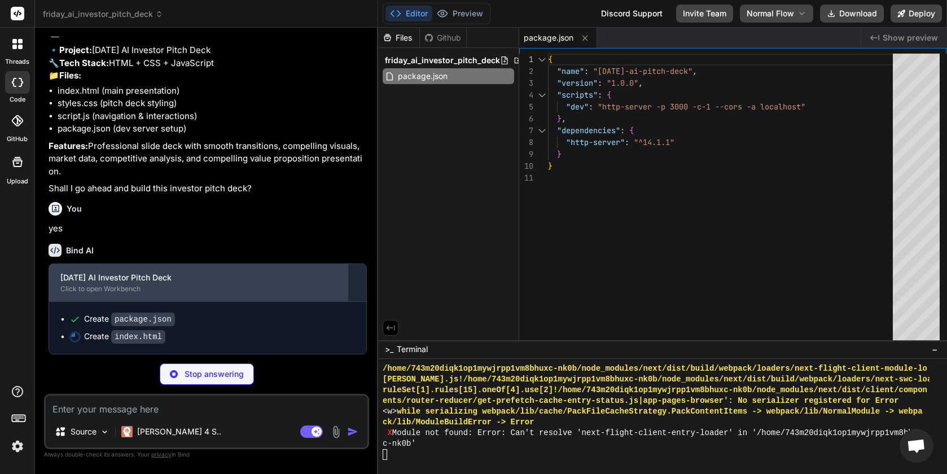
scroll to position [1004, 0]
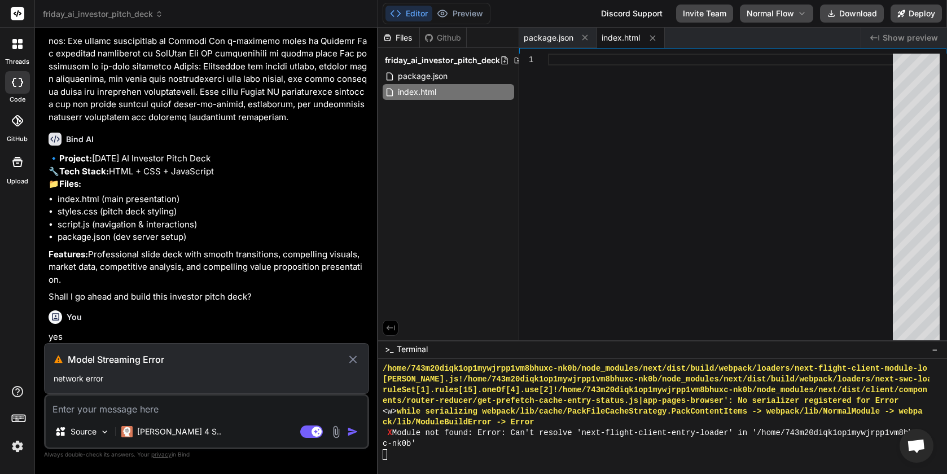
click at [161, 372] on div "Model Streaming Error network error" at bounding box center [206, 368] width 325 height 51
click at [358, 359] on icon at bounding box center [352, 360] width 13 height 14
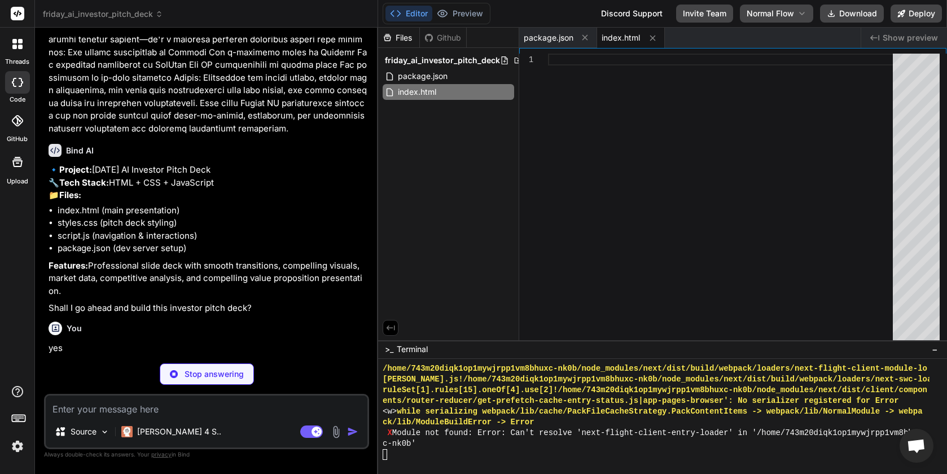
scroll to position [993, 0]
click at [214, 373] on p "Stop answering" at bounding box center [213, 373] width 59 height 11
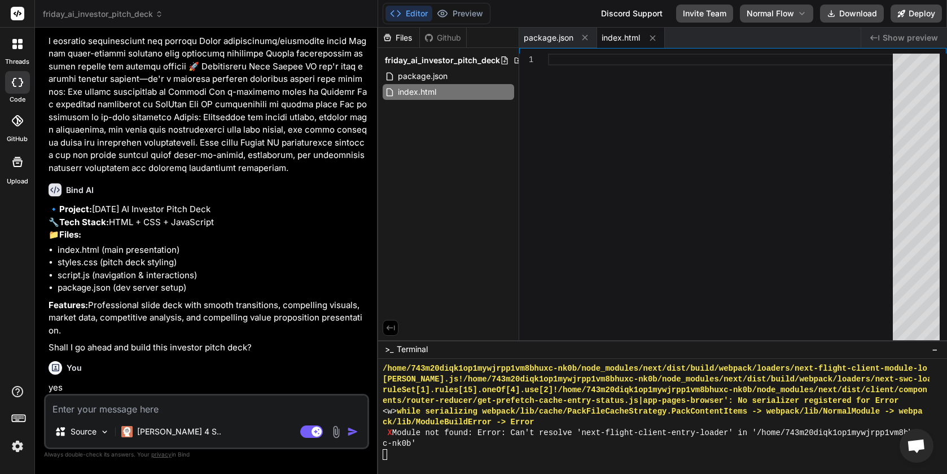
click at [146, 404] on textarea at bounding box center [207, 405] width 322 height 20
click at [350, 432] on img "button" at bounding box center [352, 431] width 11 height 11
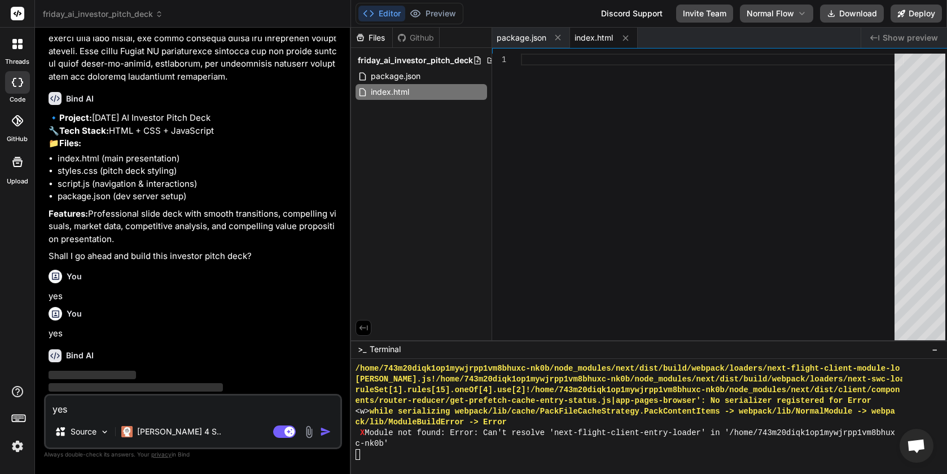
drag, startPoint x: 377, startPoint y: 148, endPoint x: 345, endPoint y: 152, distance: 32.5
click at [345, 152] on div "Bind AI Web Search Created with Pixso. Code Generator You Bind AI 🔹 Project: Fr…" at bounding box center [193, 251] width 316 height 446
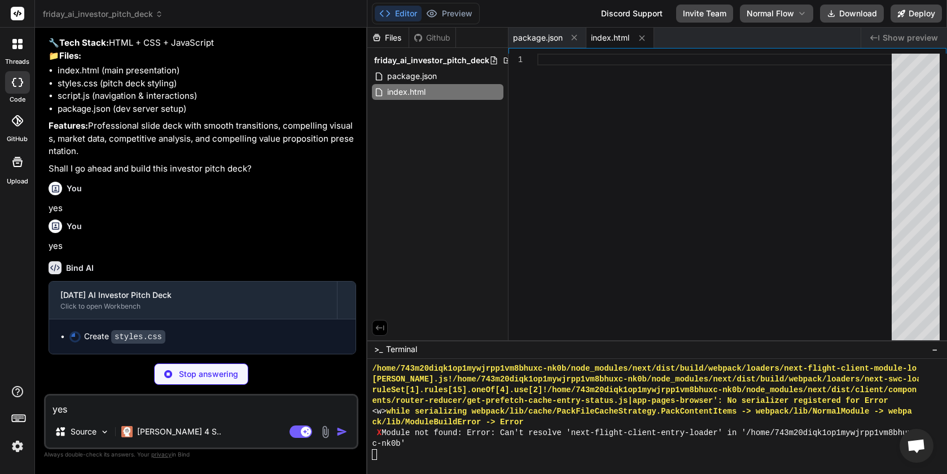
scroll to position [1170, 0]
click at [214, 377] on p "Stop answering" at bounding box center [208, 373] width 59 height 11
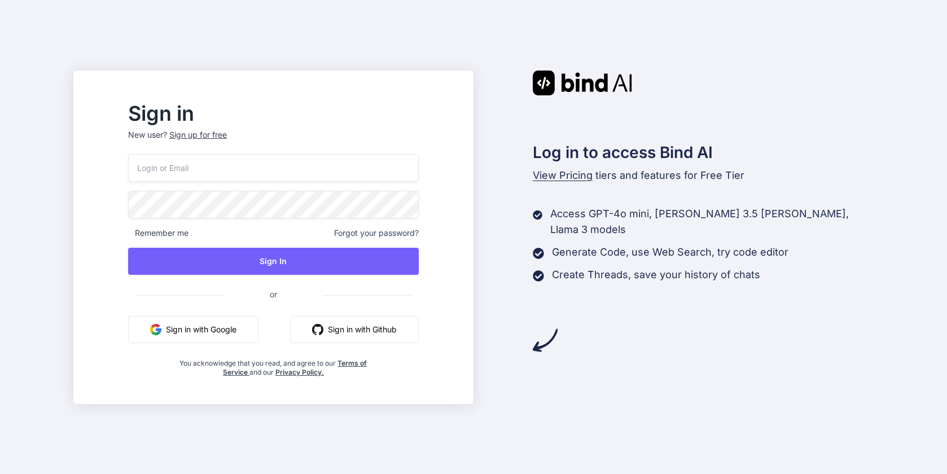
click at [199, 328] on button "Sign in with Google" at bounding box center [193, 329] width 130 height 27
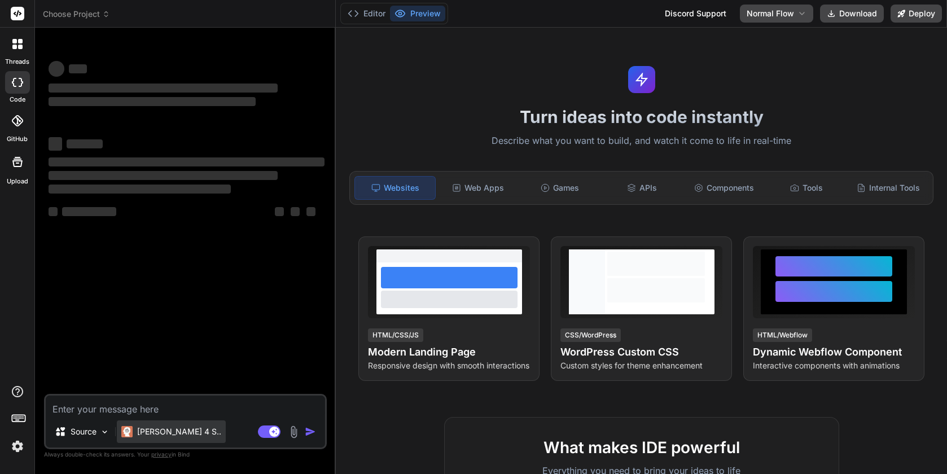
click at [166, 431] on p "[PERSON_NAME] 4 S.." at bounding box center [179, 431] width 84 height 11
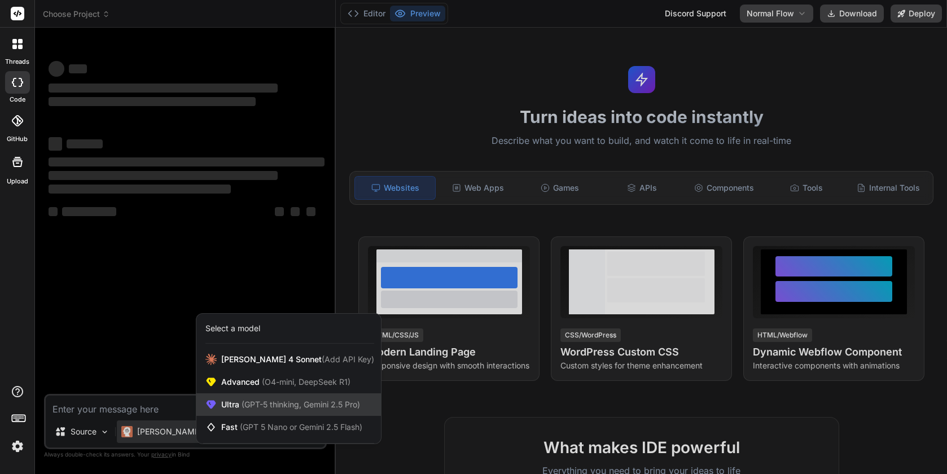
click at [239, 408] on span "Ultra (GPT-5 thinking, Gemini 2.5 Pro)" at bounding box center [290, 404] width 139 height 11
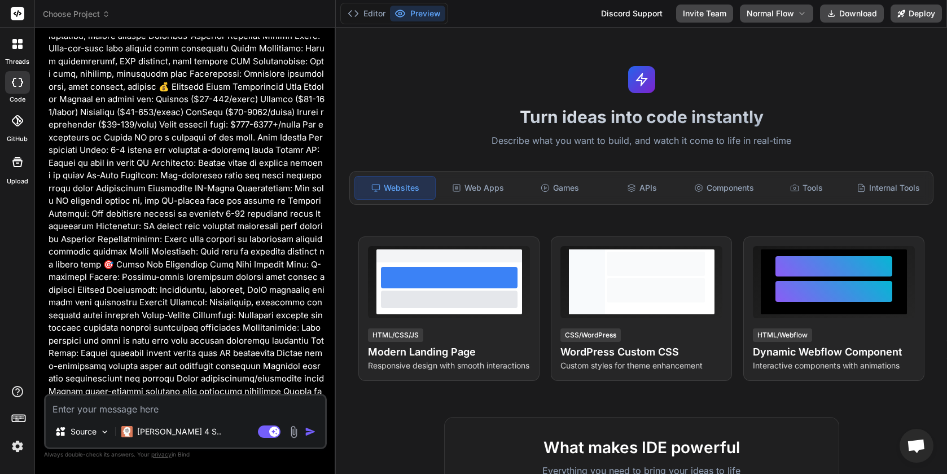
scroll to position [474, 0]
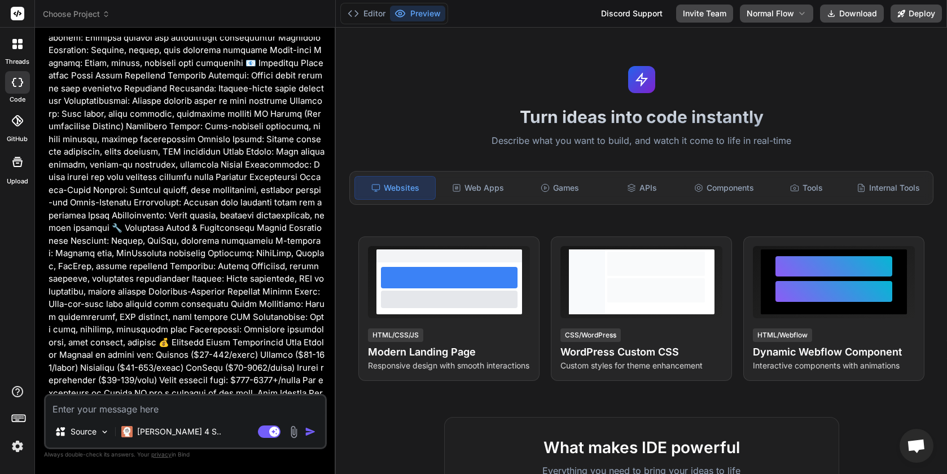
click at [209, 175] on p at bounding box center [187, 190] width 276 height 1206
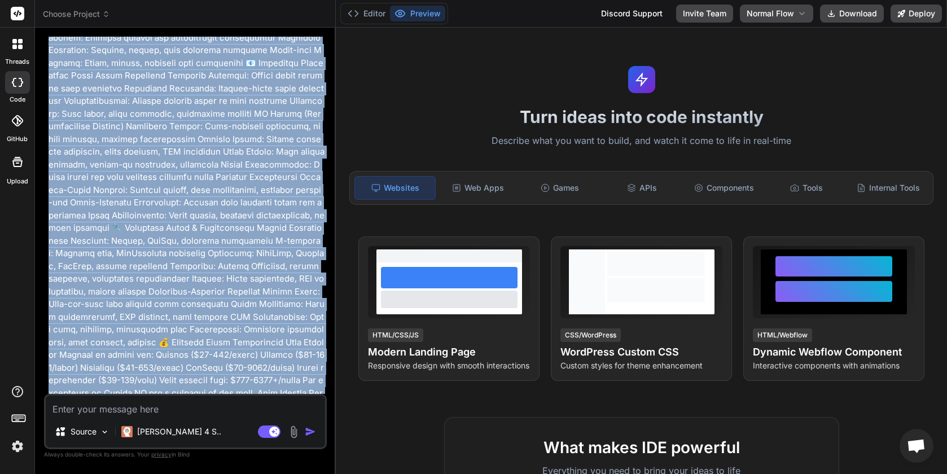
click at [209, 175] on p at bounding box center [187, 190] width 276 height 1206
copy div "create an investor pitch deck in html for "[DATE] AI" based on the below inform…"
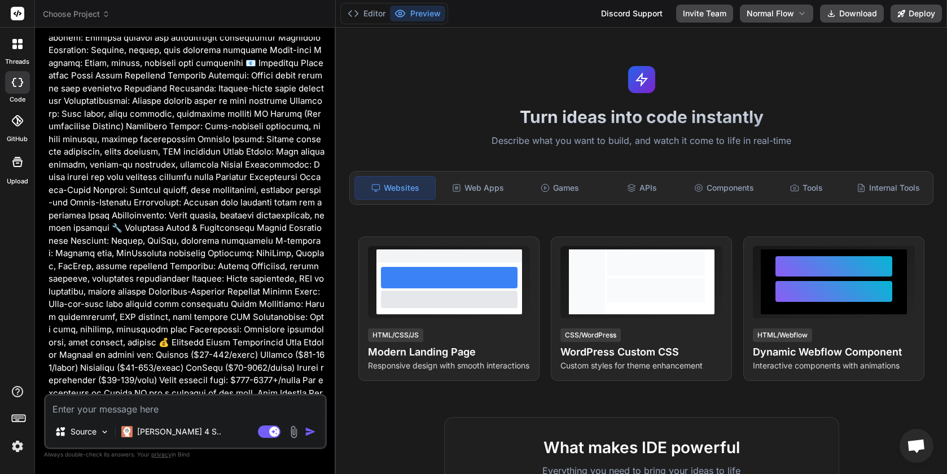
click at [32, 59] on div "threads" at bounding box center [17, 47] width 34 height 39
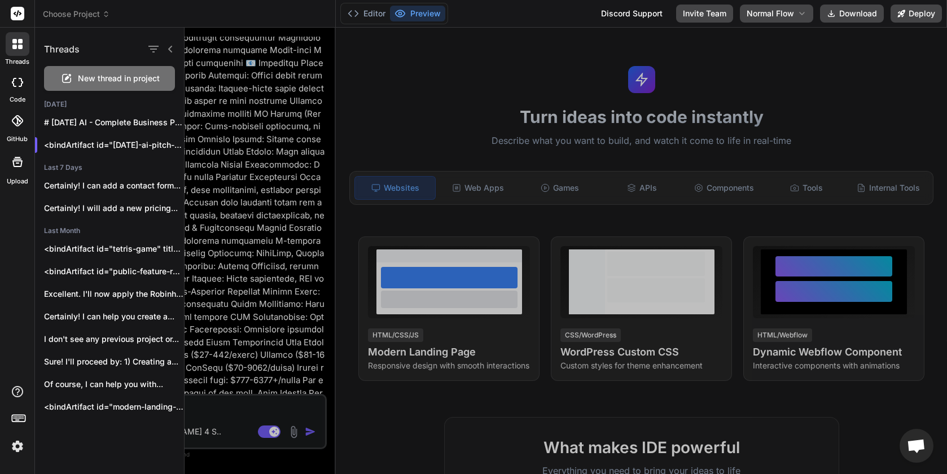
click at [86, 78] on span "New thread in project" at bounding box center [119, 78] width 82 height 11
type textarea "x"
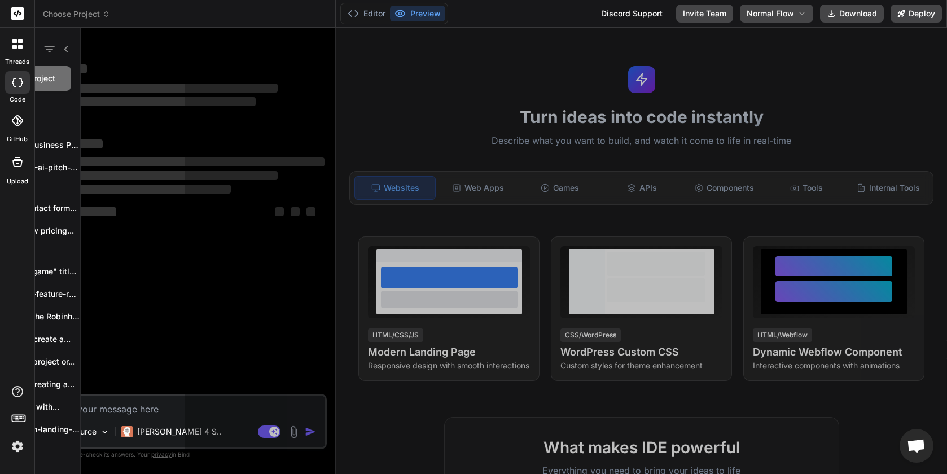
scroll to position [0, 0]
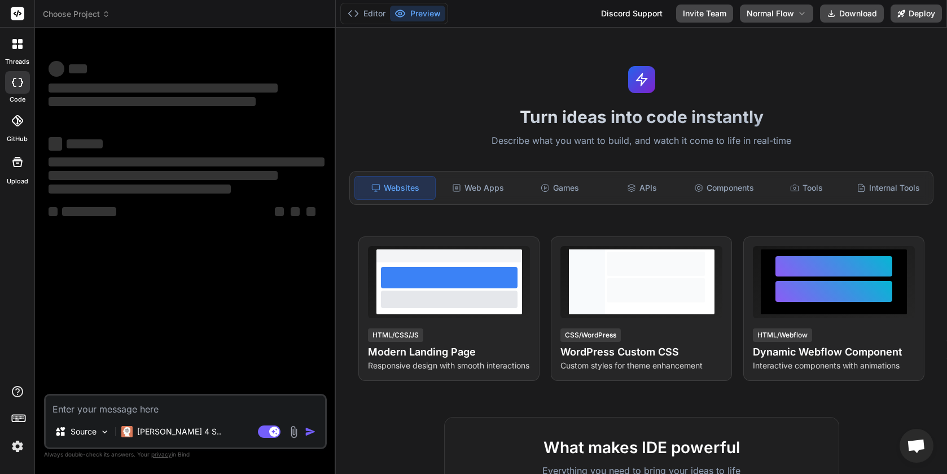
click at [203, 399] on textarea at bounding box center [185, 405] width 279 height 20
paste textarea "create an investor pitch deck in html for "[DATE] AI" based on the below inform…"
type textarea "create an investor pitch deck in html for "[DATE] AI" based on the below inform…"
type textarea "x"
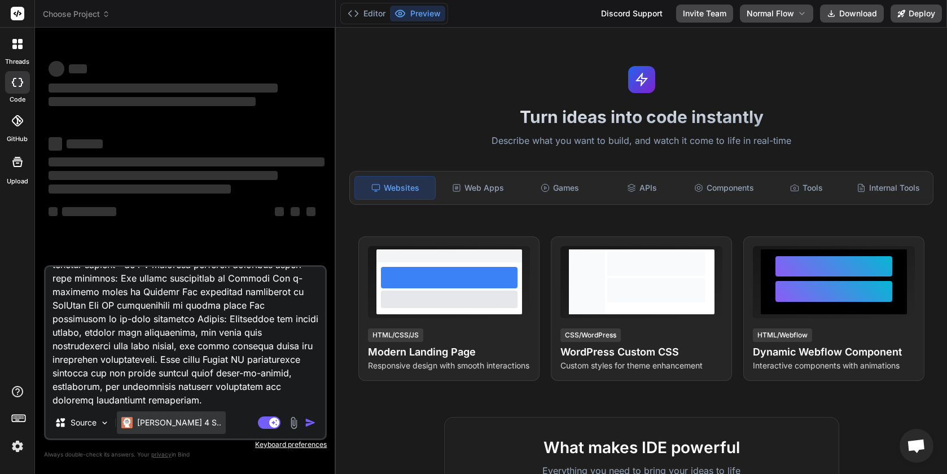
type textarea "create an investor pitch deck in html for "[DATE] AI" based on the below inform…"
click at [162, 420] on p "[PERSON_NAME] 4 S.." at bounding box center [179, 422] width 84 height 11
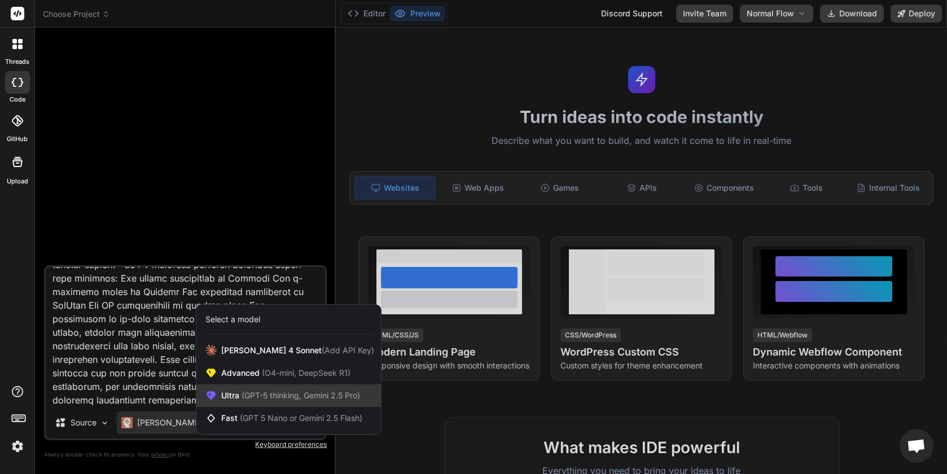
click at [236, 397] on span "Ultra (GPT-5 thinking, Gemini 2.5 Pro)" at bounding box center [290, 395] width 139 height 11
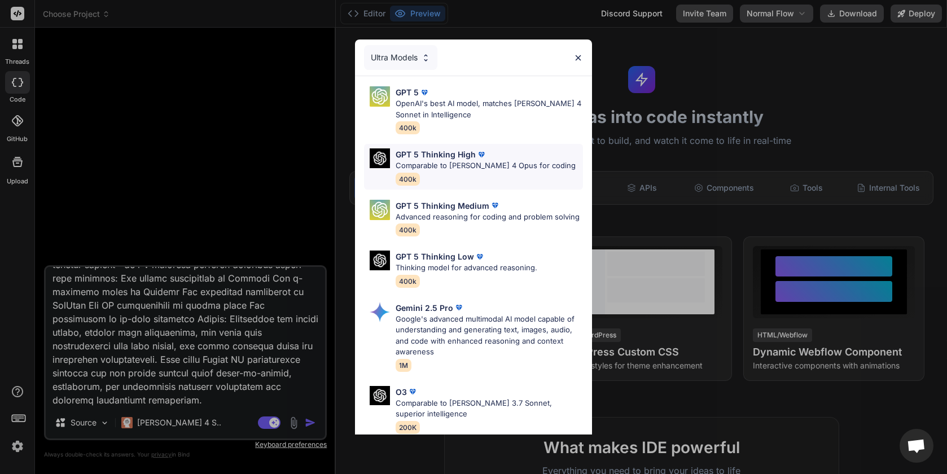
click at [458, 167] on p "Comparable to [PERSON_NAME] 4 Opus for coding" at bounding box center [485, 165] width 180 height 11
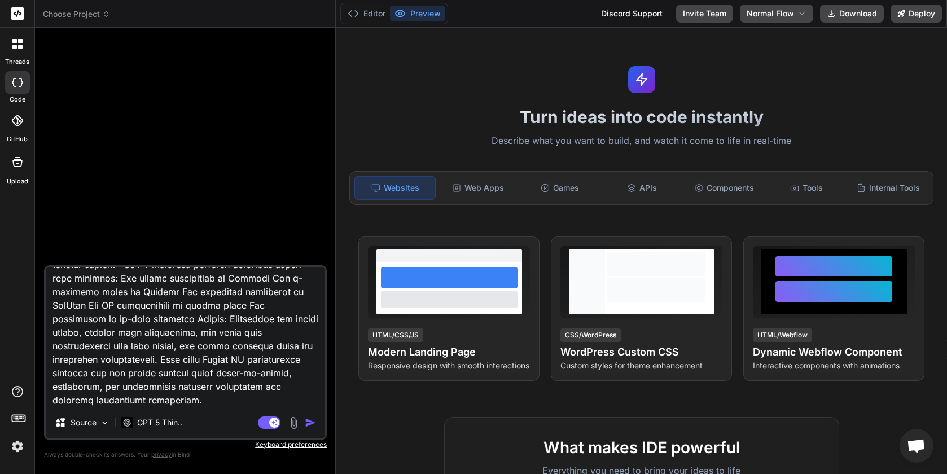
click at [309, 420] on img "button" at bounding box center [310, 422] width 11 height 11
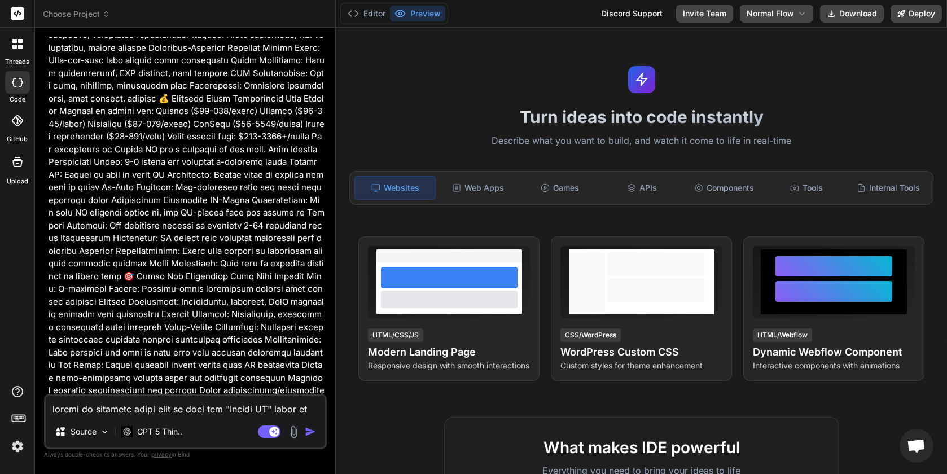
scroll to position [940, 0]
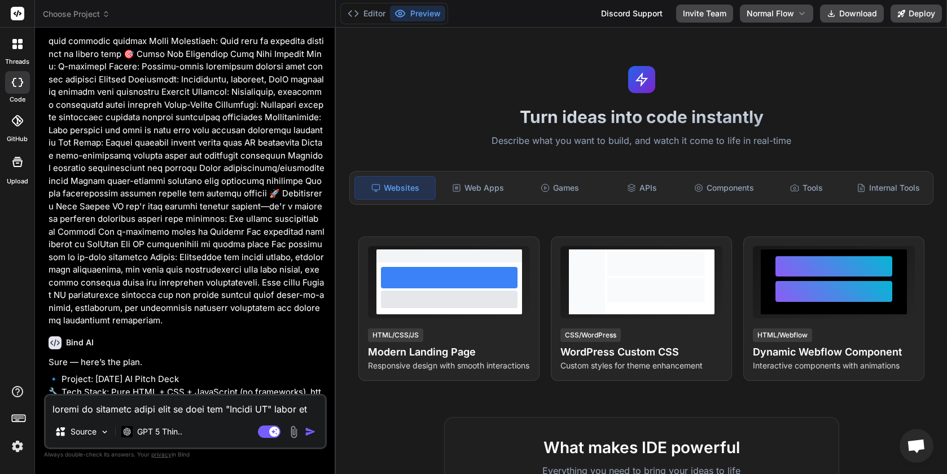
type textarea "x"
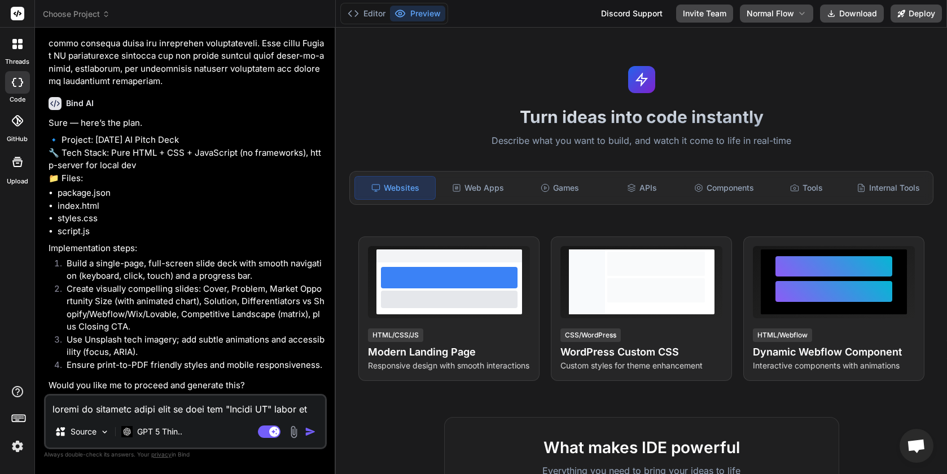
click at [140, 408] on textarea at bounding box center [185, 405] width 279 height 20
type textarea "y"
type textarea "x"
type textarea "ye"
type textarea "x"
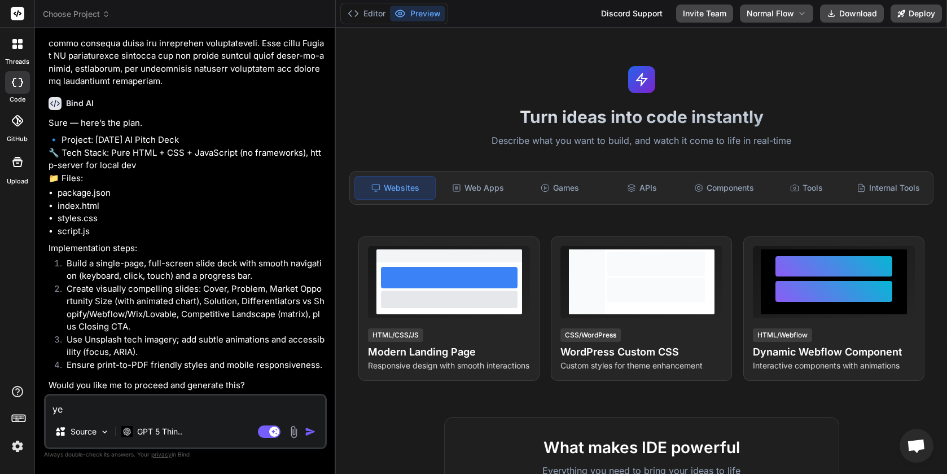
type textarea "yes"
type textarea "x"
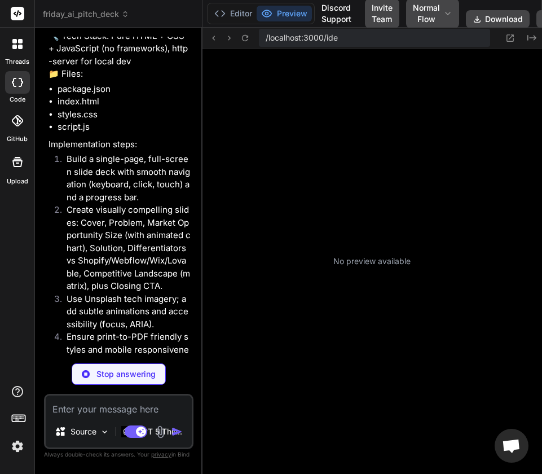
scroll to position [246, 0]
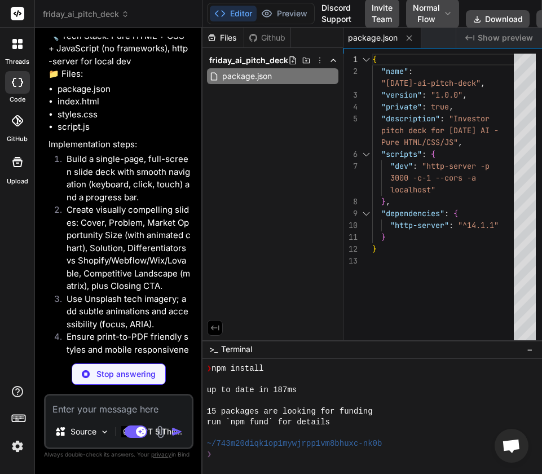
type textarea "x"
type textarea "</div> </footer> <script src="script.js"></script> </body> </html>"
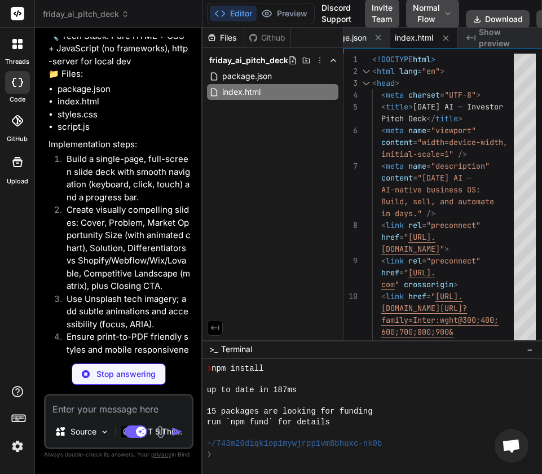
type textarea "x"
type textarea "content="[DATE] AI — AI-native business OS: Build, sell, and automate in days."…"
type textarea "x"
type textarea "content="[DATE] AI — AI-native business OS: Build, sell, and automate in days."…"
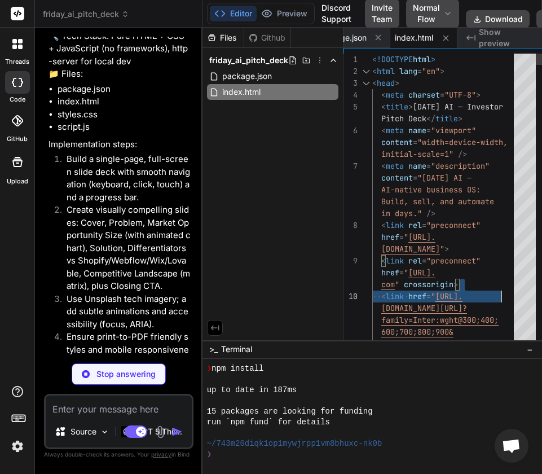
drag, startPoint x: 498, startPoint y: 282, endPoint x: 515, endPoint y: 294, distance: 21.0
type textarea "x"
type textarea "!important; } }"
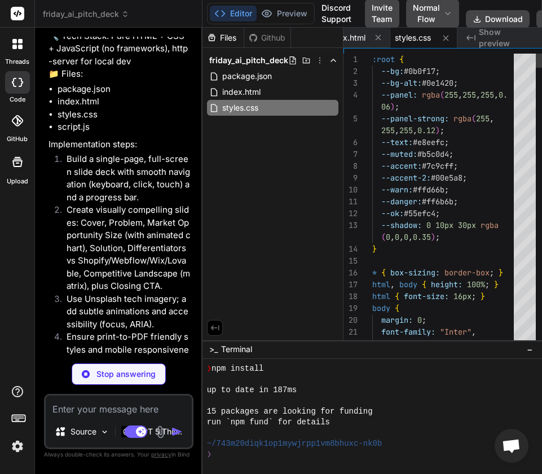
type textarea "x"
type textarea "transition: none !important; } }"
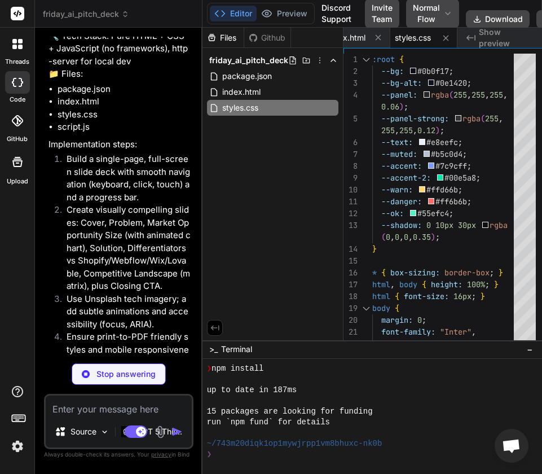
click at [151, 46] on p "🔹 Project: [DATE] AI Pitch Deck 🔧 Tech Stack: Pure HTML + CSS + JavaScript (no …" at bounding box center [120, 49] width 143 height 64
type textarea "x"
type textarea "} }, { passive: true }); // Start activate(0); })();"
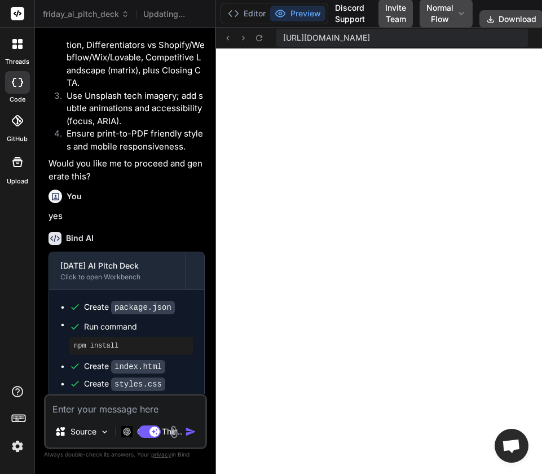
type textarea "x"
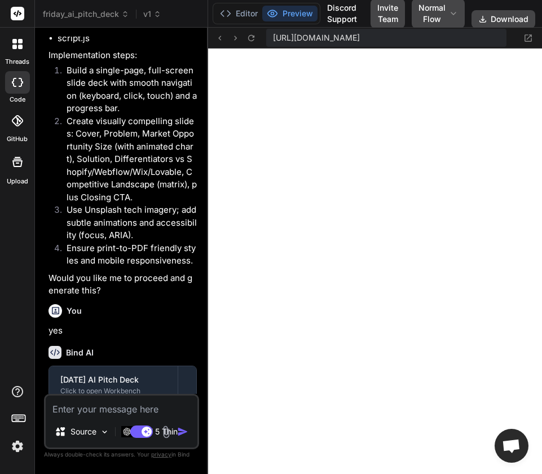
type textarea "})();"
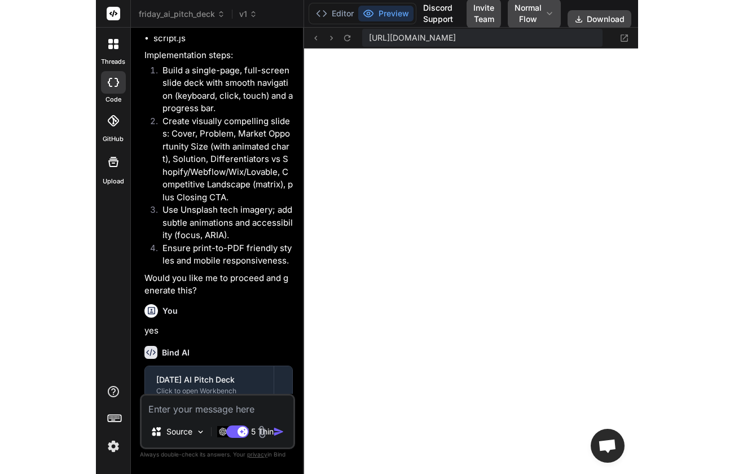
scroll to position [23, 0]
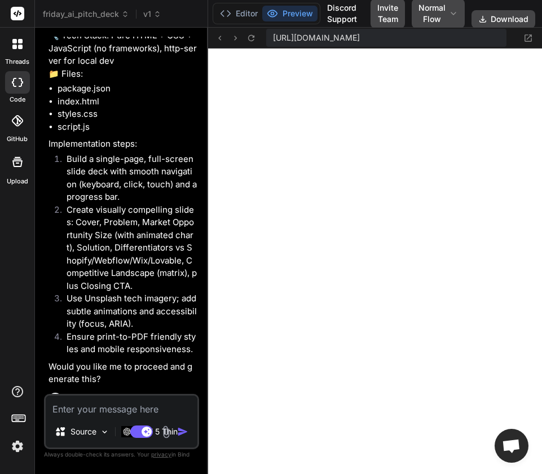
type textarea "x"
type textarea "// Start activate(0); })();"
type textarea "x"
type textarea "// Start activate(0); })();"
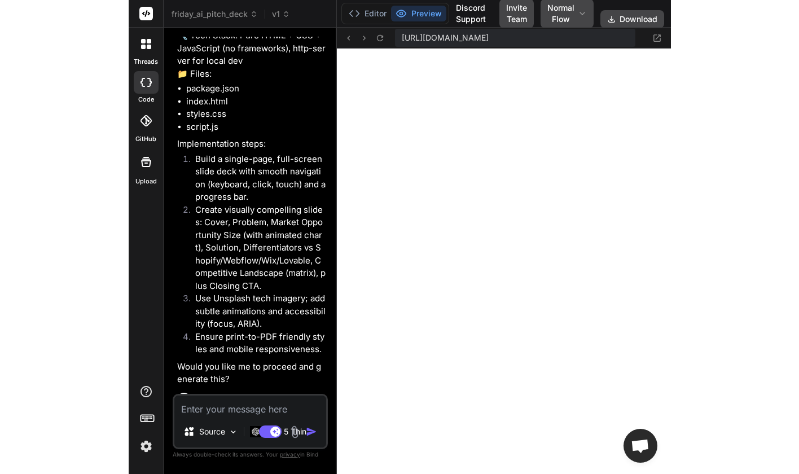
scroll to position [1728, 0]
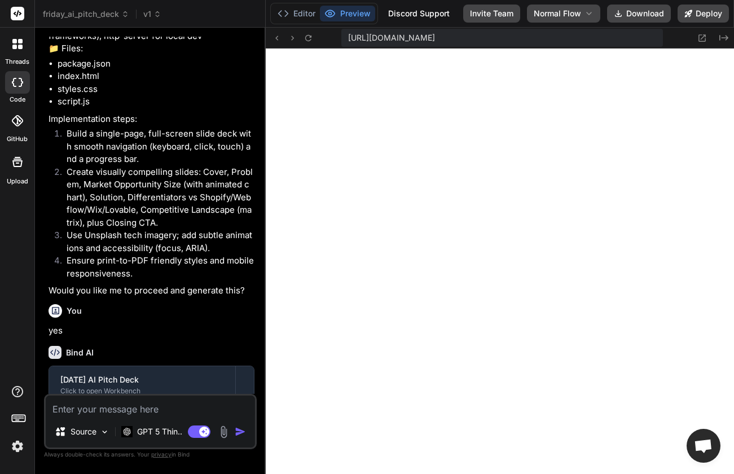
type textarea "x"
type textarea "else prev(); } }, { passive: true }); // Start activate(0); })();"
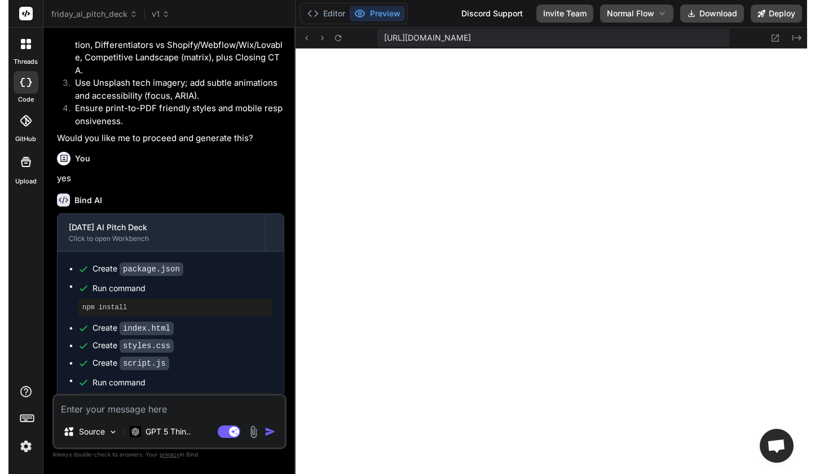
scroll to position [621, 0]
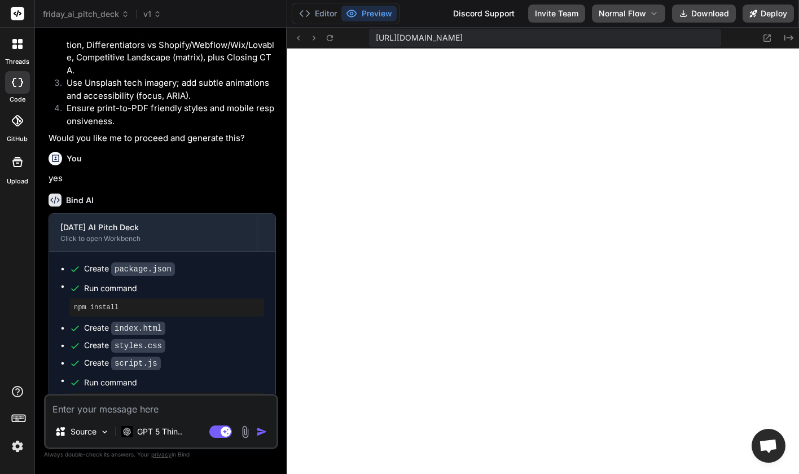
type textarea "x"
type textarea "} }, { passive: true }); // Start activate(0); })();"
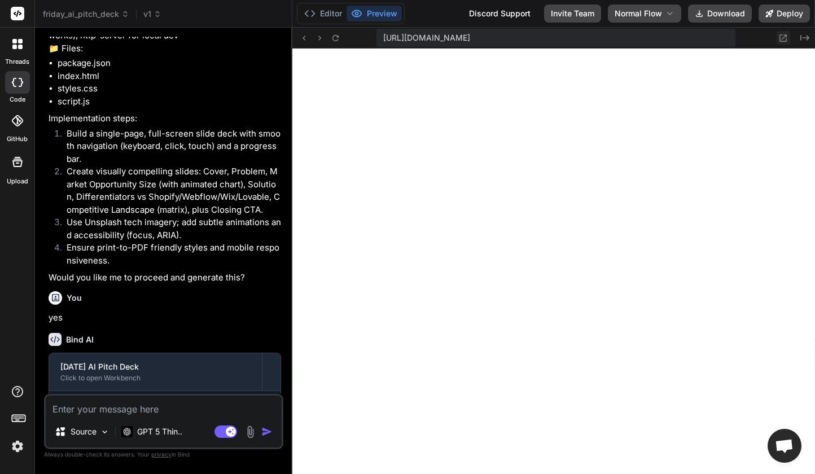
click at [785, 37] on icon at bounding box center [783, 38] width 10 height 10
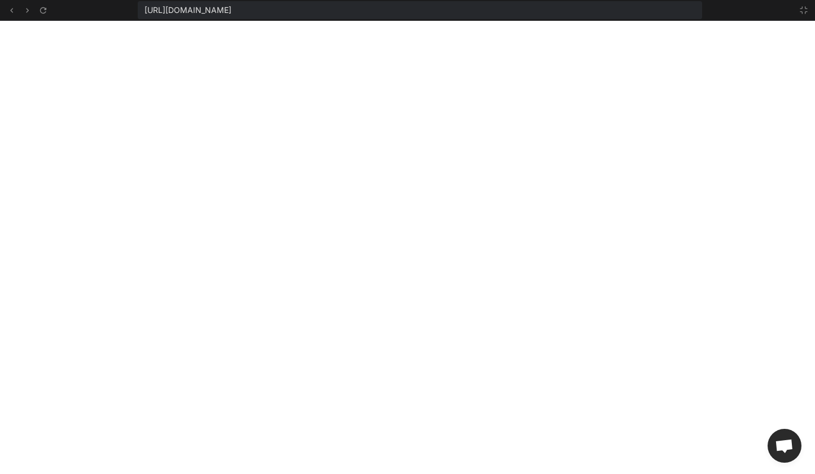
scroll to position [685, 0]
click at [807, 10] on icon at bounding box center [803, 10] width 9 height 9
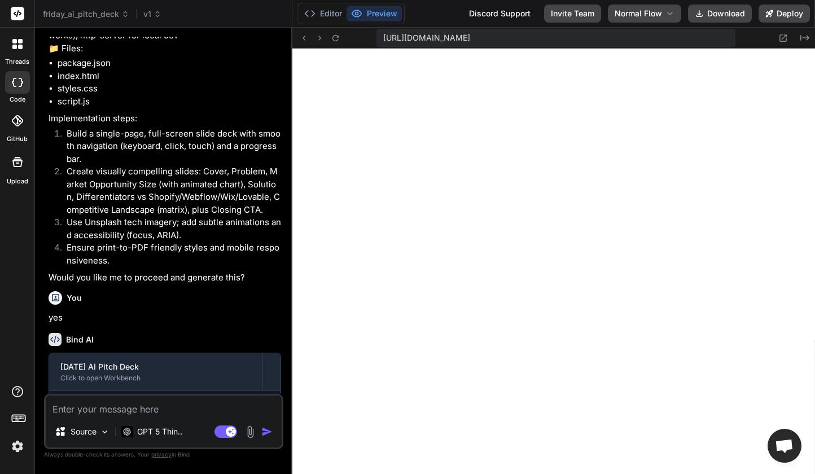
scroll to position [750, 0]
click at [790, 12] on button "Deploy" at bounding box center [783, 14] width 51 height 18
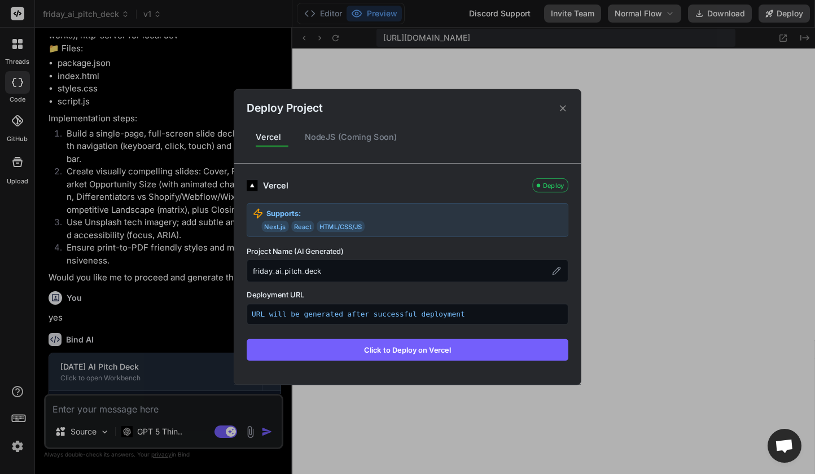
click at [417, 349] on button "Click to Deploy on Vercel" at bounding box center [408, 349] width 322 height 21
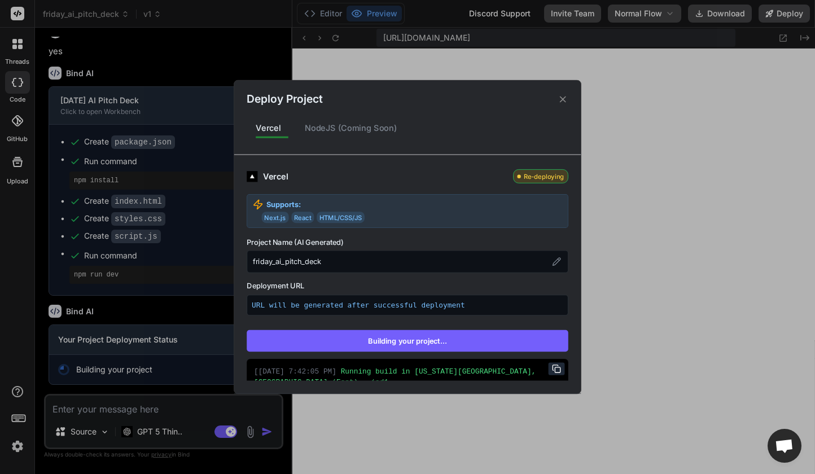
scroll to position [167, 0]
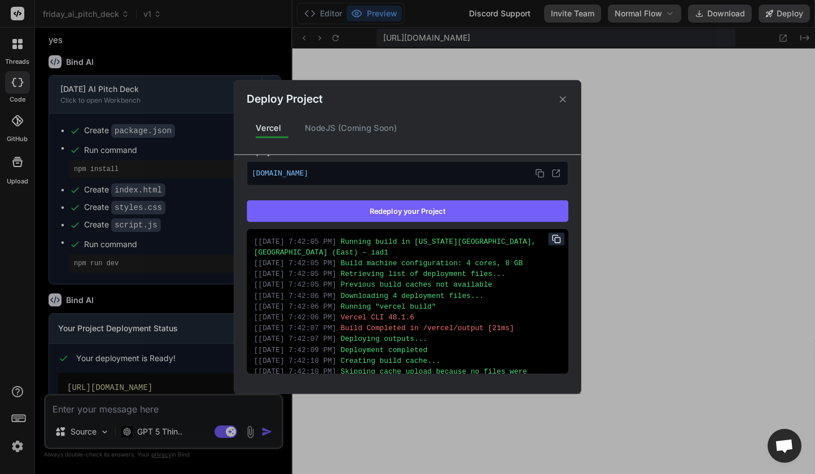
type textarea "x"
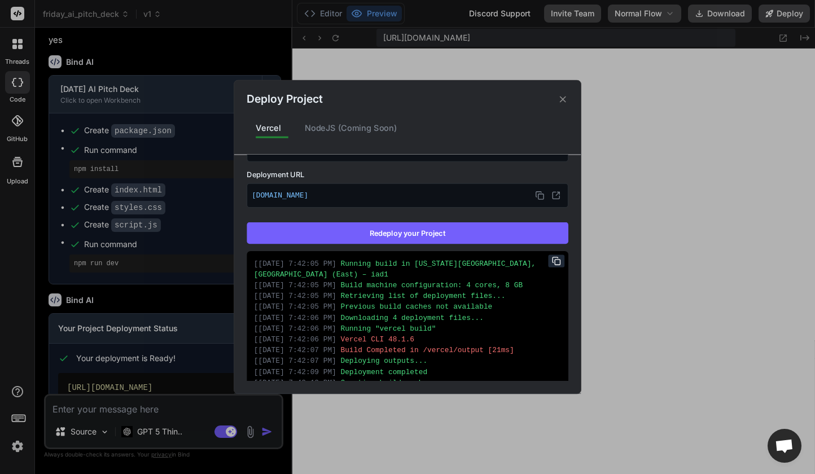
scroll to position [0, 0]
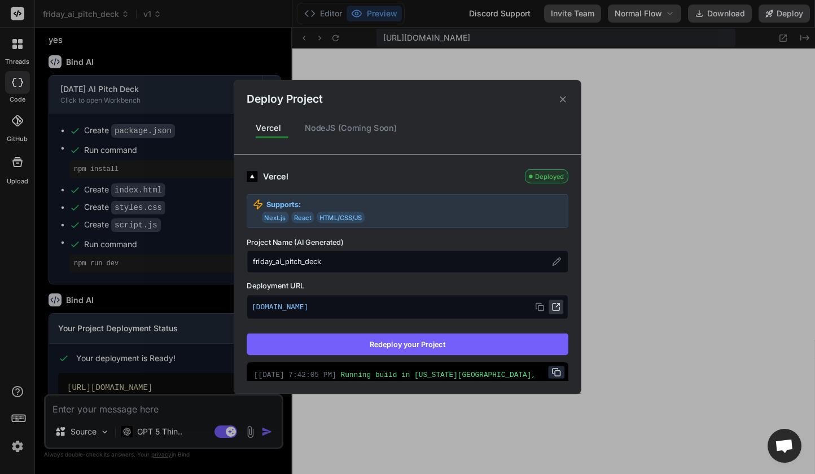
click at [557, 309] on icon at bounding box center [555, 306] width 9 height 9
